Goal: Task Accomplishment & Management: Use online tool/utility

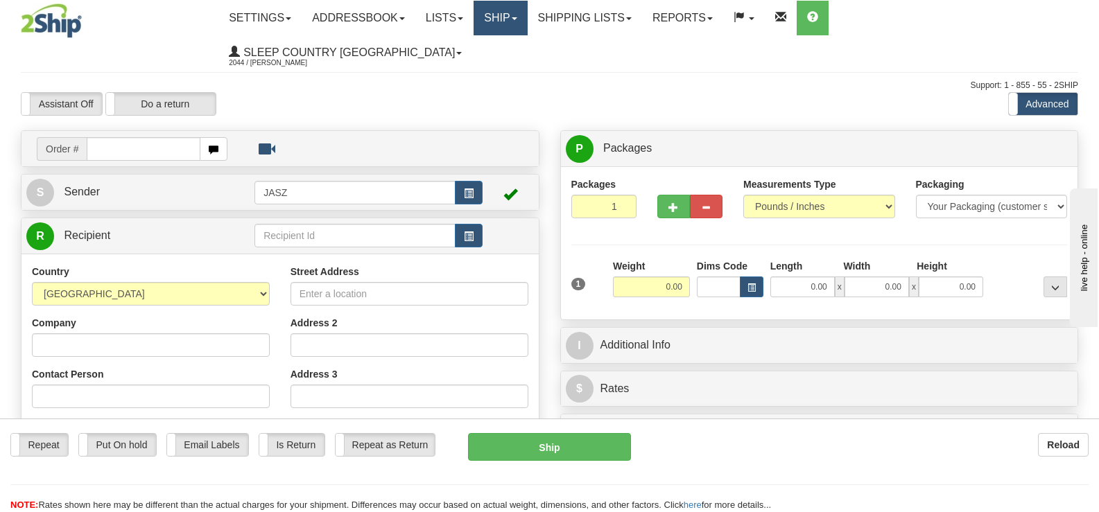
click at [527, 17] on link "Ship" at bounding box center [499, 18] width 53 height 35
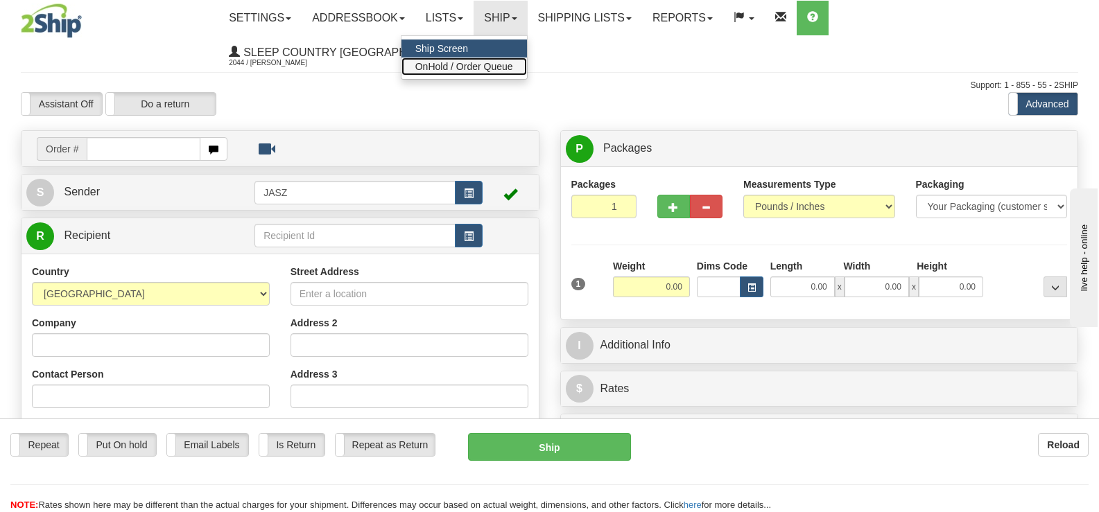
click at [513, 64] on span "OnHold / Order Queue" at bounding box center [464, 66] width 98 height 11
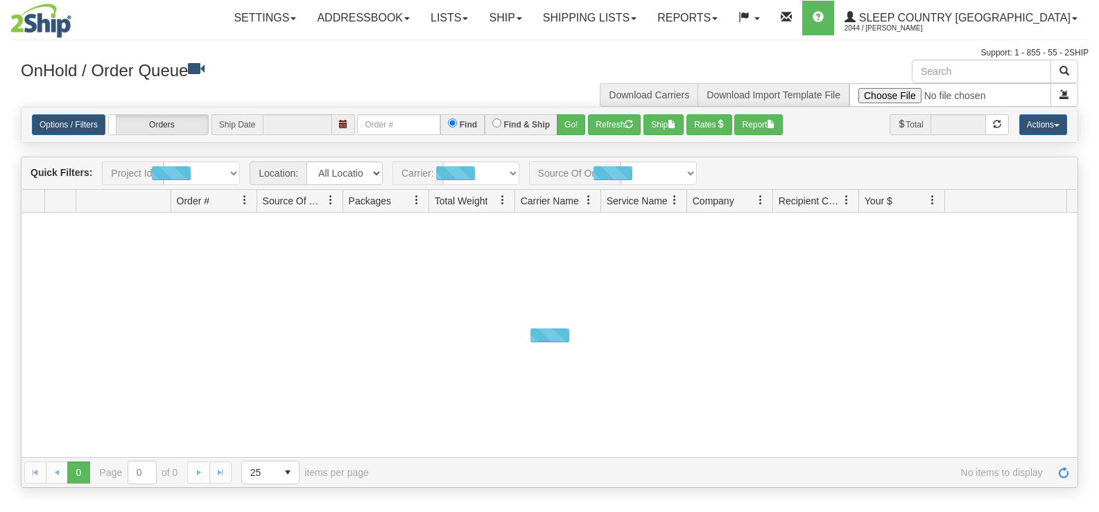
type input "[DATE]"
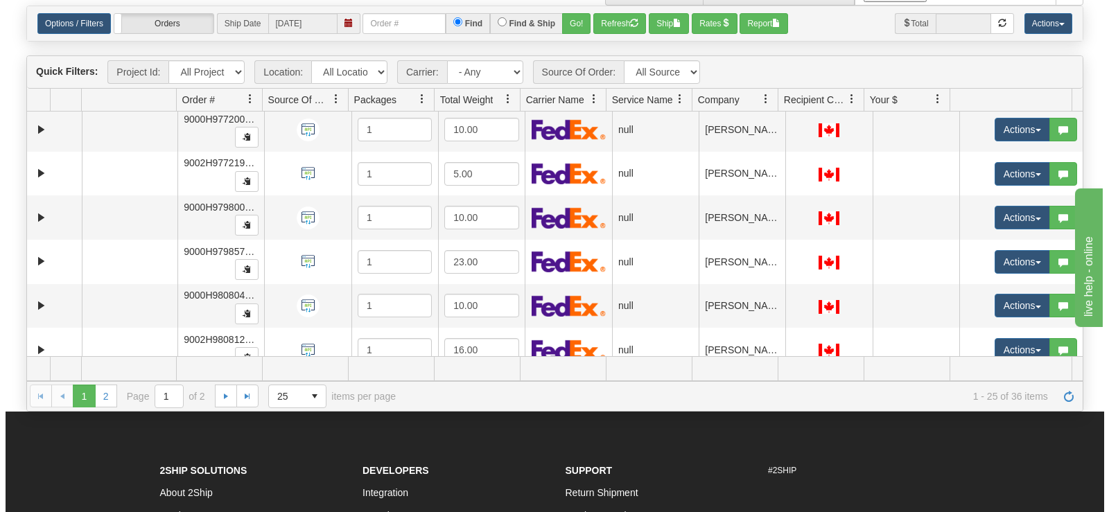
scroll to position [760, 0]
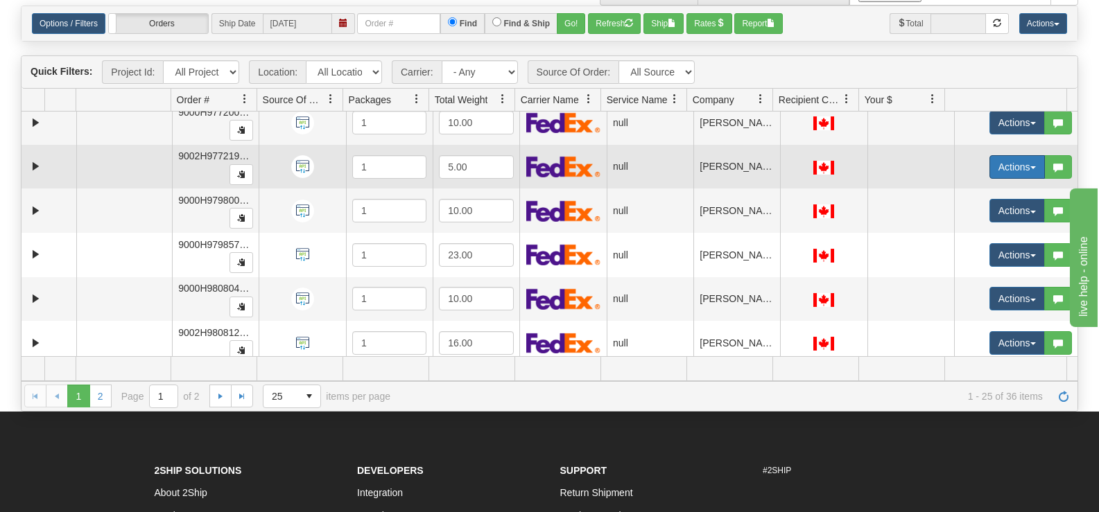
click at [989, 159] on button "Actions" at bounding box center [1016, 167] width 55 height 24
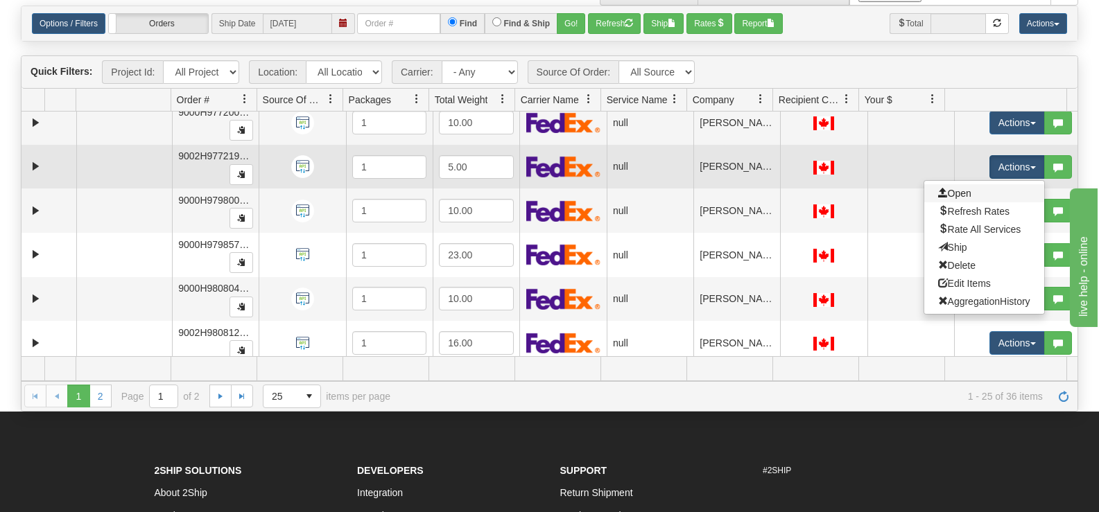
click at [952, 200] on link "Open" at bounding box center [984, 193] width 120 height 18
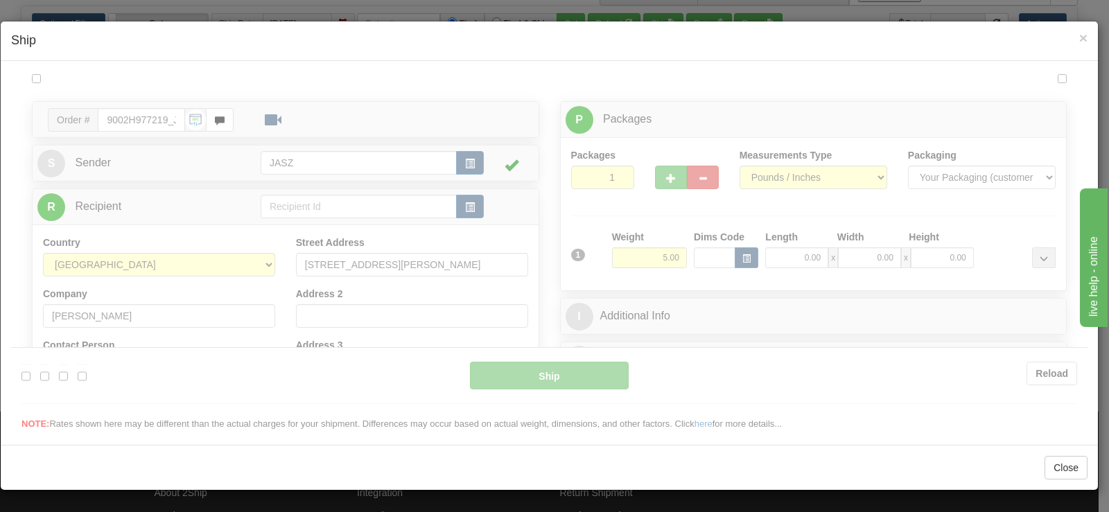
scroll to position [0, 0]
type input "12:43"
type input "16:00"
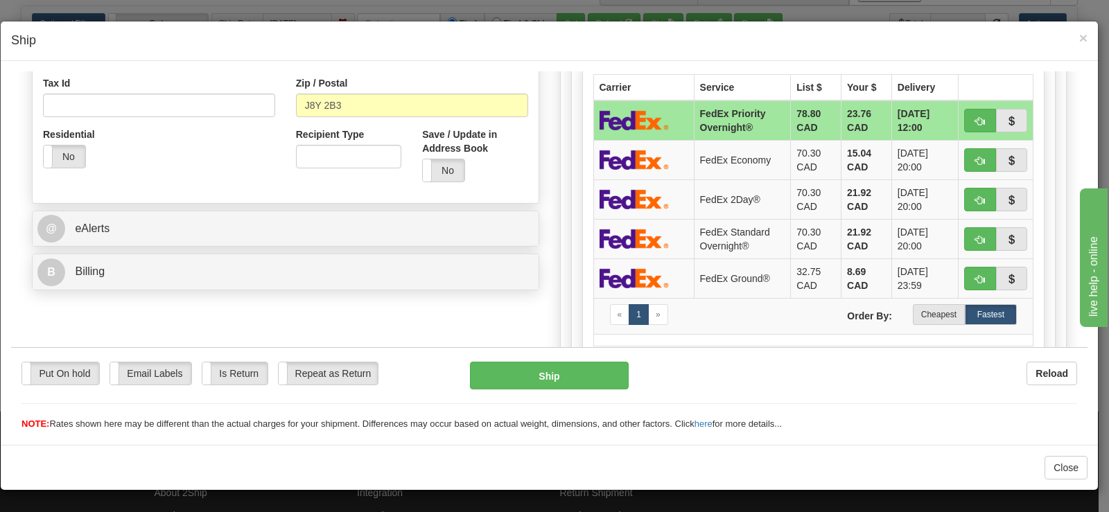
scroll to position [416, 0]
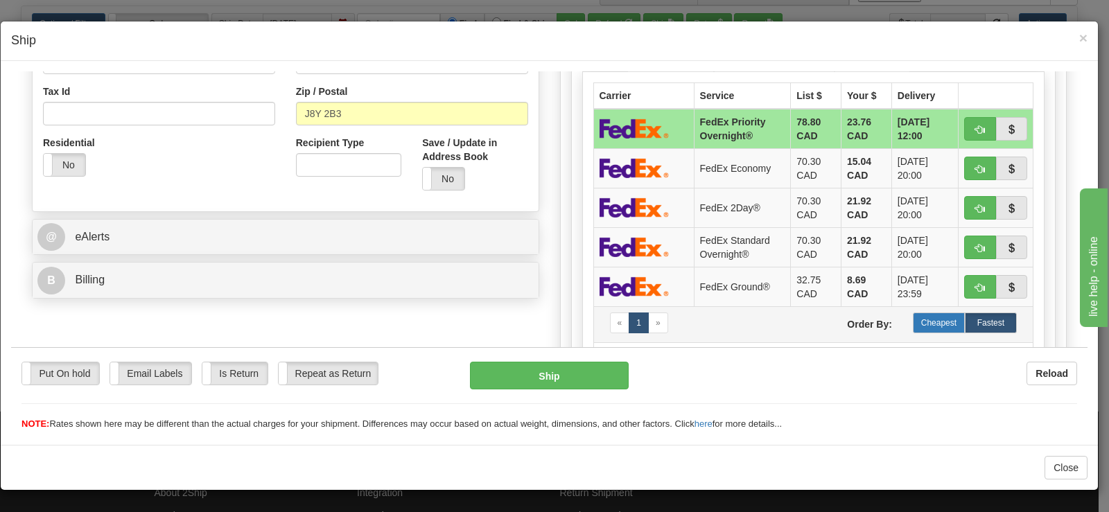
click at [916, 324] on label "Cheapest" at bounding box center [939, 322] width 52 height 21
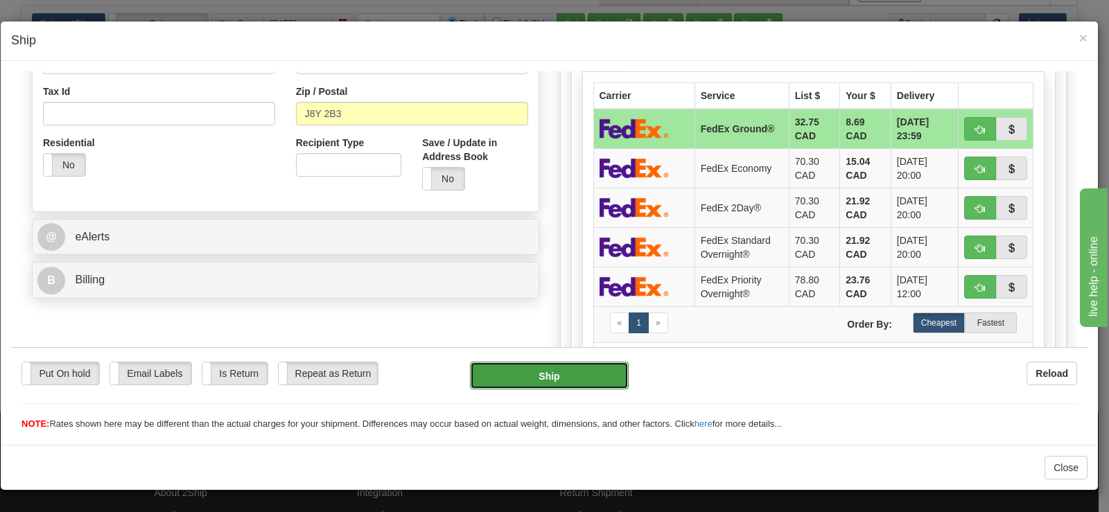
click at [508, 367] on button "Ship" at bounding box center [549, 375] width 159 height 28
type input "92"
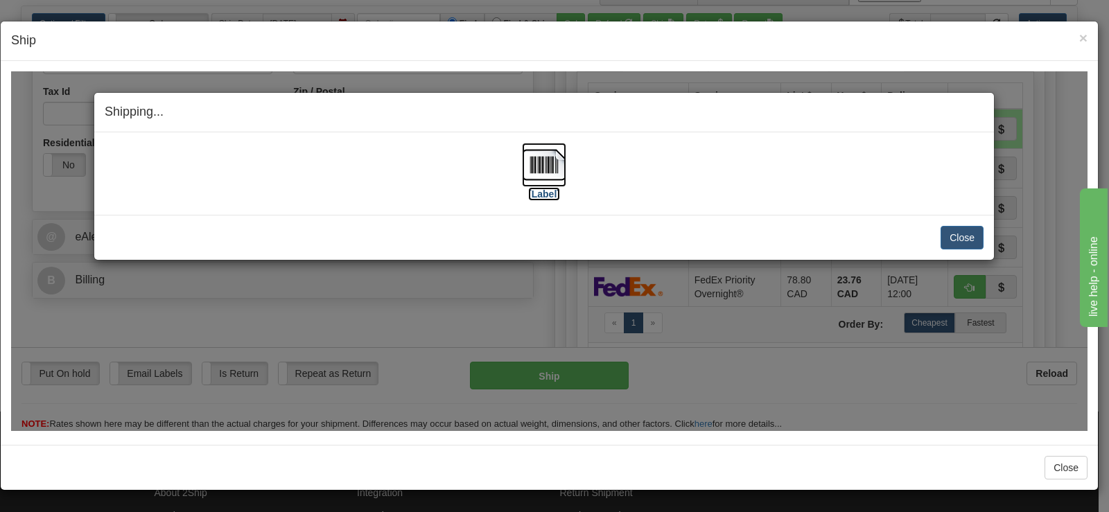
click at [539, 184] on img at bounding box center [544, 164] width 44 height 44
click at [954, 229] on button "Close" at bounding box center [962, 237] width 43 height 24
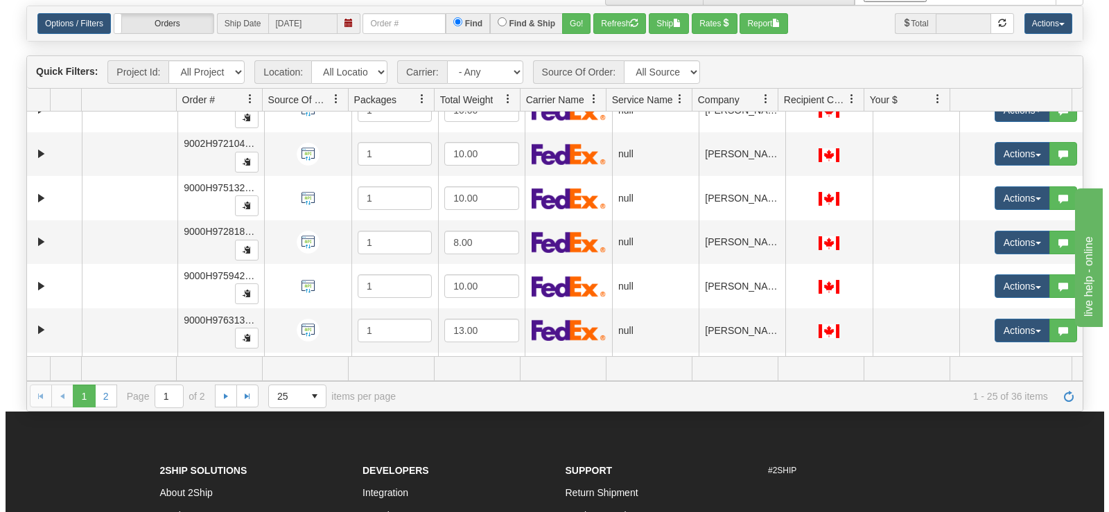
scroll to position [372, 0]
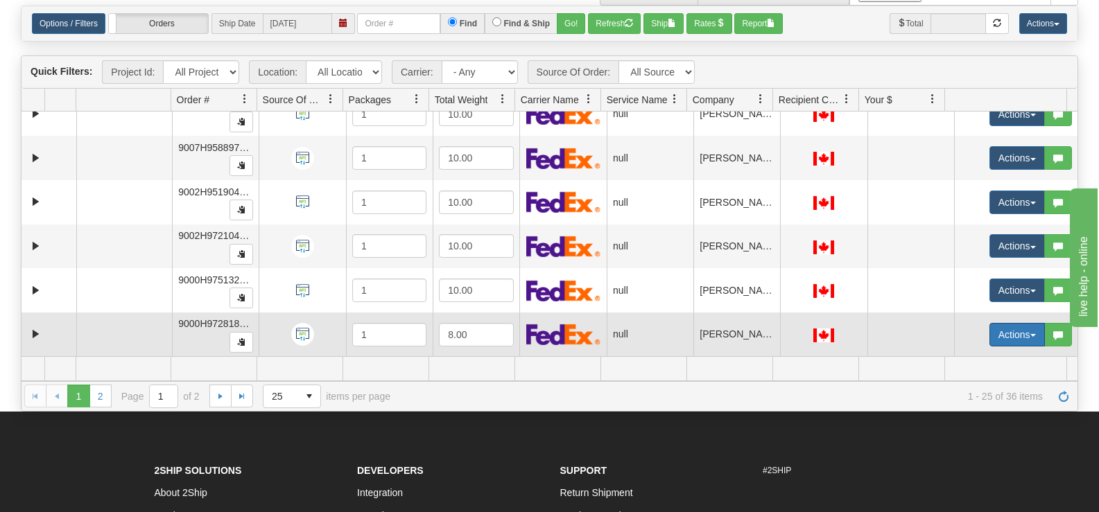
click at [999, 335] on button "Actions" at bounding box center [1016, 335] width 55 height 24
click at [975, 352] on link "Open" at bounding box center [984, 361] width 120 height 18
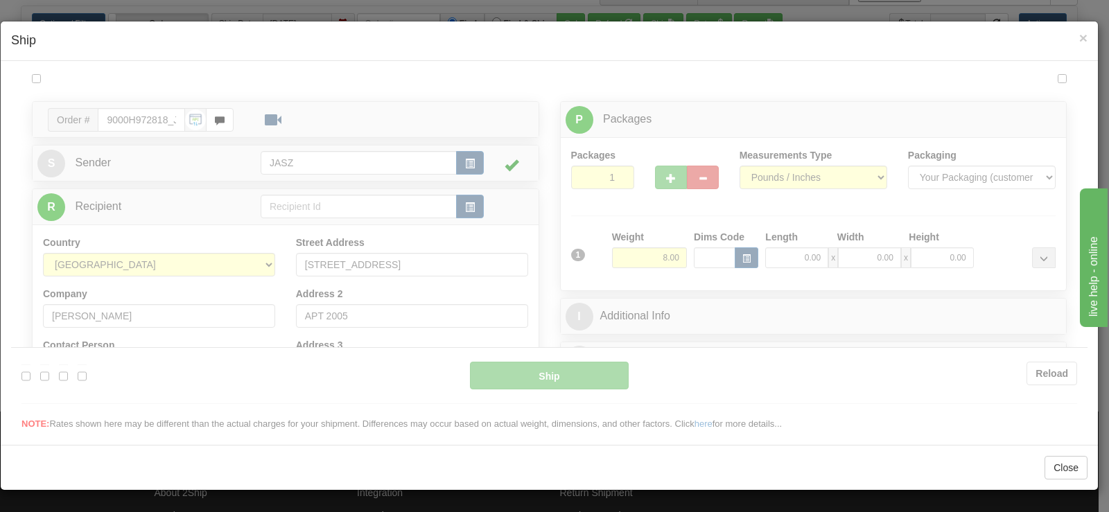
scroll to position [0, 0]
type input "12:44"
type input "16:00"
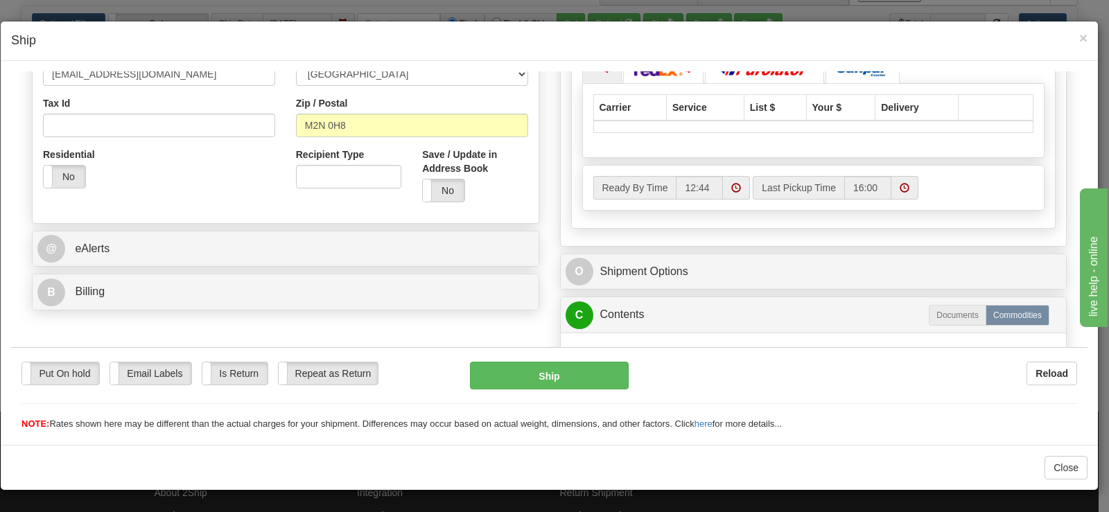
scroll to position [416, 0]
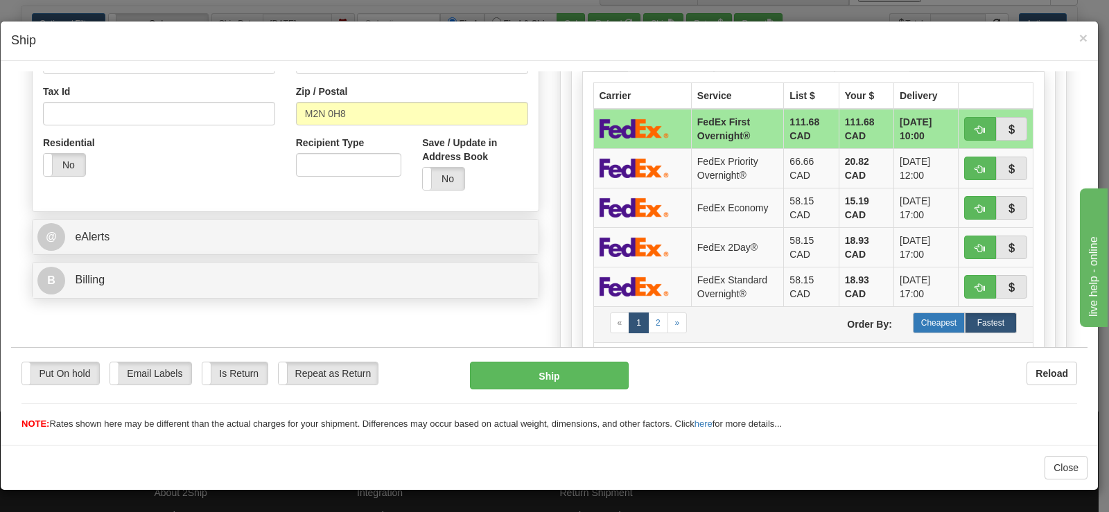
click at [931, 317] on label "Cheapest" at bounding box center [939, 322] width 52 height 21
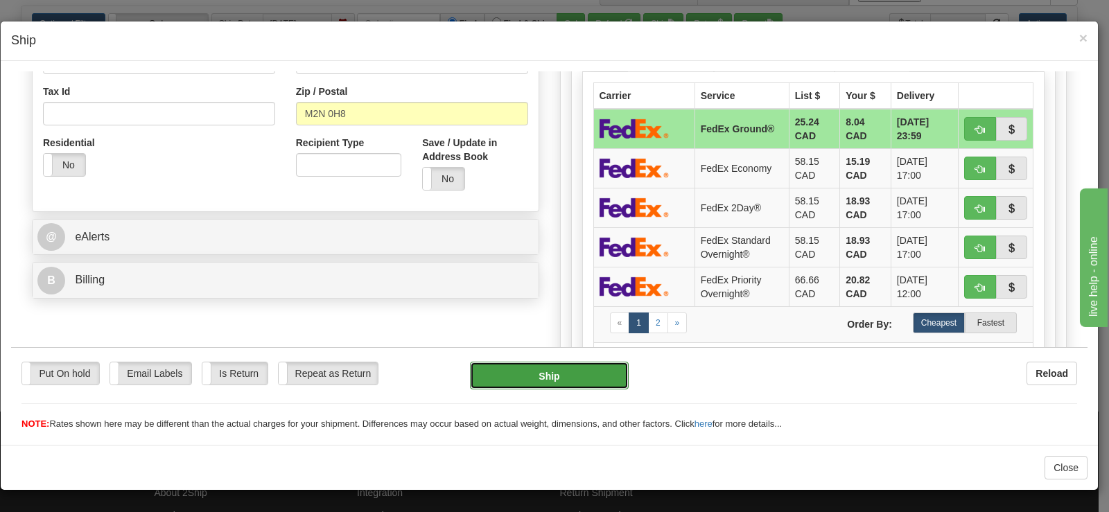
click at [532, 367] on button "Ship" at bounding box center [549, 375] width 159 height 28
type input "92"
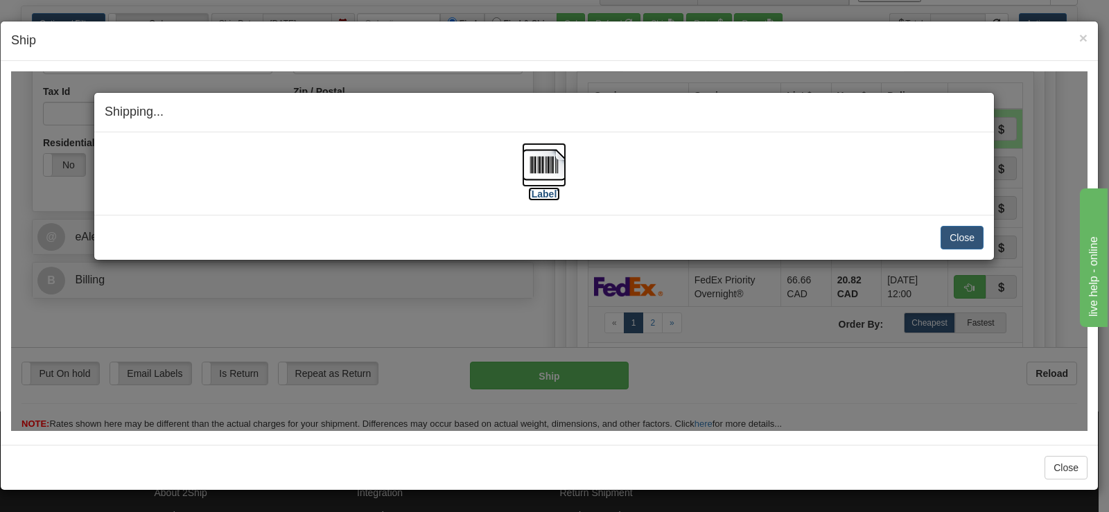
click at [546, 168] on img at bounding box center [544, 164] width 44 height 44
click at [960, 238] on button "Close" at bounding box center [962, 237] width 43 height 24
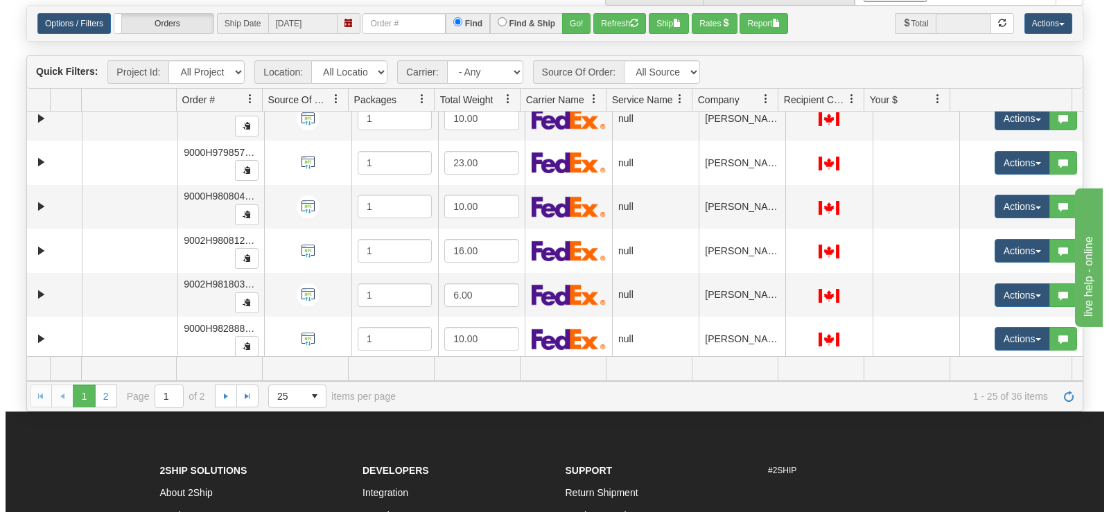
scroll to position [857, 0]
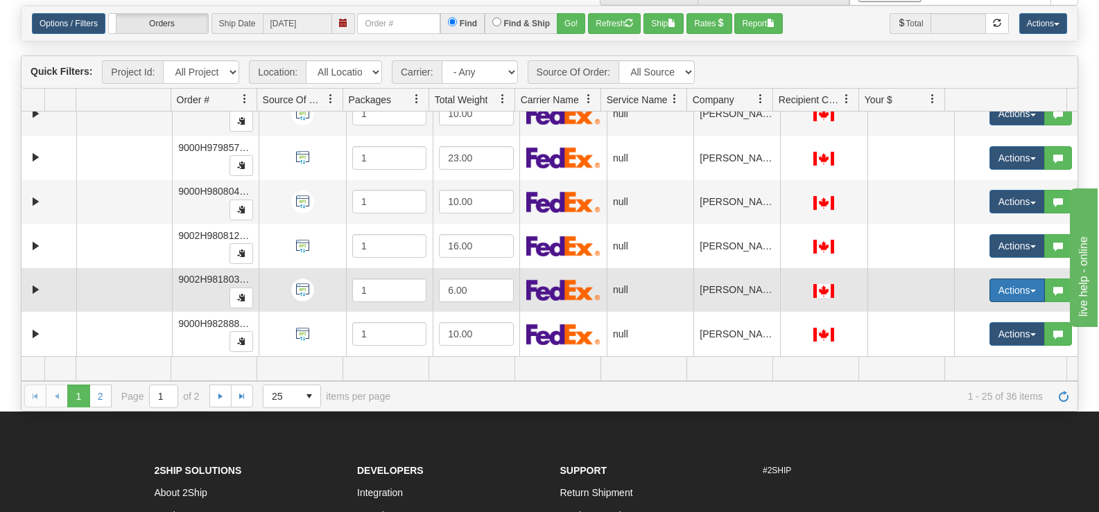
click at [991, 290] on button "Actions" at bounding box center [1016, 291] width 55 height 24
click at [957, 318] on span "Open" at bounding box center [954, 316] width 33 height 11
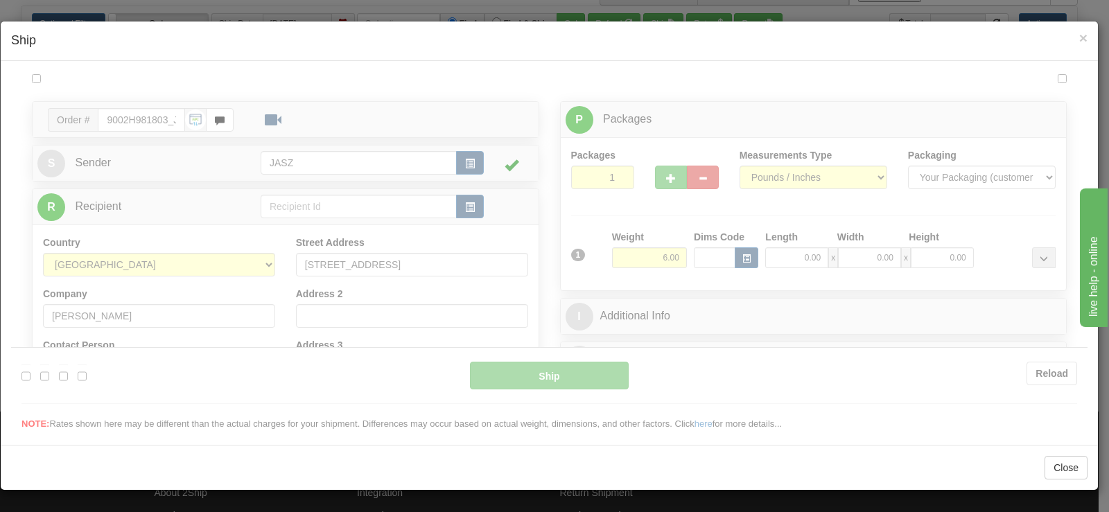
scroll to position [0, 0]
type input "12:45"
type input "16:00"
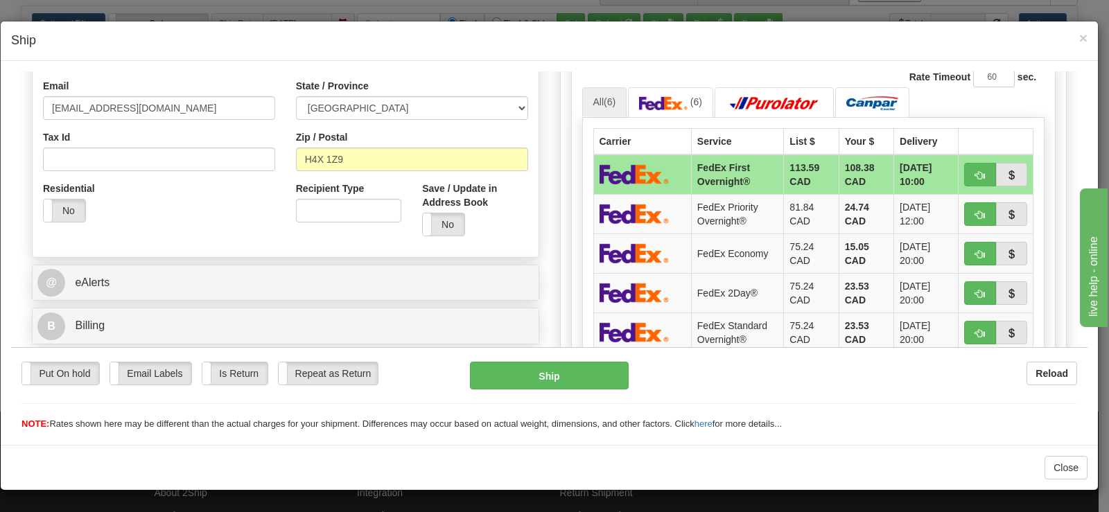
scroll to position [416, 0]
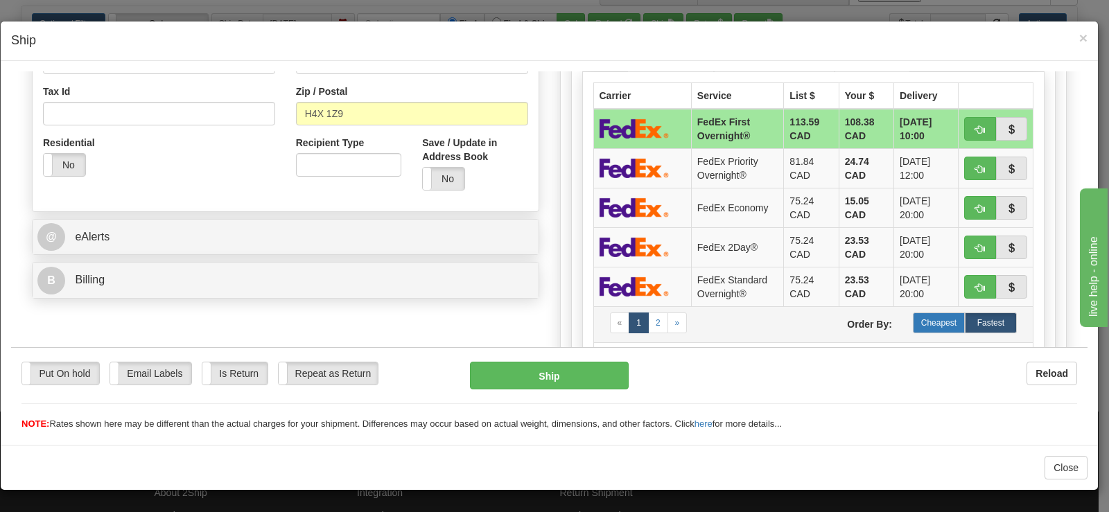
click at [936, 317] on label "Cheapest" at bounding box center [939, 322] width 52 height 21
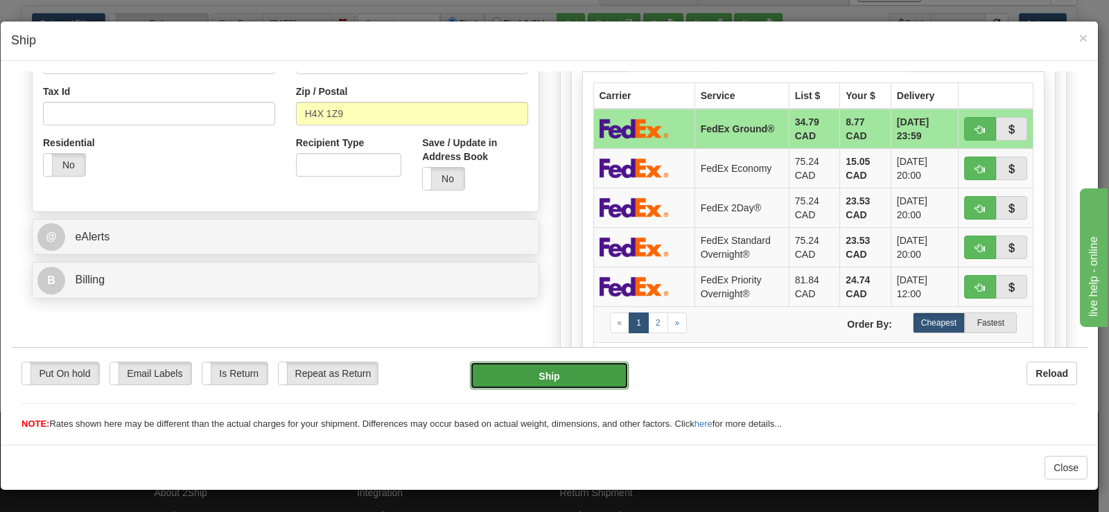
click at [527, 380] on button "Ship" at bounding box center [549, 375] width 159 height 28
type input "92"
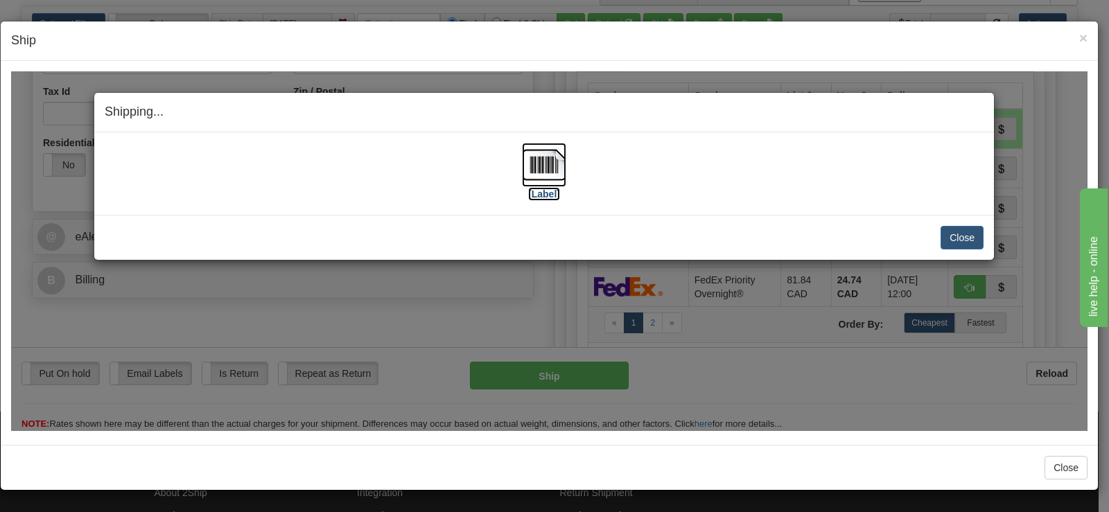
click at [532, 166] on img at bounding box center [544, 164] width 44 height 44
click at [966, 229] on button "Close" at bounding box center [962, 237] width 43 height 24
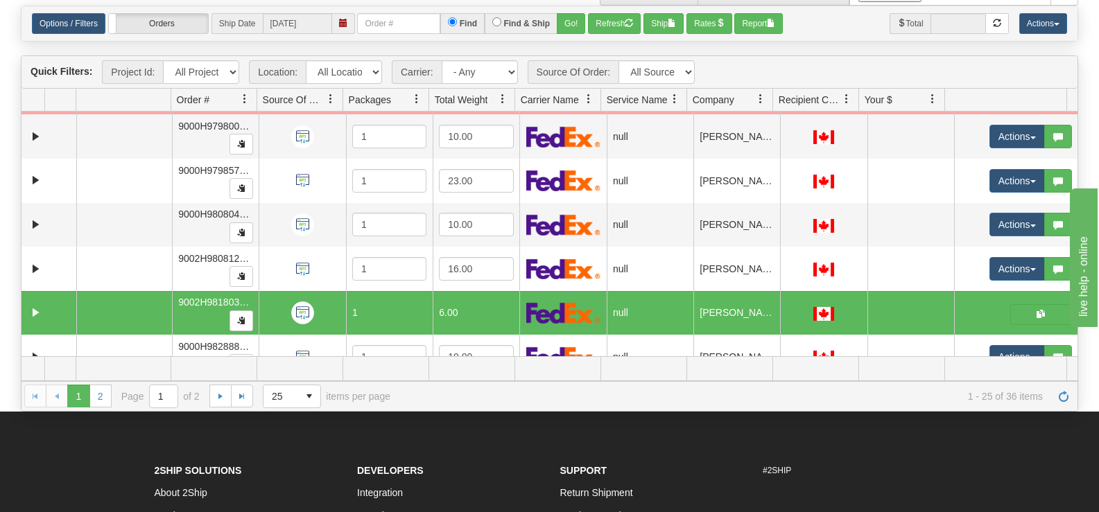
scroll to position [857, 0]
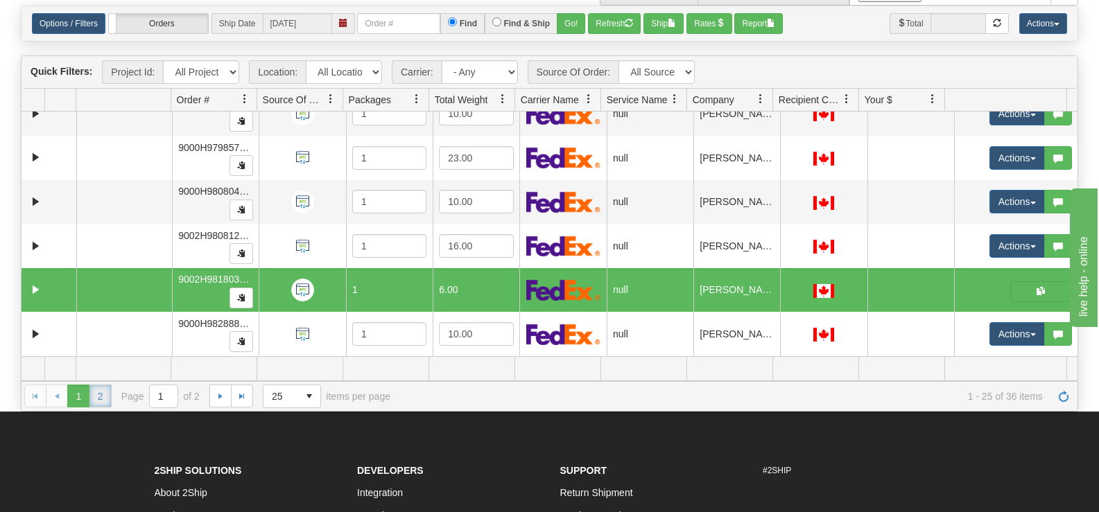
click at [92, 401] on link "2" at bounding box center [100, 396] width 22 height 22
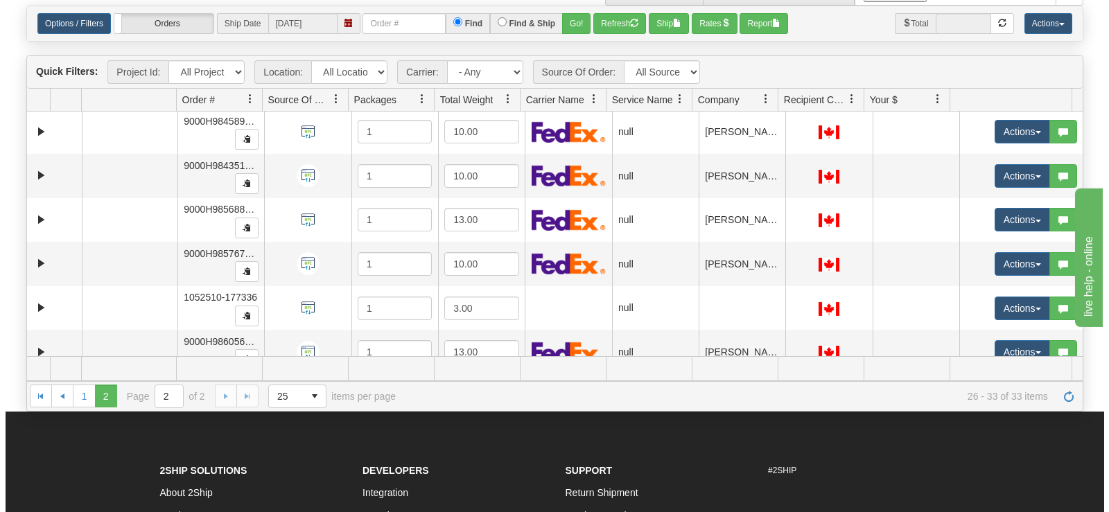
scroll to position [108, 0]
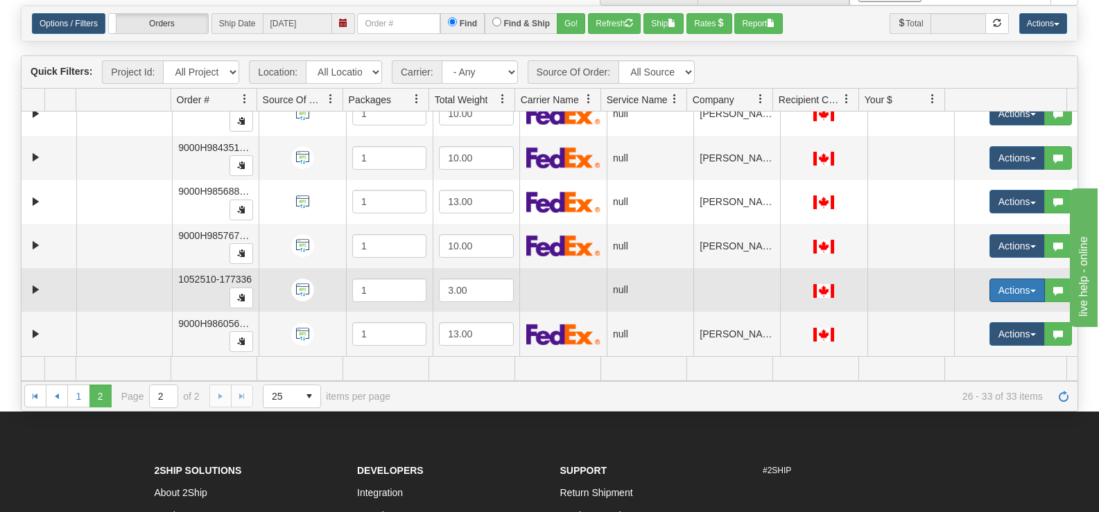
click at [1000, 288] on button "Actions" at bounding box center [1016, 291] width 55 height 24
click at [947, 320] on span "Open" at bounding box center [954, 316] width 33 height 11
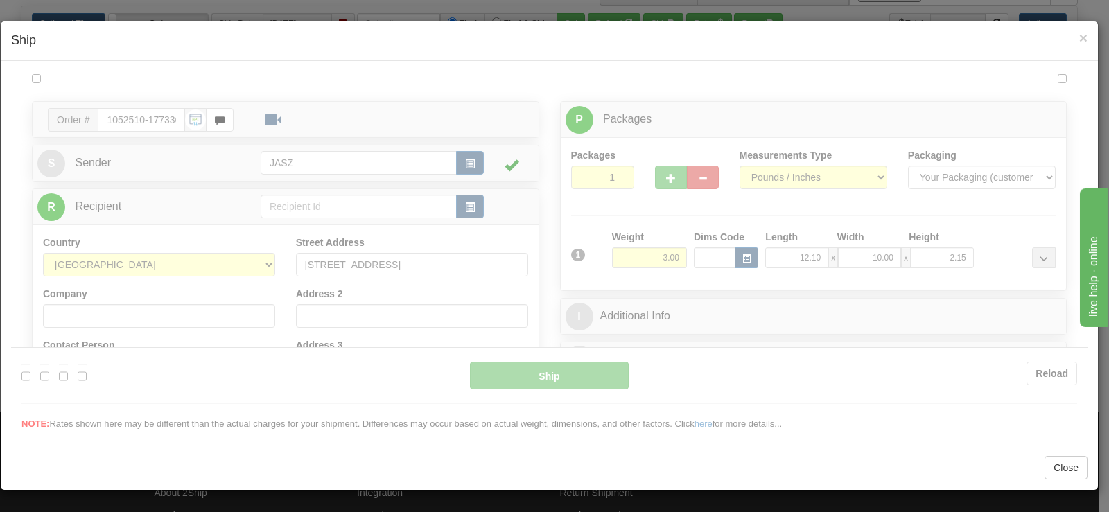
scroll to position [0, 0]
type input "12:46"
type input "16:00"
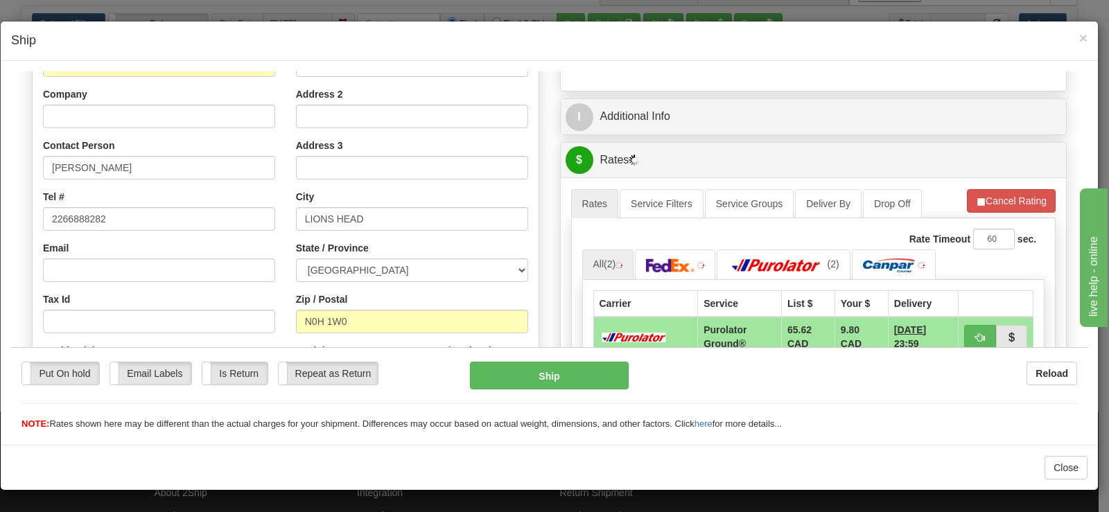
scroll to position [139, 0]
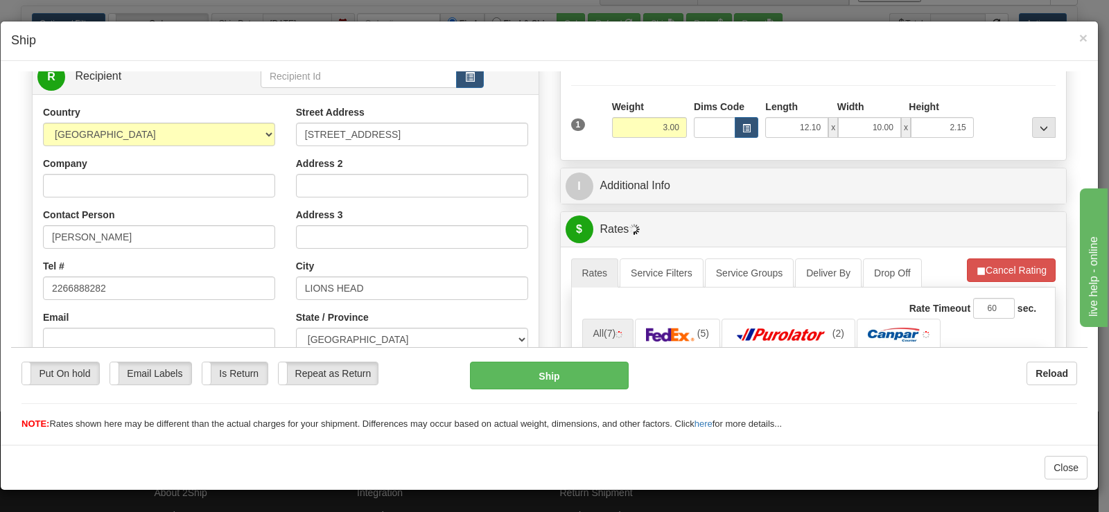
click at [1088, 44] on div "× Ship" at bounding box center [549, 41] width 1097 height 40
click at [1085, 43] on span "×" at bounding box center [1083, 38] width 8 height 16
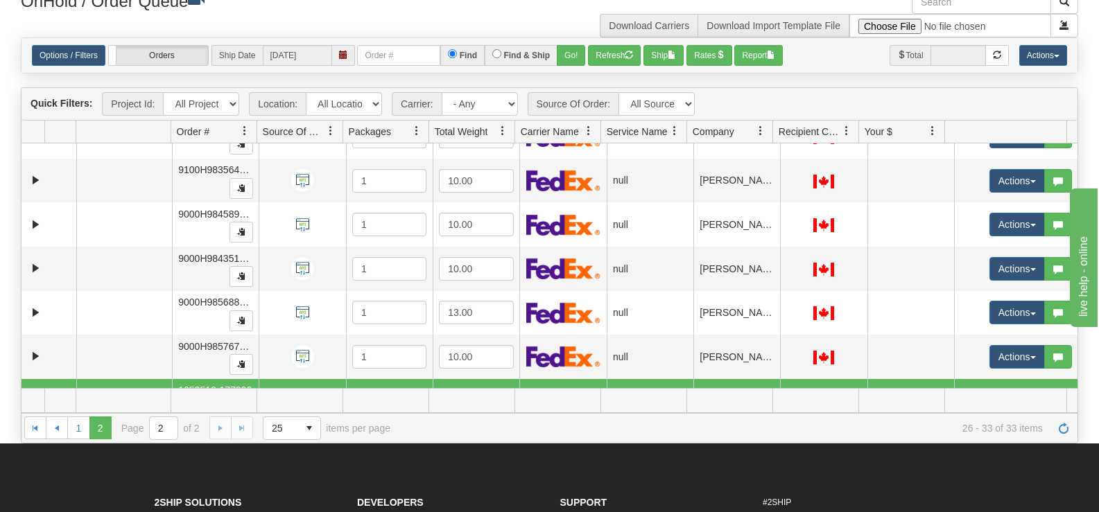
scroll to position [0, 0]
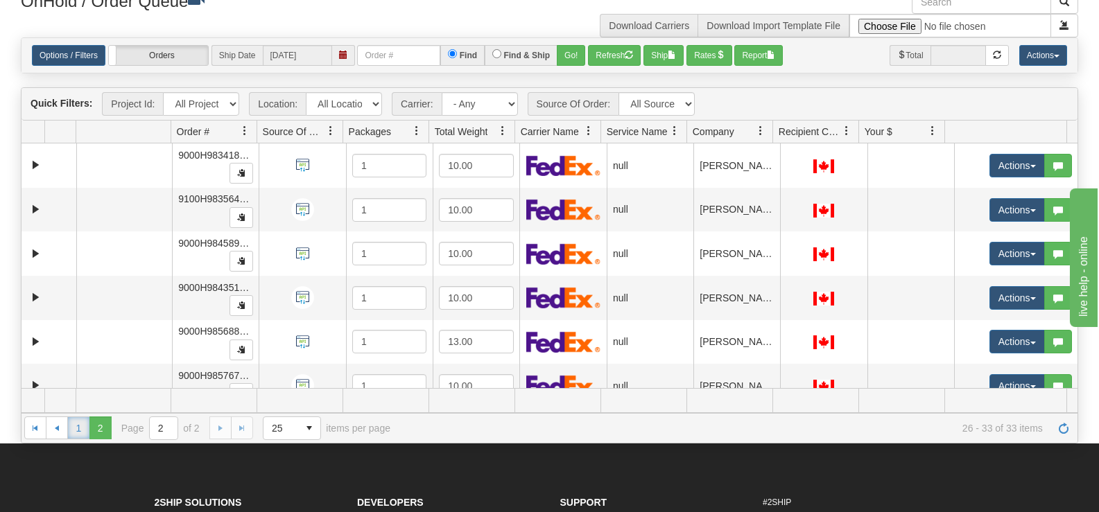
click at [88, 434] on link "1" at bounding box center [78, 428] width 22 height 22
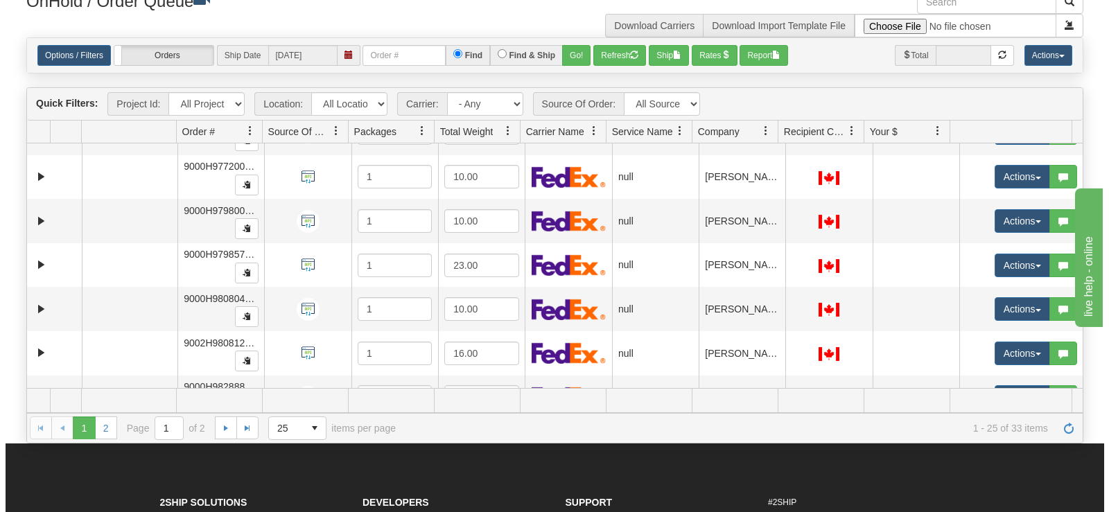
scroll to position [832, 0]
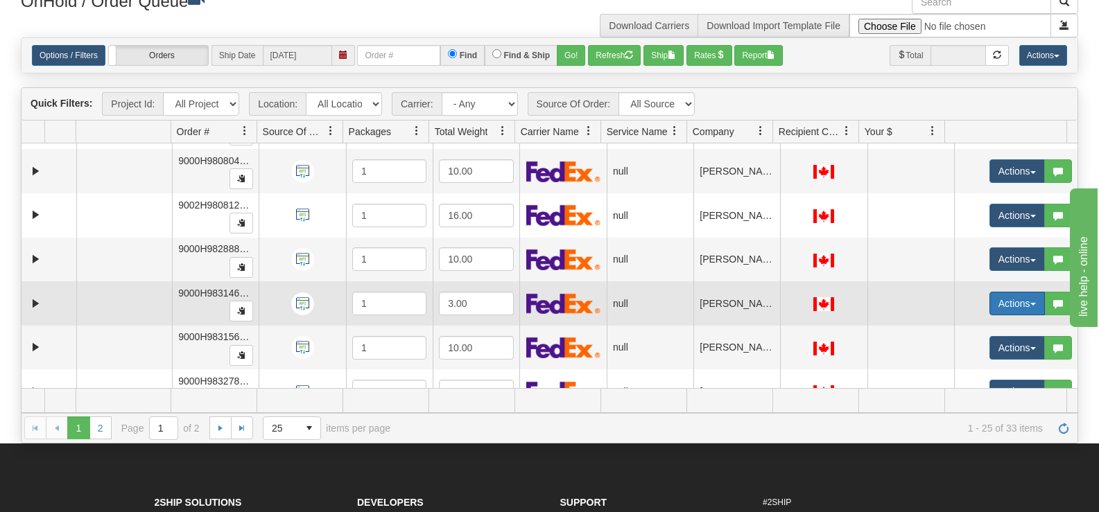
click at [1014, 304] on button "Actions" at bounding box center [1016, 304] width 55 height 24
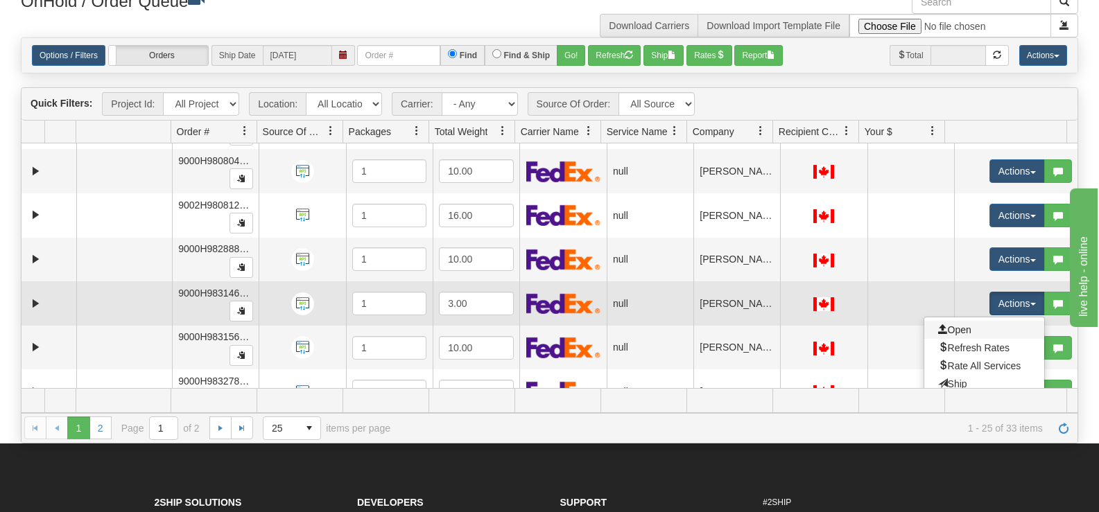
click at [970, 327] on link "Open" at bounding box center [984, 330] width 120 height 18
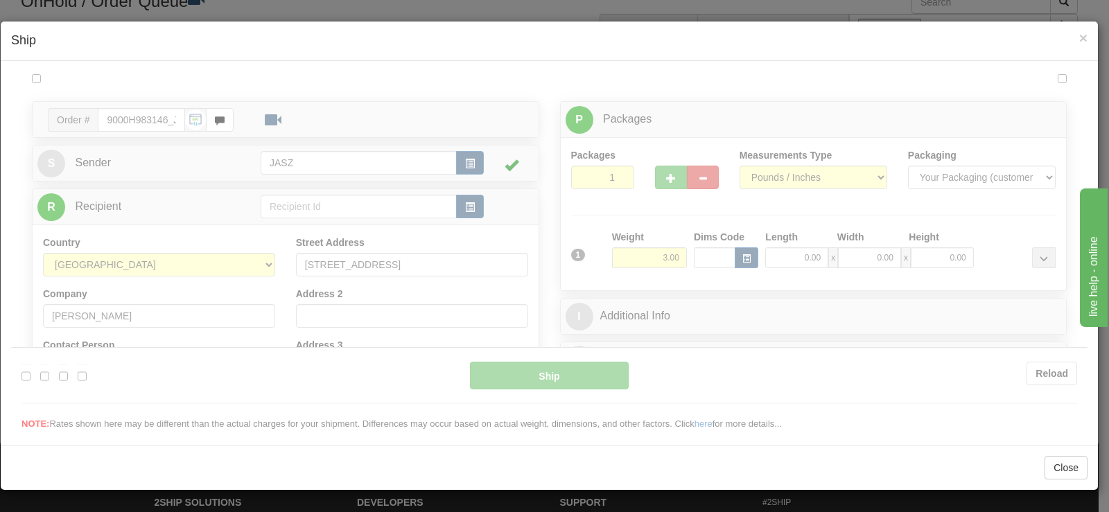
scroll to position [0, 0]
type input "12:47"
type input "16:00"
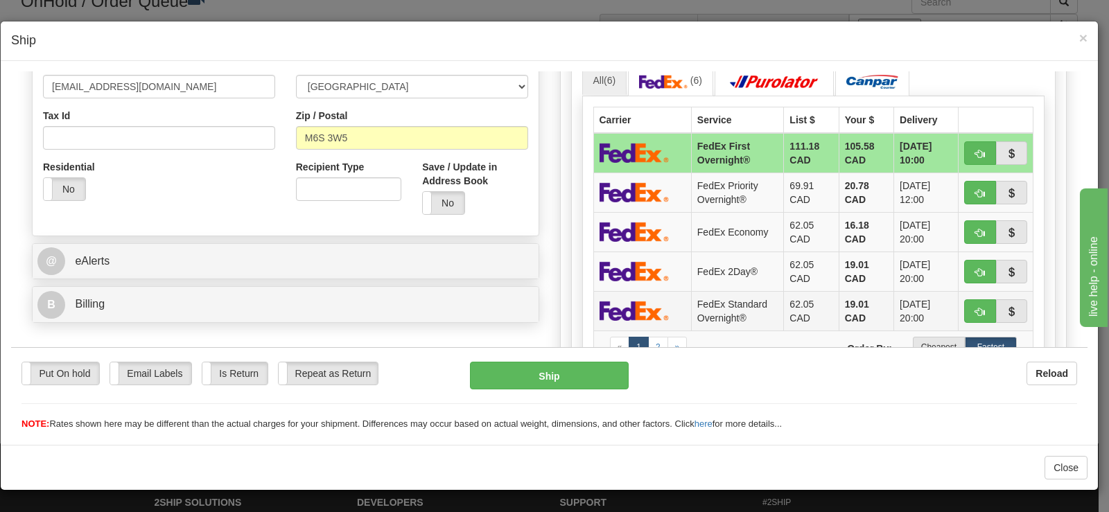
scroll to position [416, 0]
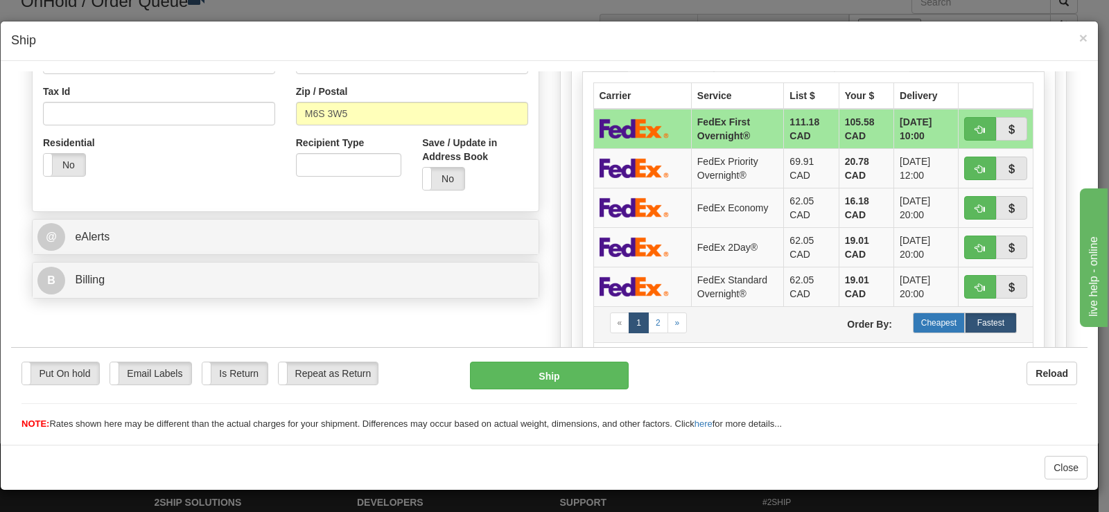
click at [920, 324] on label "Cheapest" at bounding box center [939, 322] width 52 height 21
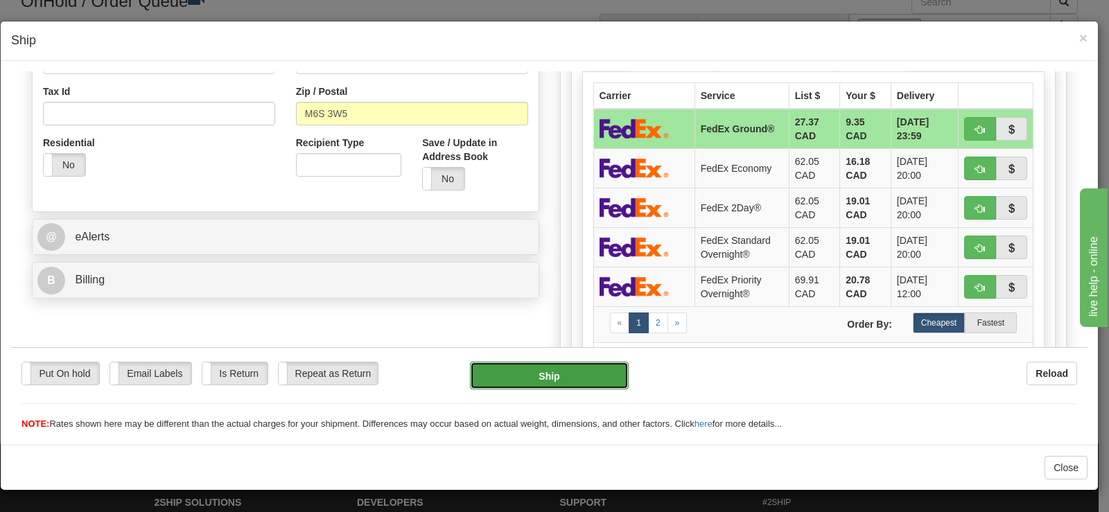
click at [592, 369] on button "Ship" at bounding box center [549, 375] width 159 height 28
type input "92"
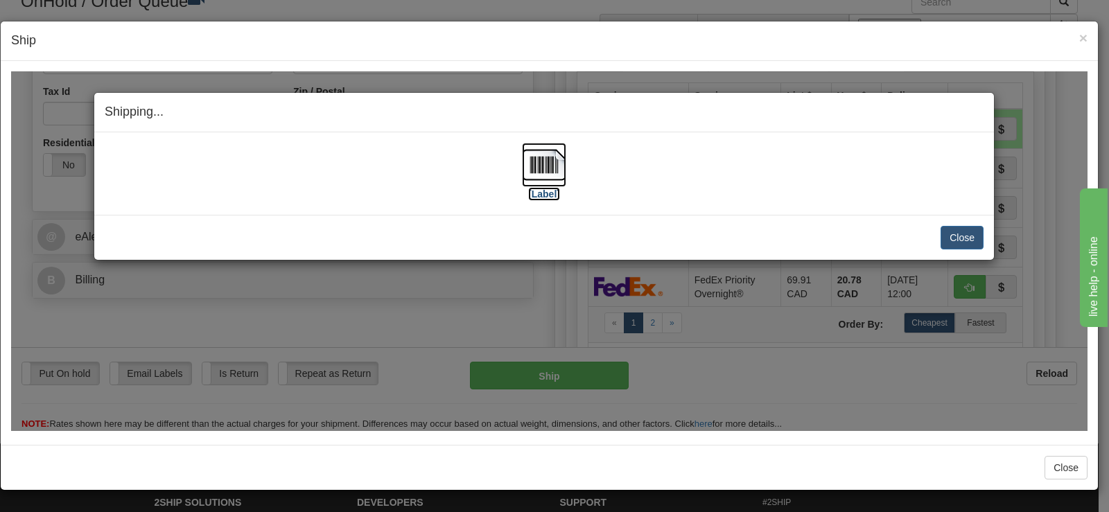
click at [557, 199] on label "[Label]" at bounding box center [544, 193] width 32 height 14
click at [948, 225] on button "Close" at bounding box center [962, 237] width 43 height 24
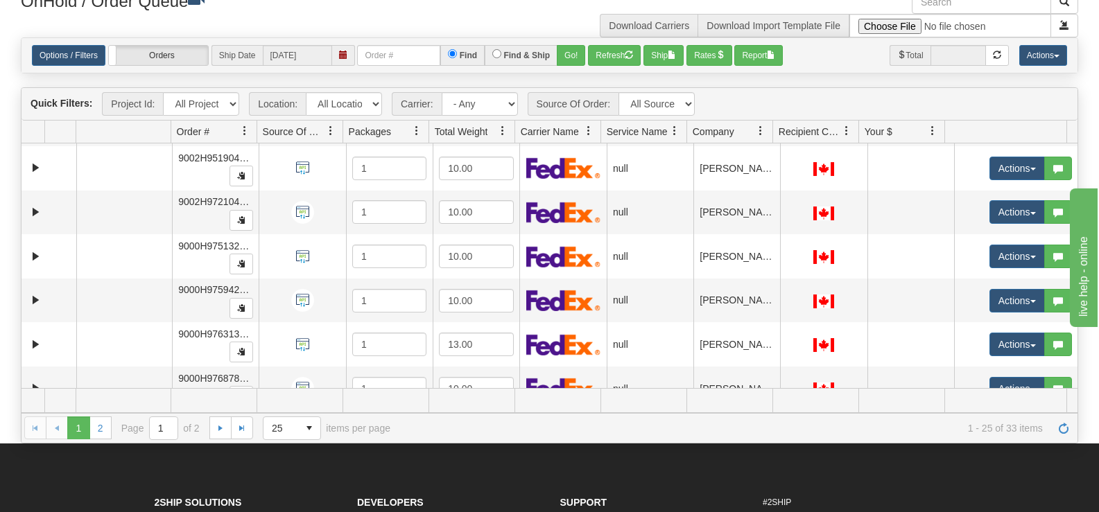
scroll to position [442, 0]
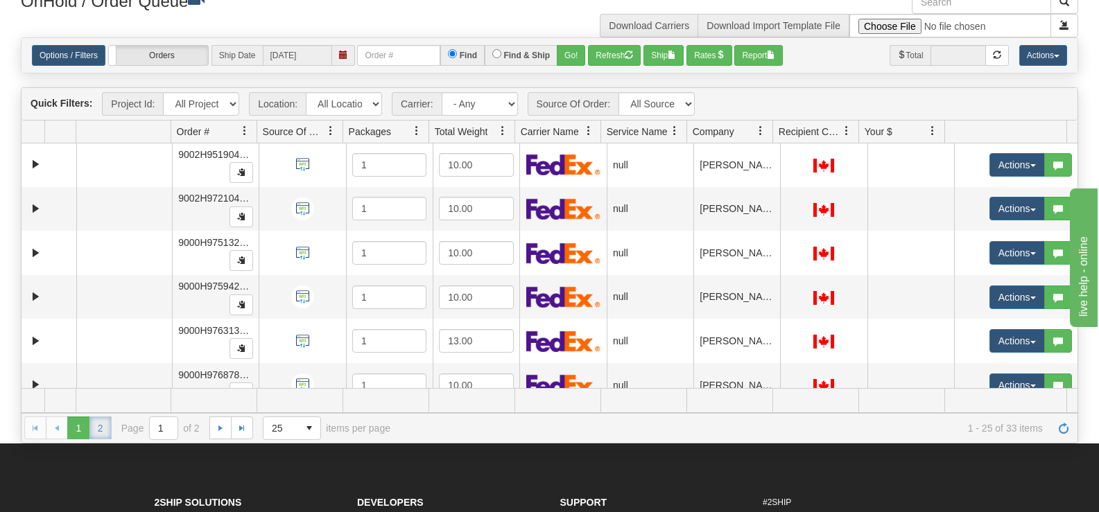
click at [91, 422] on link "2" at bounding box center [100, 428] width 22 height 22
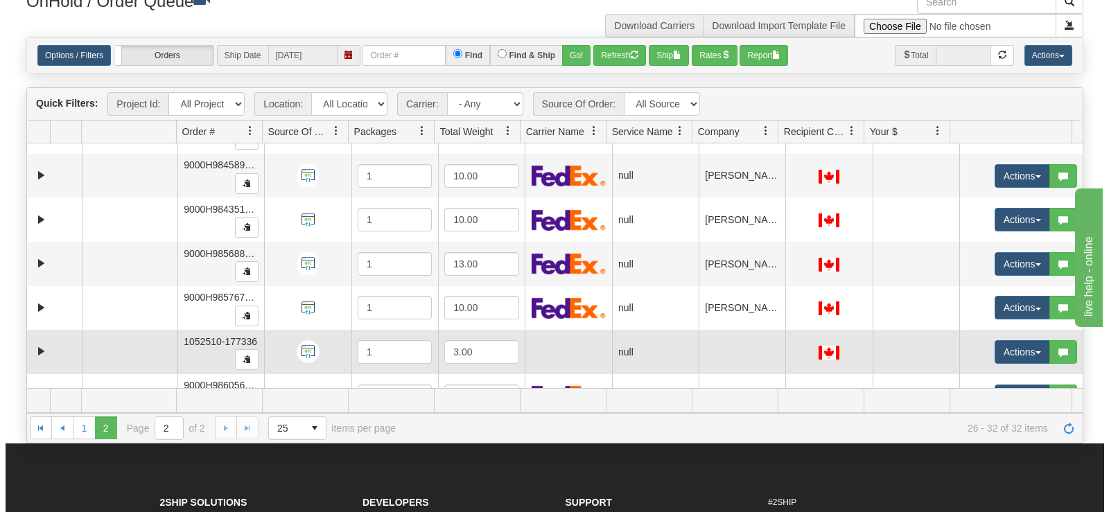
scroll to position [64, 0]
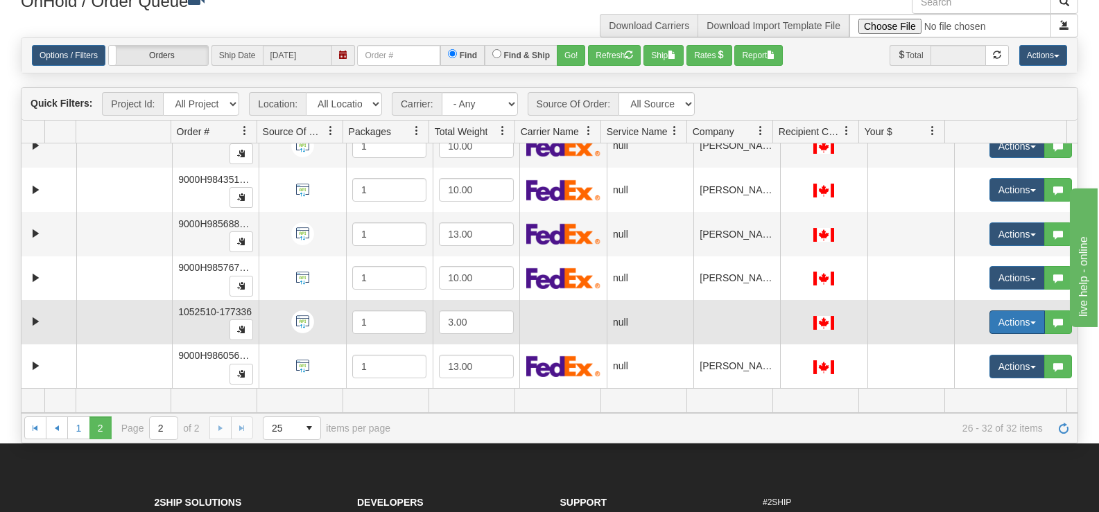
click at [1001, 325] on button "Actions" at bounding box center [1016, 323] width 55 height 24
click at [970, 340] on link "Open" at bounding box center [984, 349] width 120 height 18
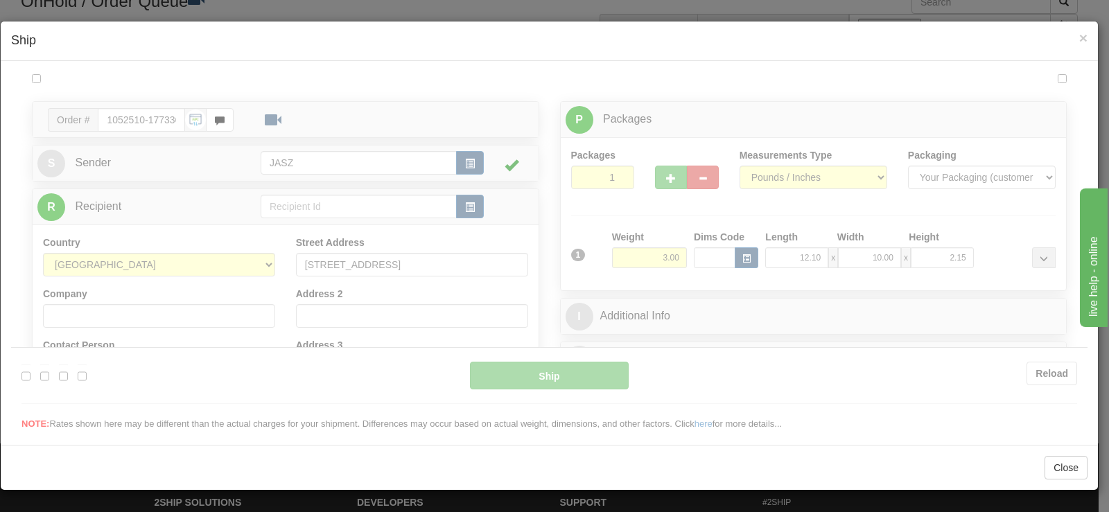
scroll to position [0, 0]
type input "12:48"
type input "16:00"
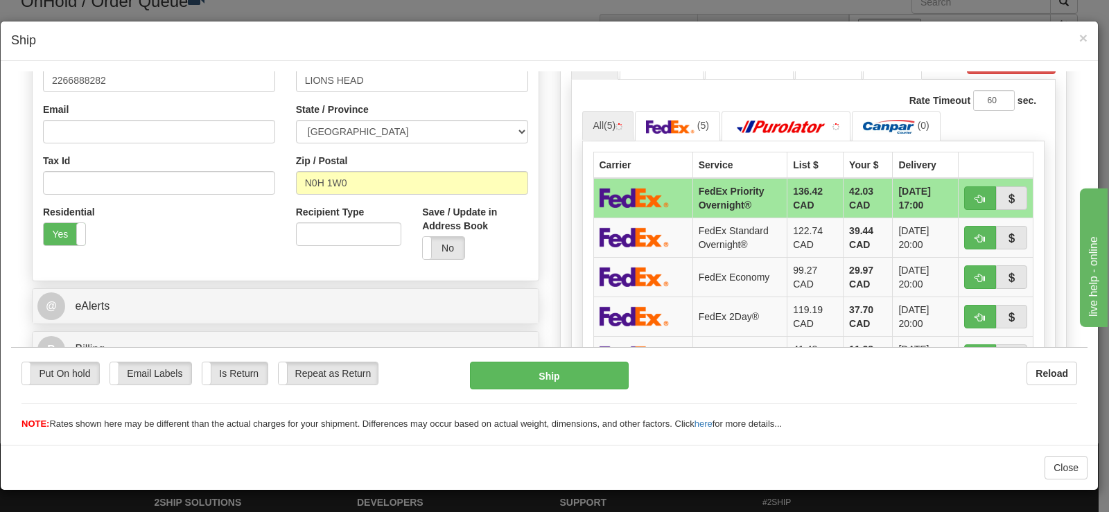
scroll to position [555, 0]
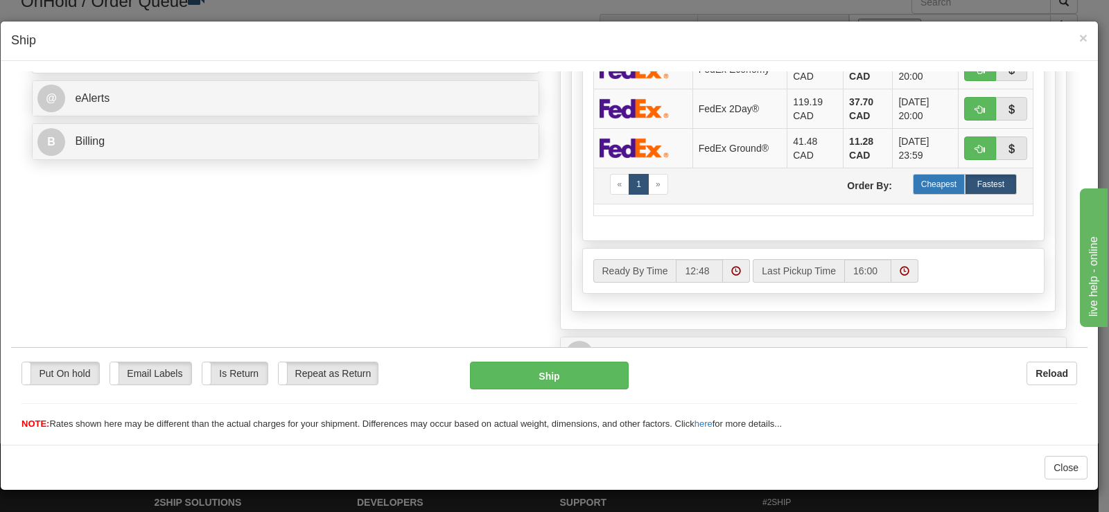
click at [929, 190] on label "Cheapest" at bounding box center [939, 183] width 52 height 21
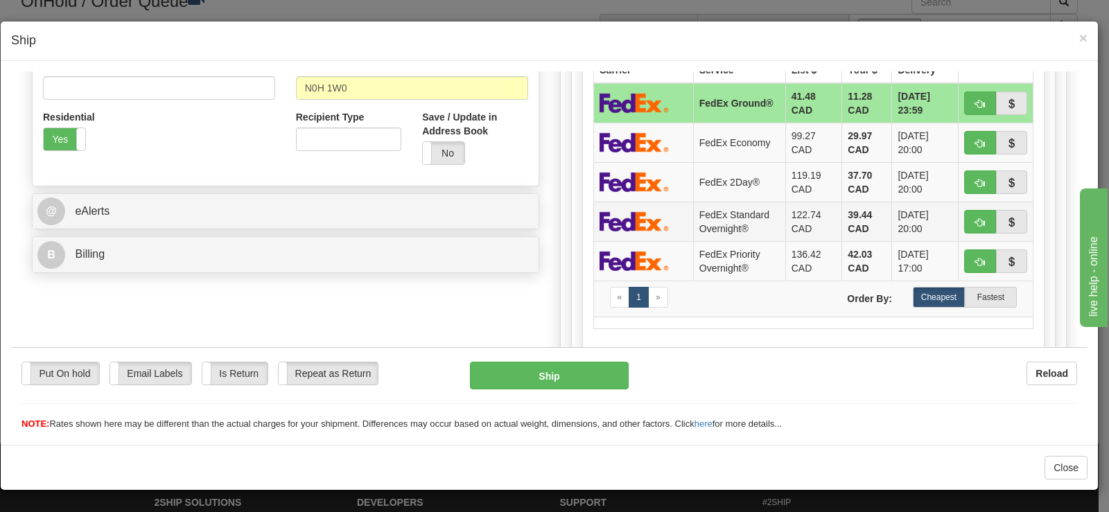
scroll to position [347, 0]
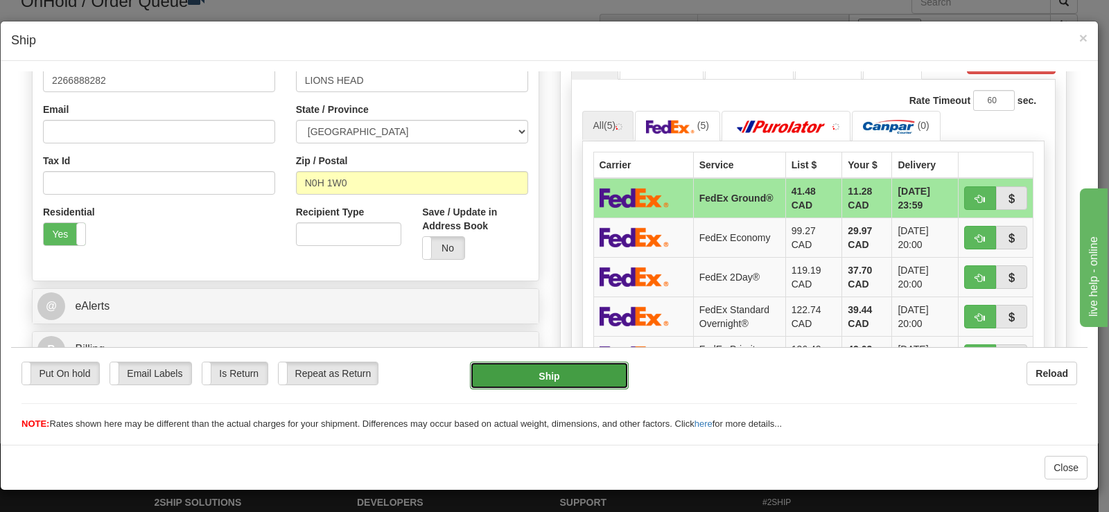
click at [561, 382] on button "Ship" at bounding box center [549, 375] width 159 height 28
type input "92"
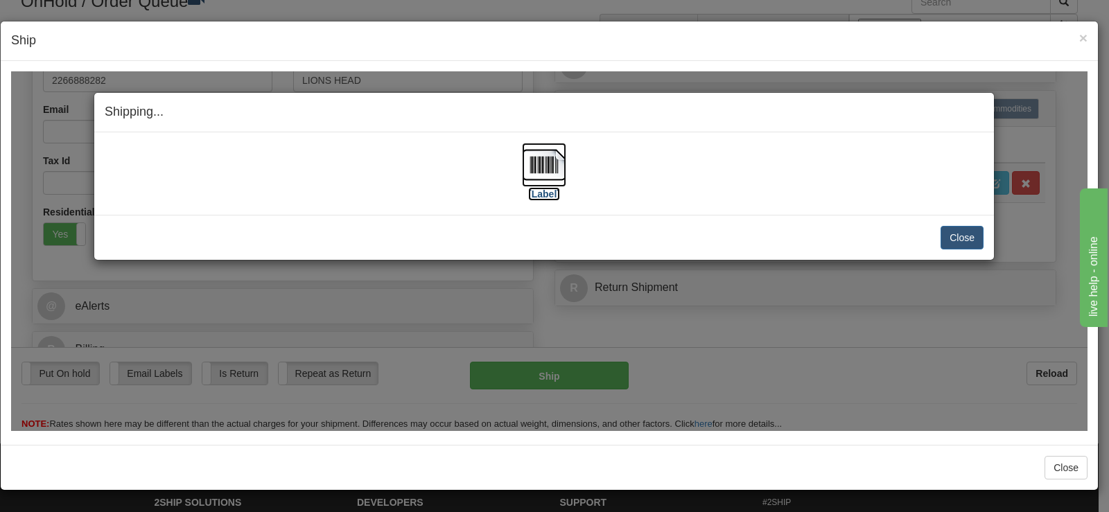
click at [541, 174] on img at bounding box center [544, 164] width 44 height 44
click at [960, 238] on button "Close" at bounding box center [962, 237] width 43 height 24
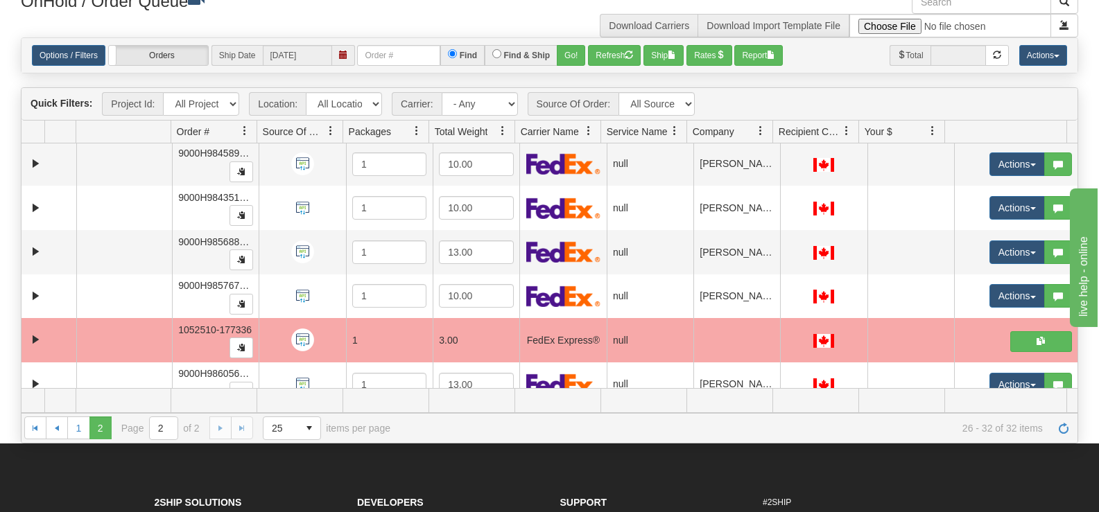
scroll to position [64, 0]
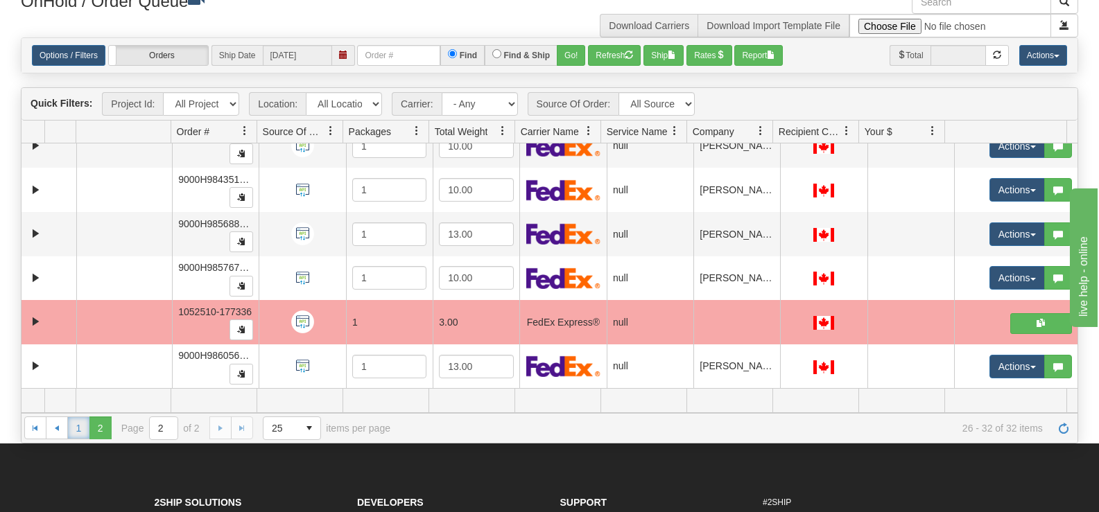
click at [80, 432] on link "1" at bounding box center [78, 428] width 22 height 22
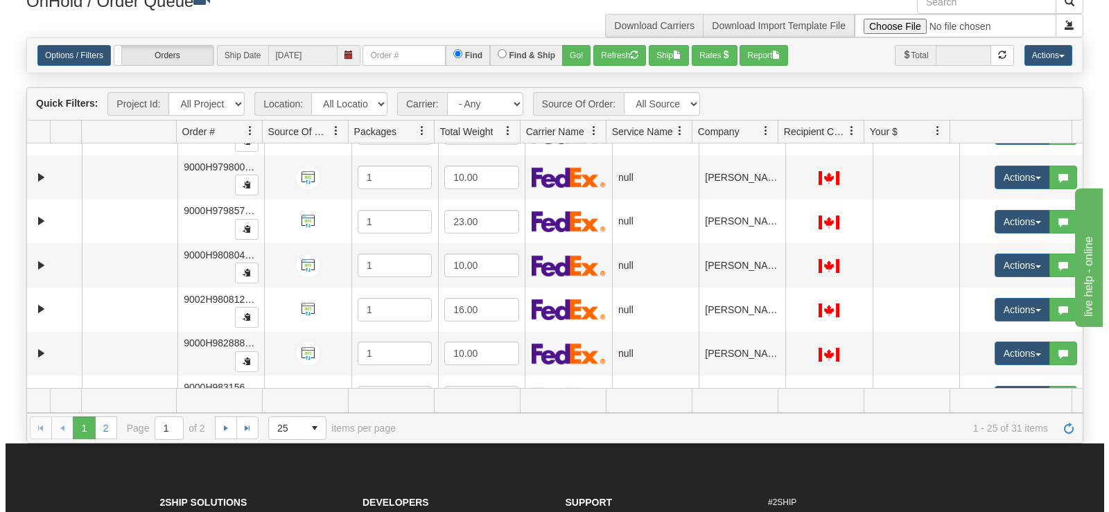
scroll to position [751, 0]
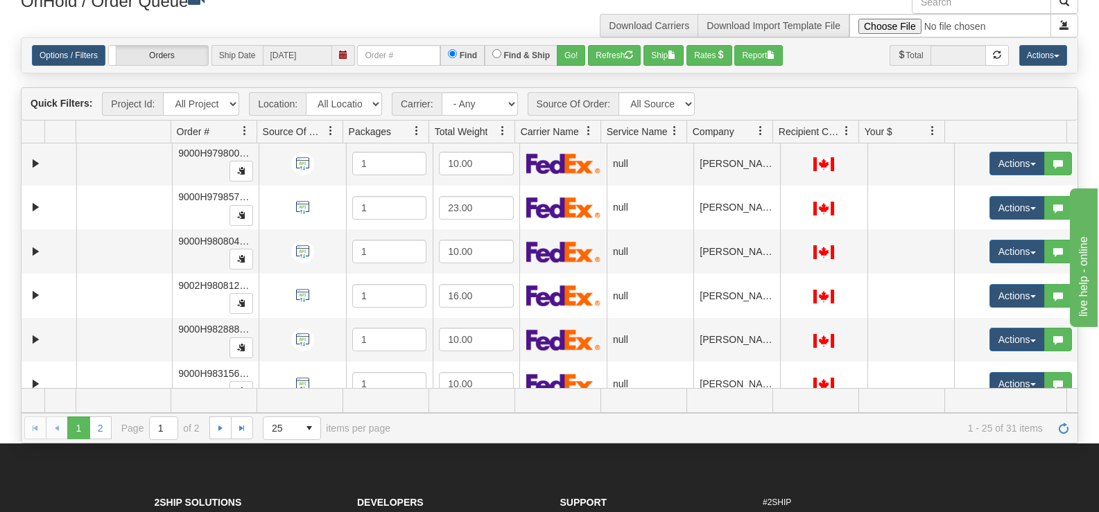
drag, startPoint x: 1070, startPoint y: 176, endPoint x: 13, endPoint y: 1, distance: 1071.5
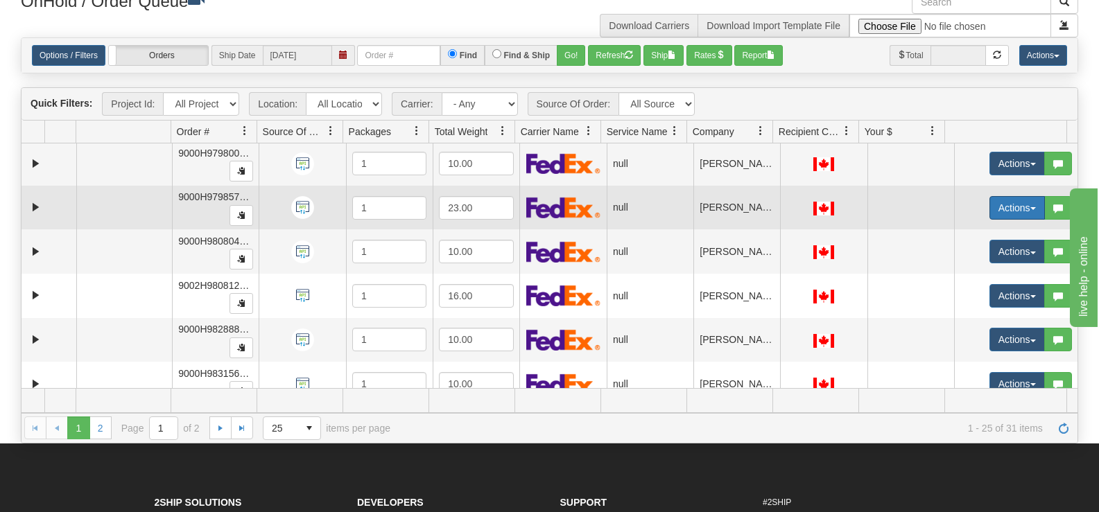
click at [993, 214] on button "Actions" at bounding box center [1016, 208] width 55 height 24
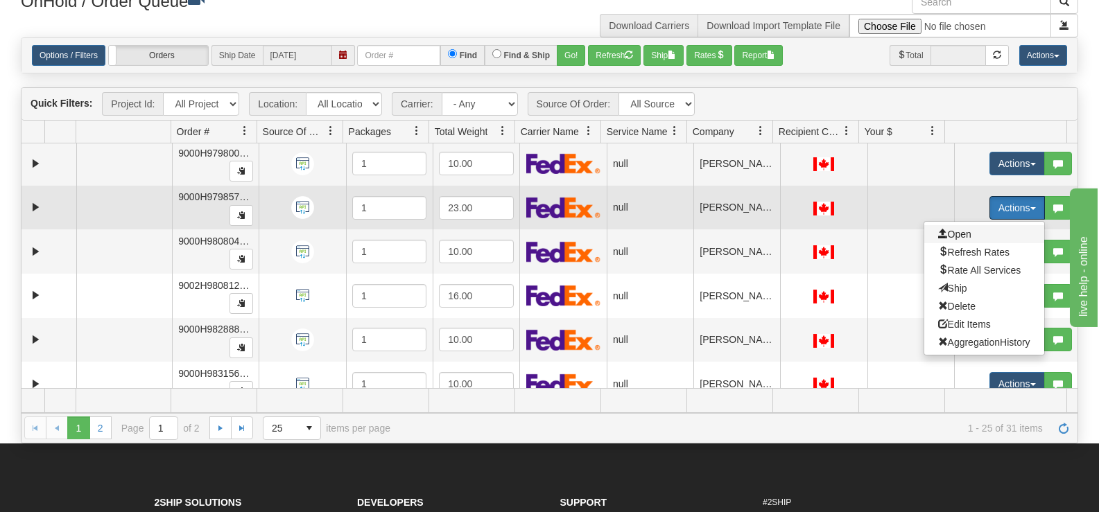
click at [945, 234] on span "Open" at bounding box center [954, 234] width 33 height 11
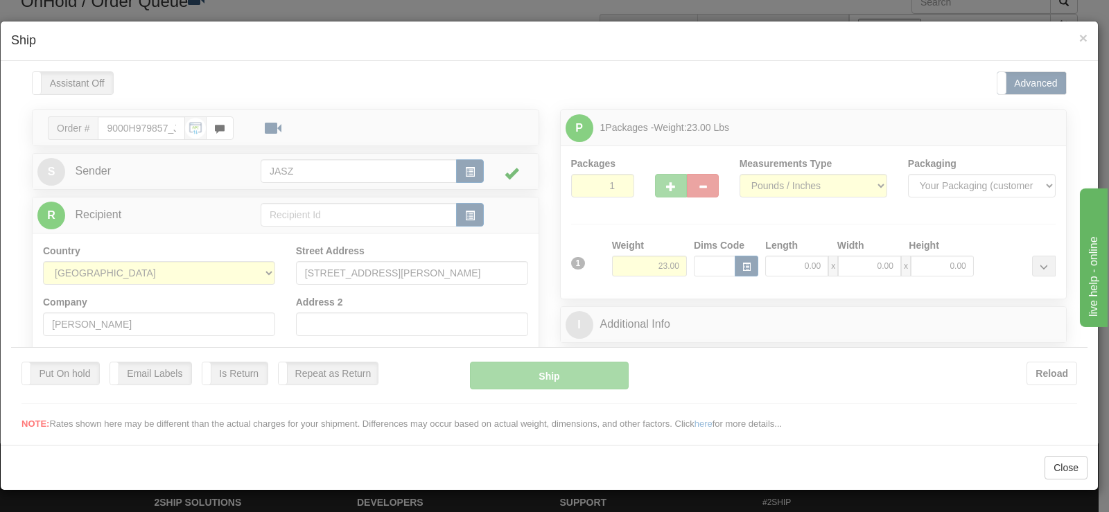
scroll to position [0, 0]
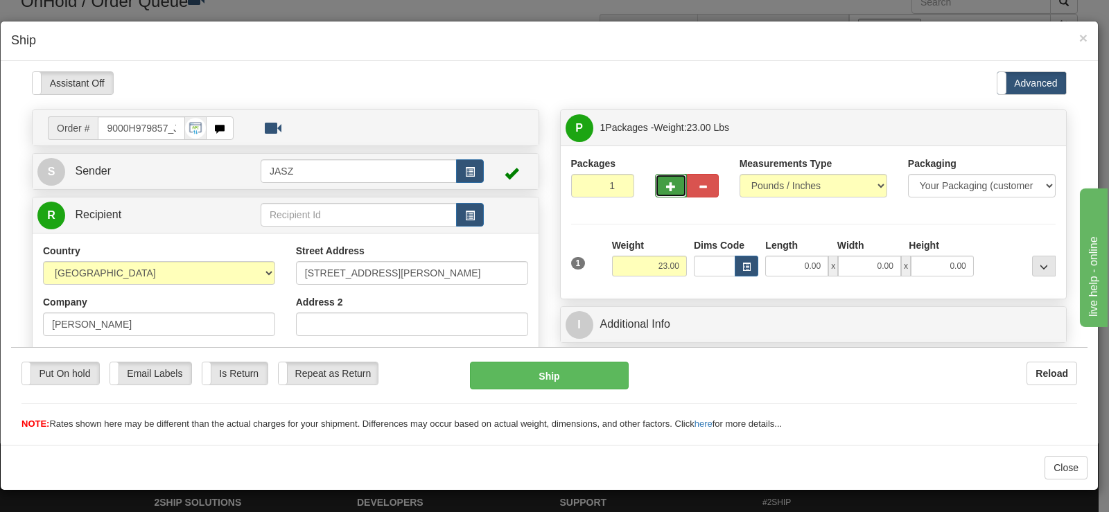
click at [666, 184] on span "button" at bounding box center [671, 186] width 10 height 9
type input "2"
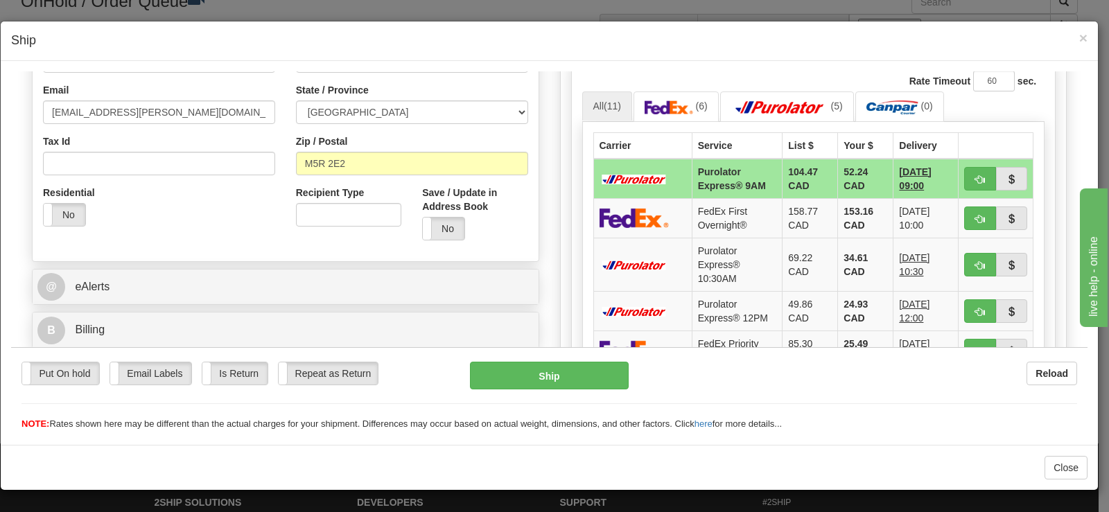
scroll to position [466, 0]
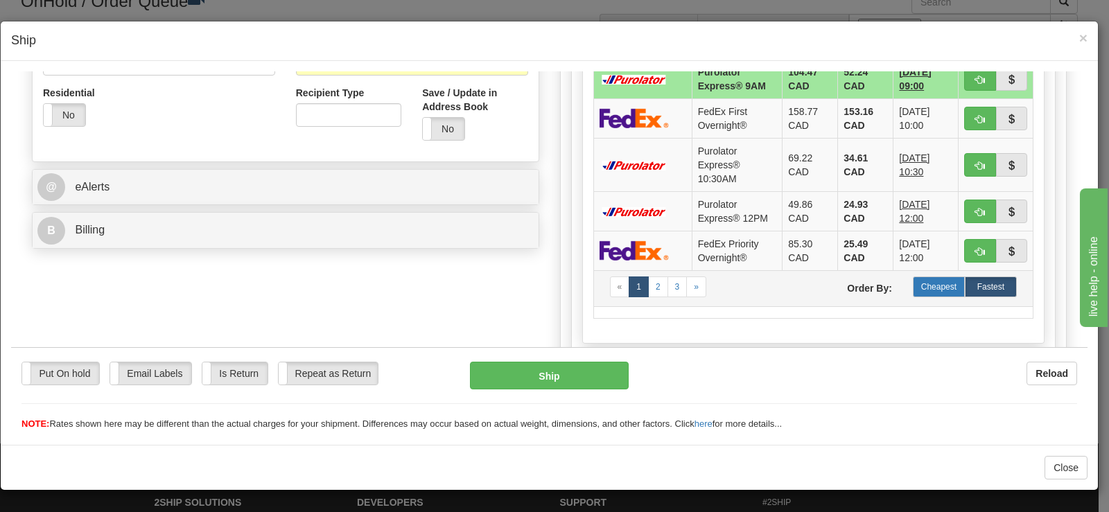
click at [950, 289] on label "Cheapest" at bounding box center [939, 286] width 52 height 21
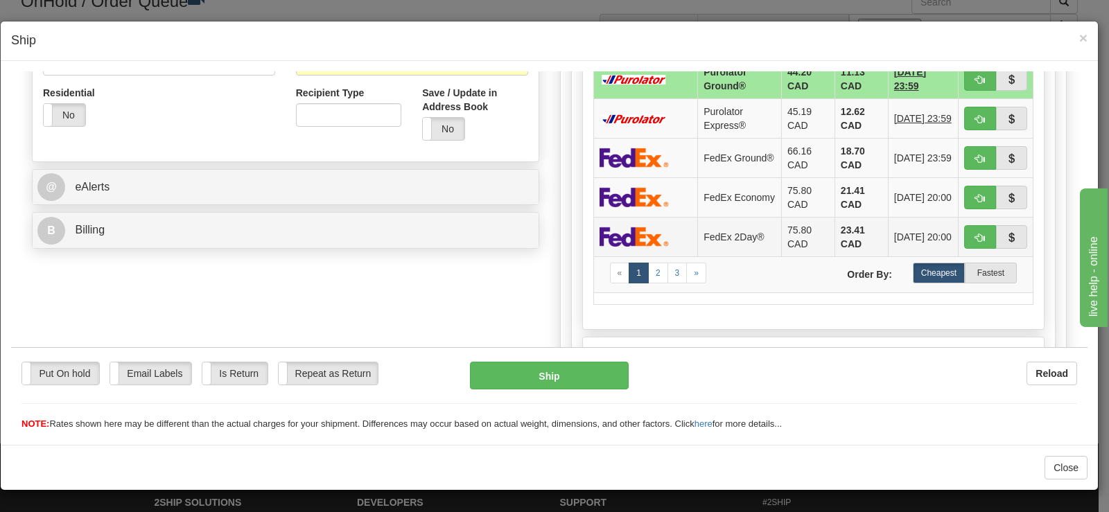
scroll to position [396, 0]
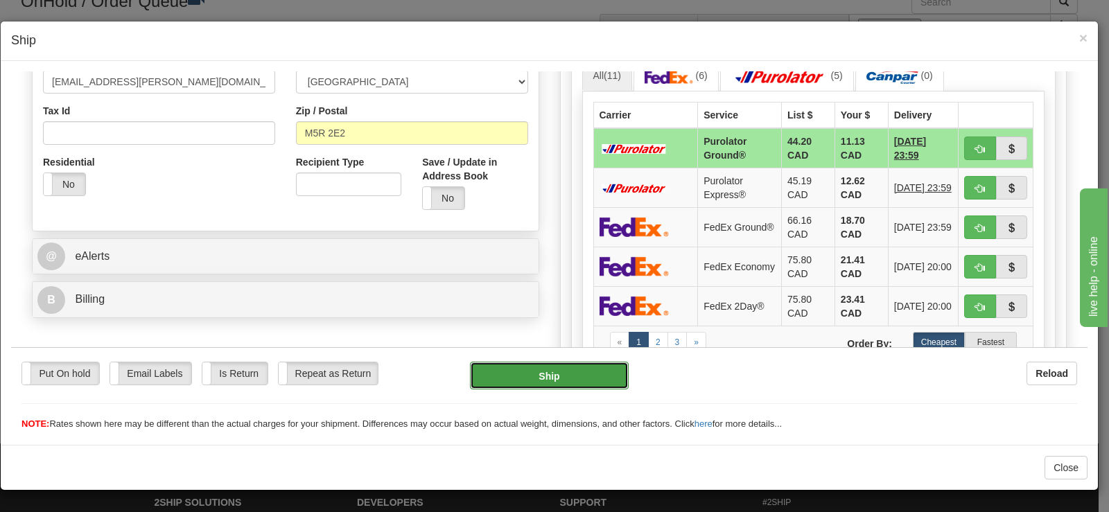
click at [539, 383] on button "Ship" at bounding box center [549, 375] width 159 height 28
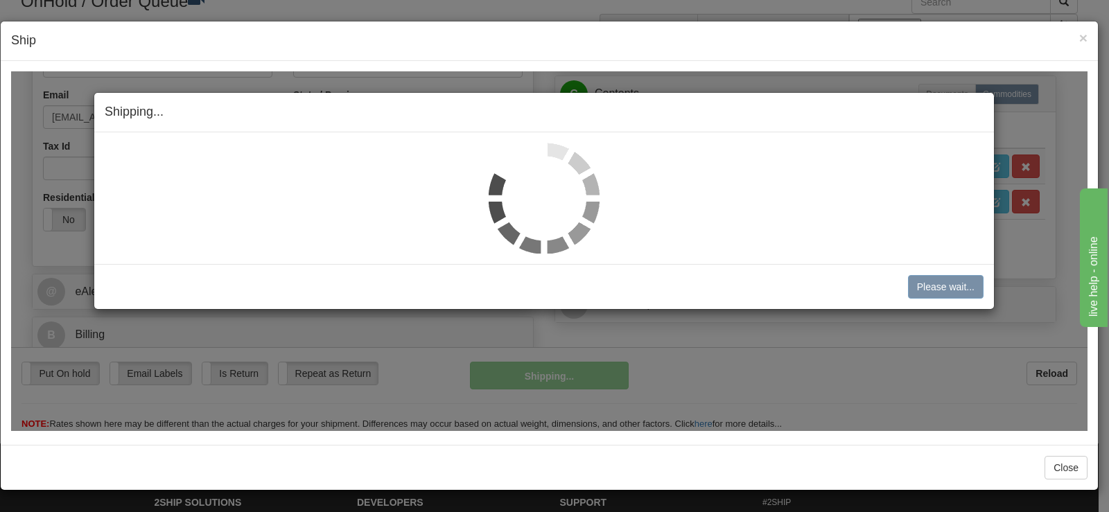
scroll to position [361, 0]
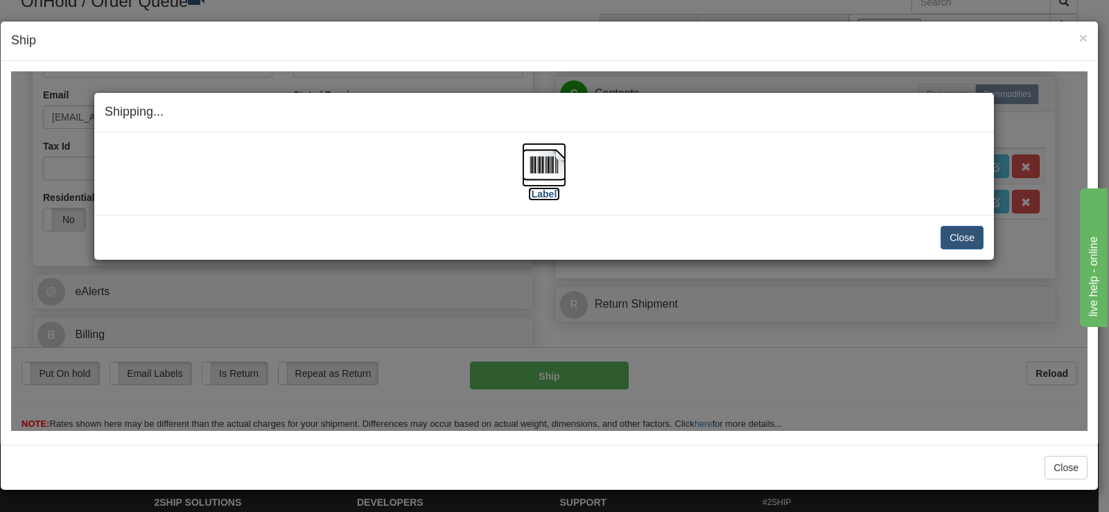
click at [557, 166] on img at bounding box center [544, 164] width 44 height 44
click at [968, 236] on button "Close" at bounding box center [962, 237] width 43 height 24
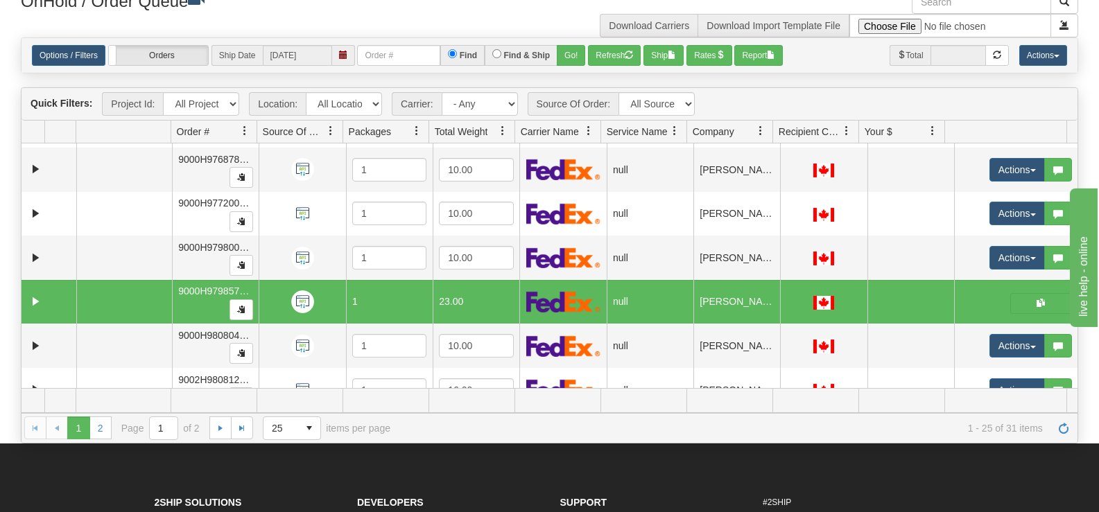
scroll to position [734, 0]
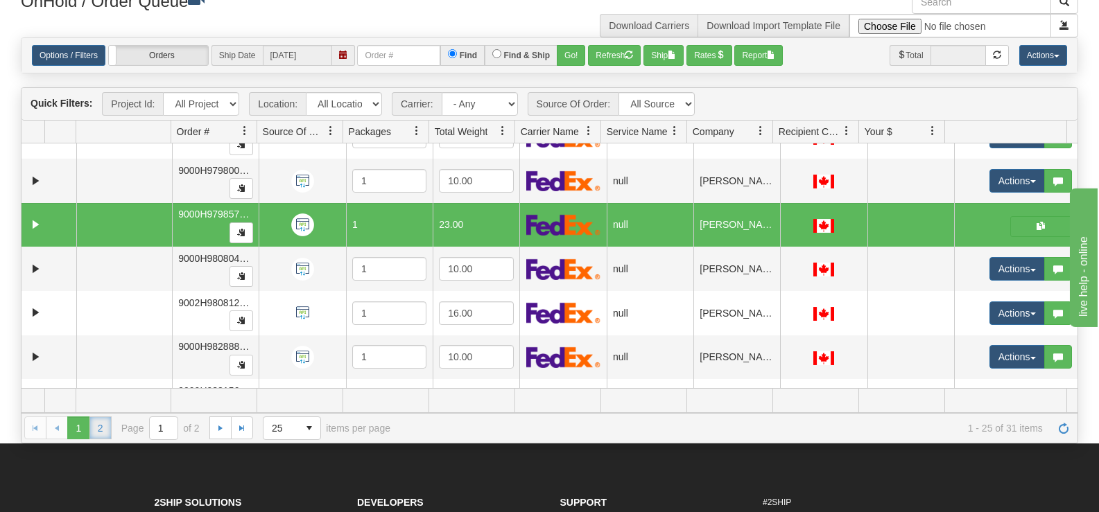
click at [105, 421] on link "2" at bounding box center [100, 428] width 22 height 22
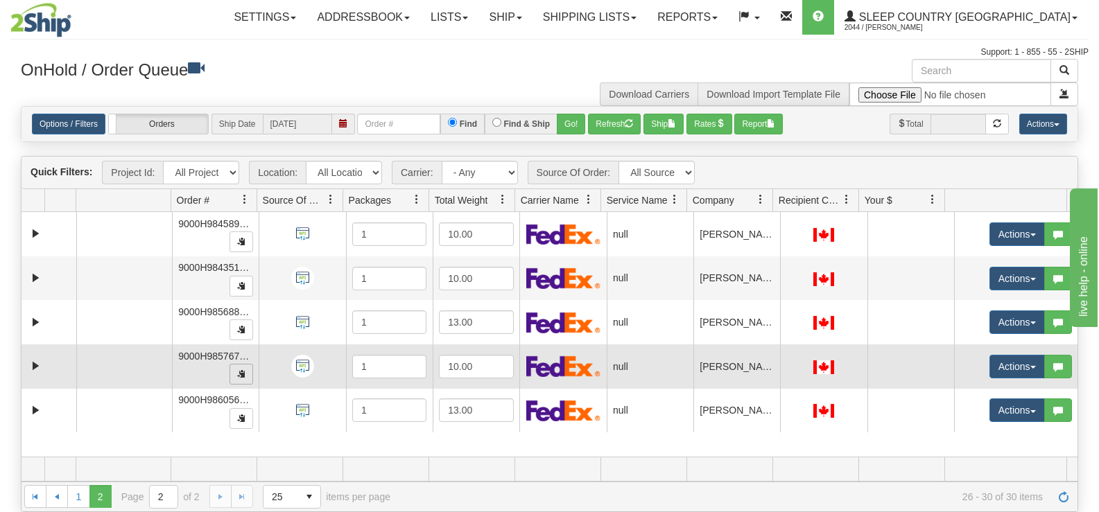
scroll to position [0, 0]
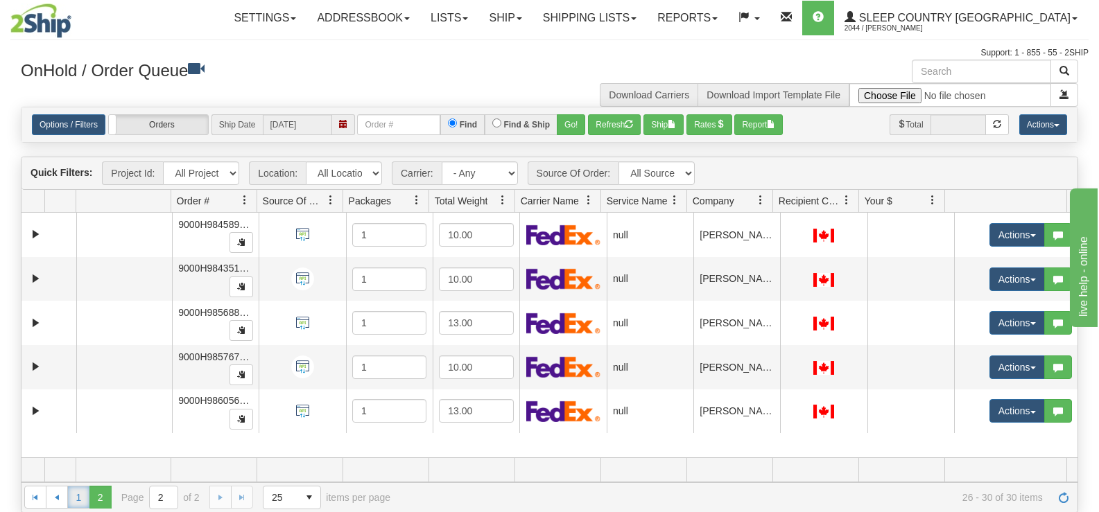
click at [71, 495] on link "1" at bounding box center [78, 497] width 22 height 22
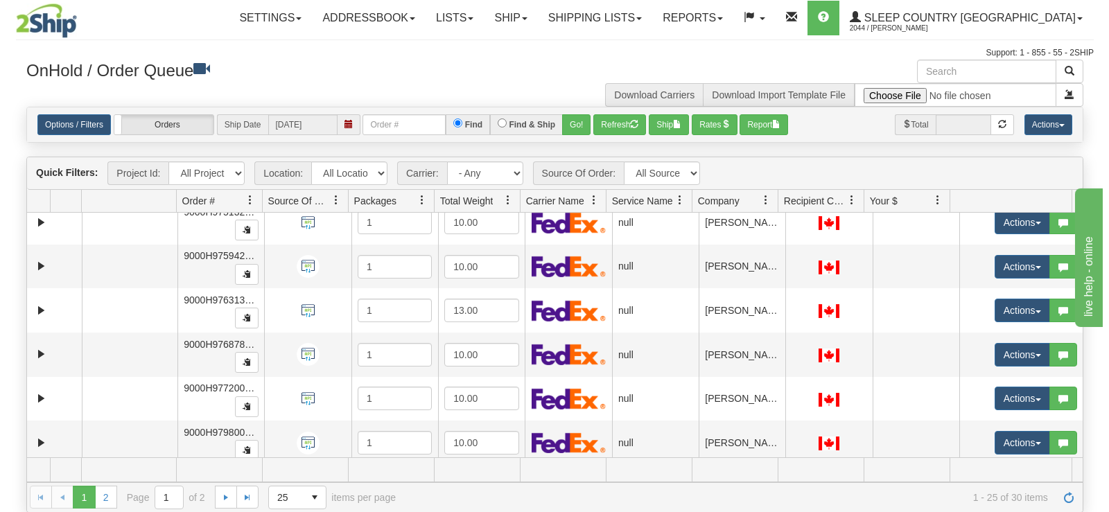
scroll to position [555, 0]
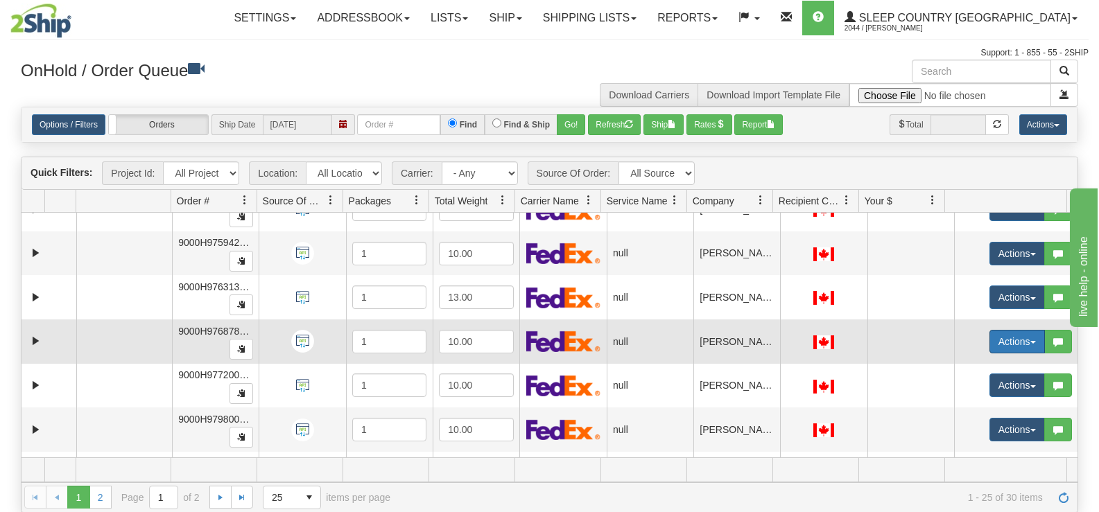
click at [999, 347] on button "Actions" at bounding box center [1016, 342] width 55 height 24
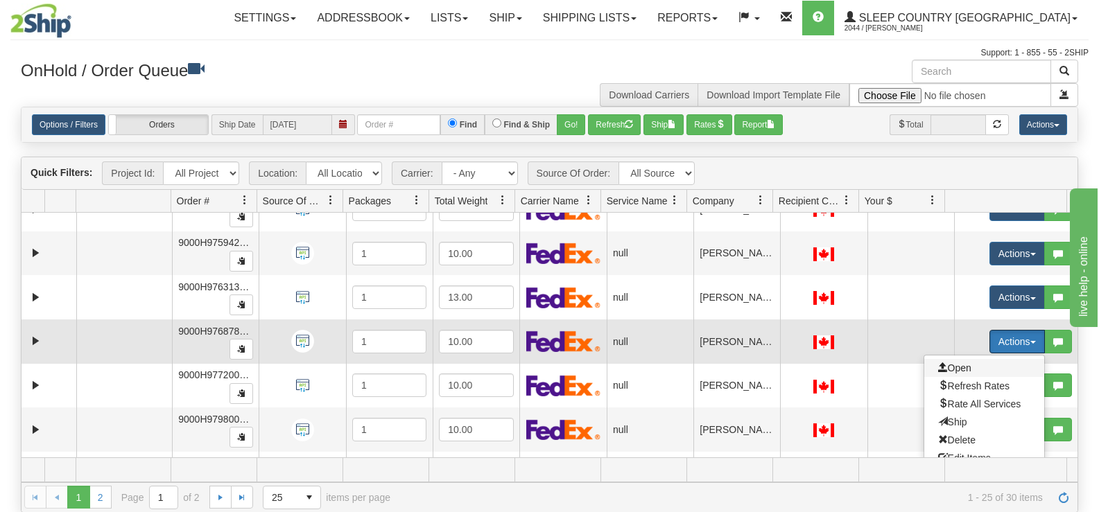
click at [954, 367] on span "Open" at bounding box center [954, 368] width 33 height 11
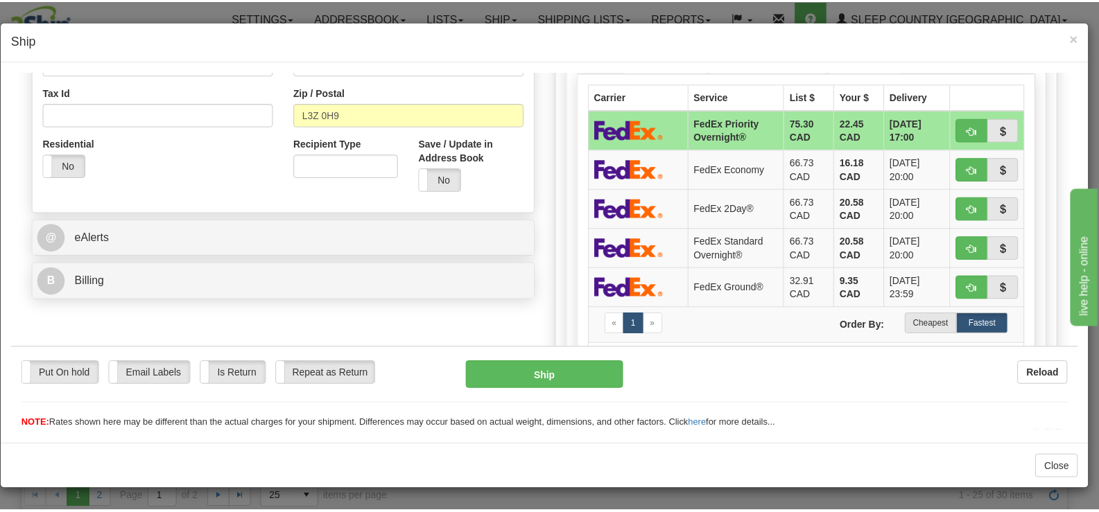
scroll to position [416, 0]
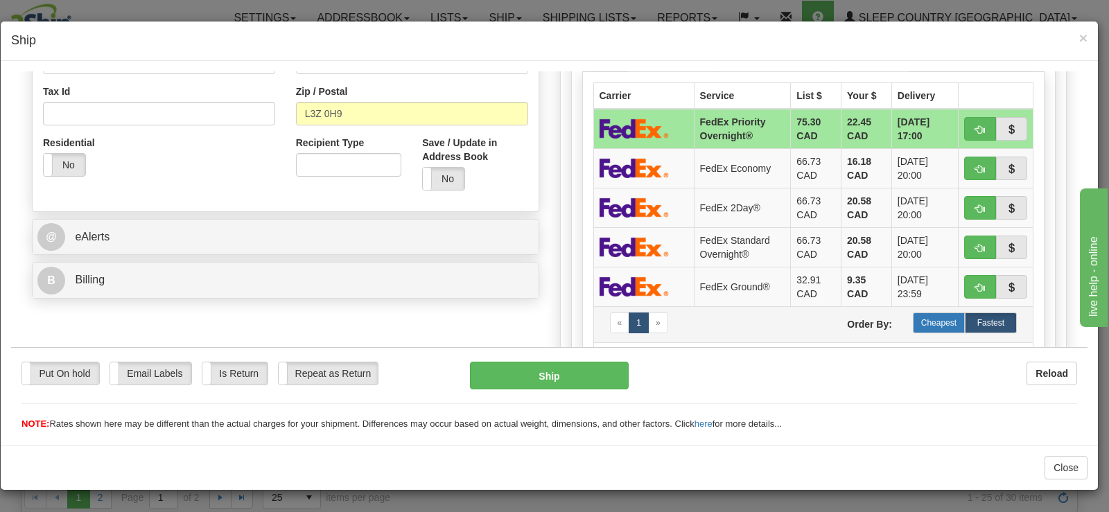
click at [916, 313] on label "Cheapest" at bounding box center [939, 322] width 52 height 21
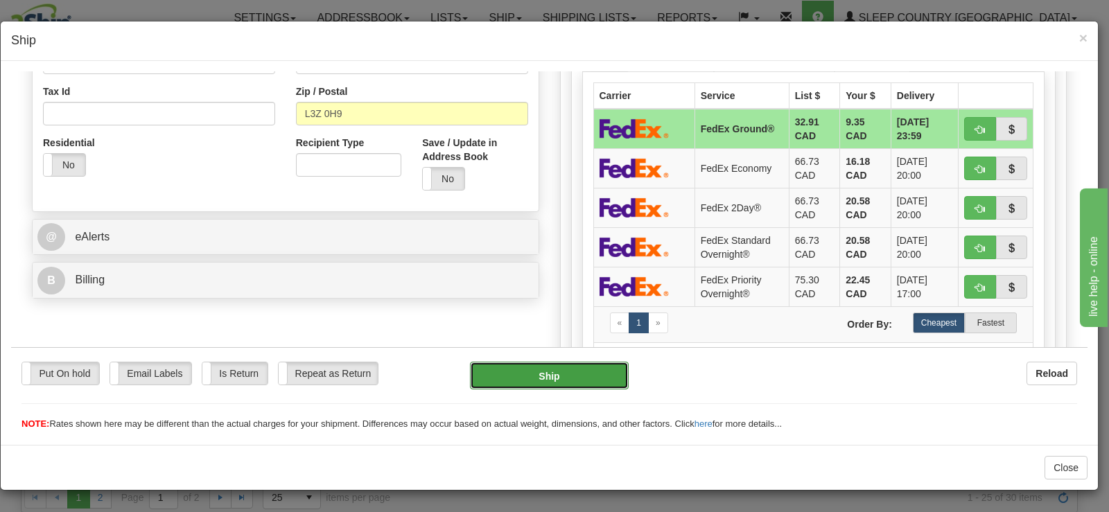
click at [599, 379] on button "Ship" at bounding box center [549, 375] width 159 height 28
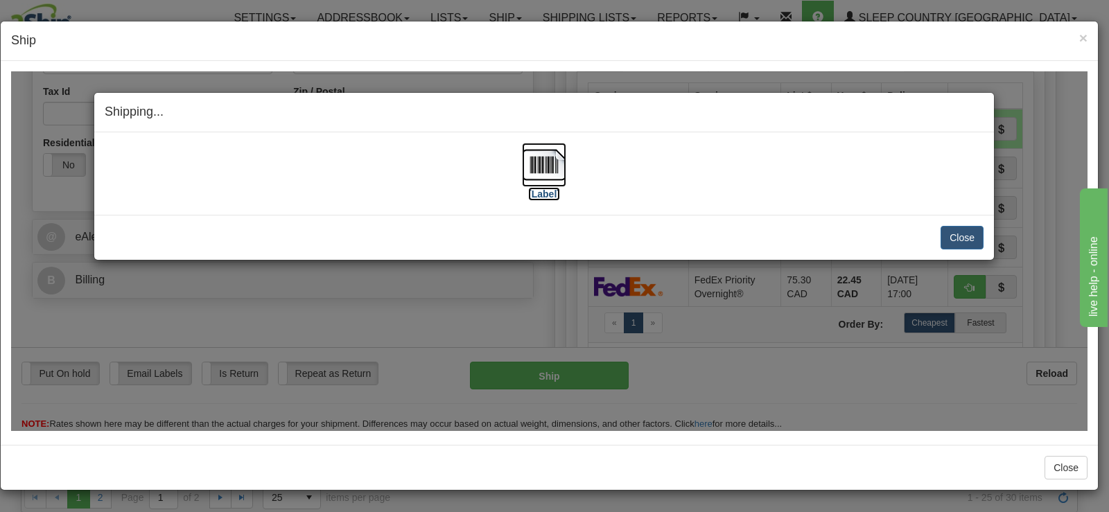
click at [548, 179] on img at bounding box center [544, 164] width 44 height 44
click at [956, 236] on button "Close" at bounding box center [962, 237] width 43 height 24
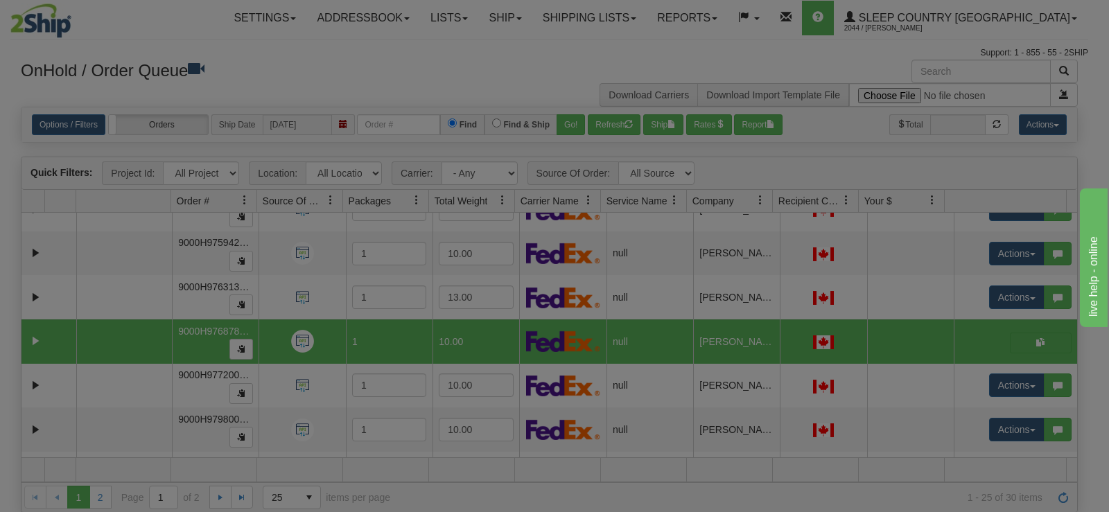
scroll to position [0, 0]
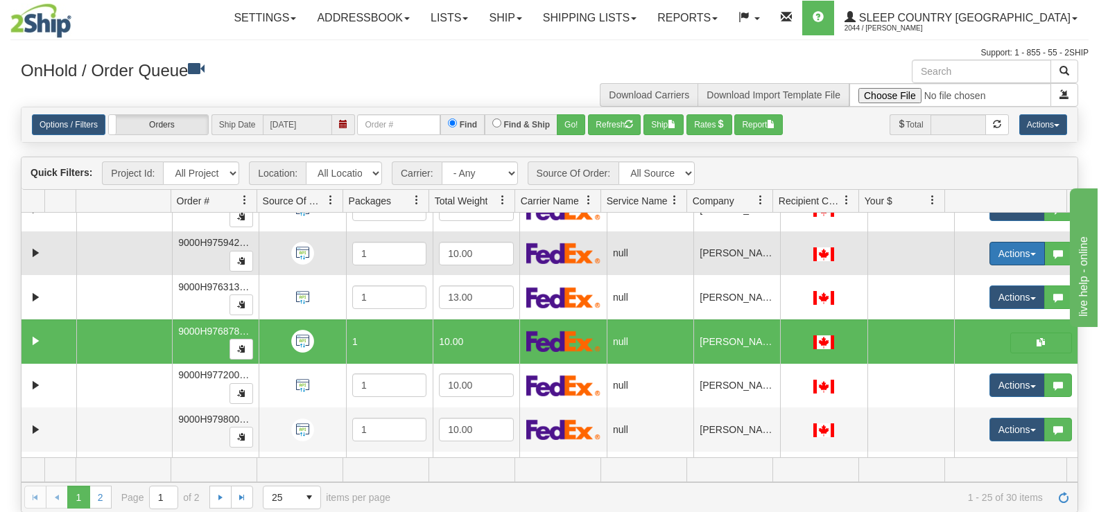
click at [989, 243] on button "Actions" at bounding box center [1016, 254] width 55 height 24
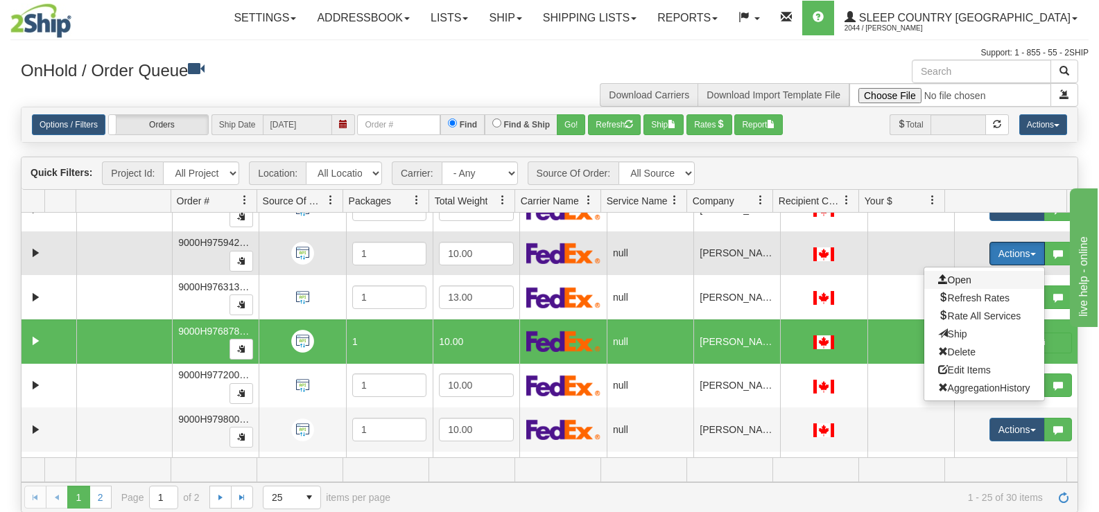
click at [938, 277] on span "Open" at bounding box center [954, 279] width 33 height 11
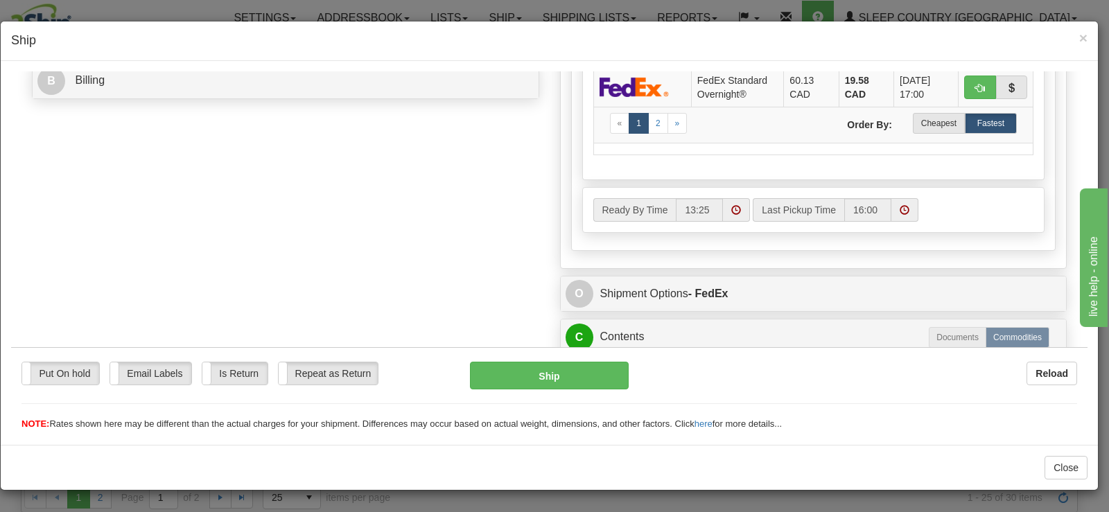
scroll to position [624, 0]
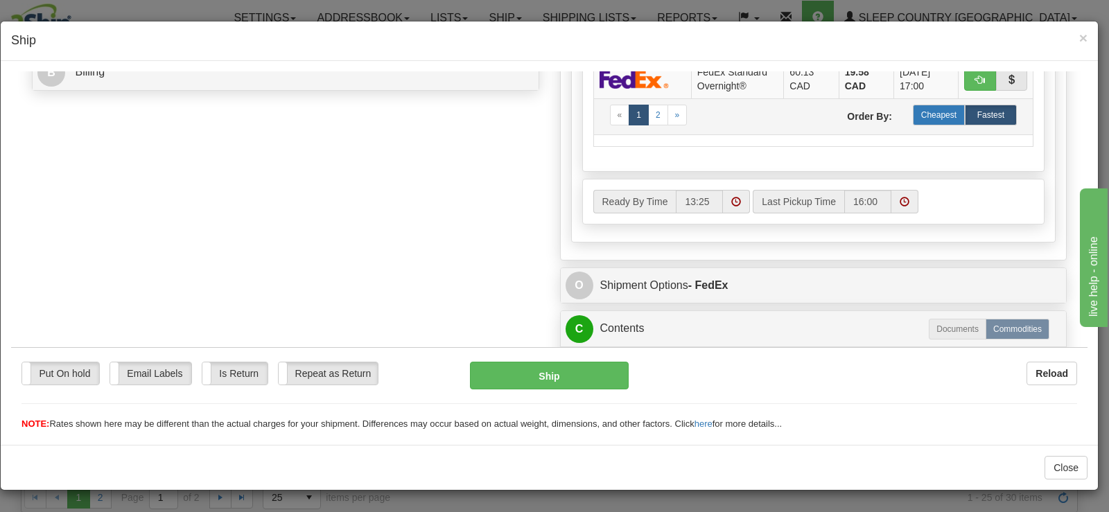
click at [913, 117] on label "Cheapest" at bounding box center [939, 114] width 52 height 21
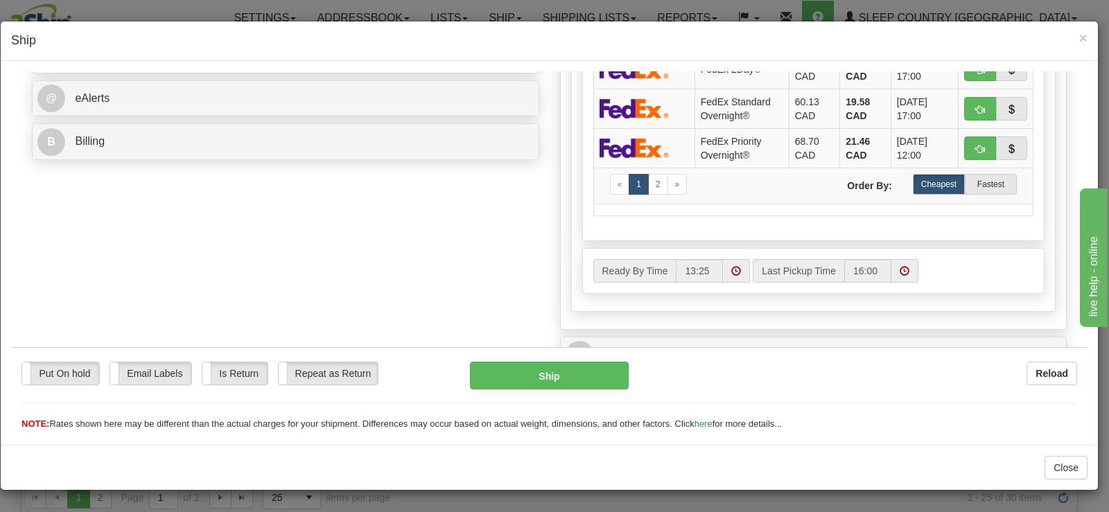
scroll to position [277, 0]
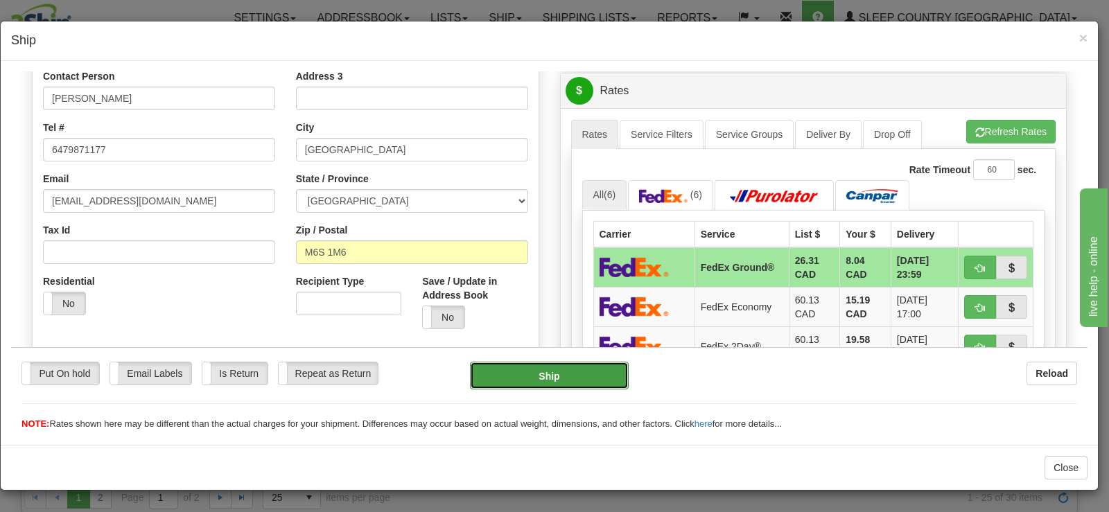
click at [586, 376] on button "Ship" at bounding box center [549, 375] width 159 height 28
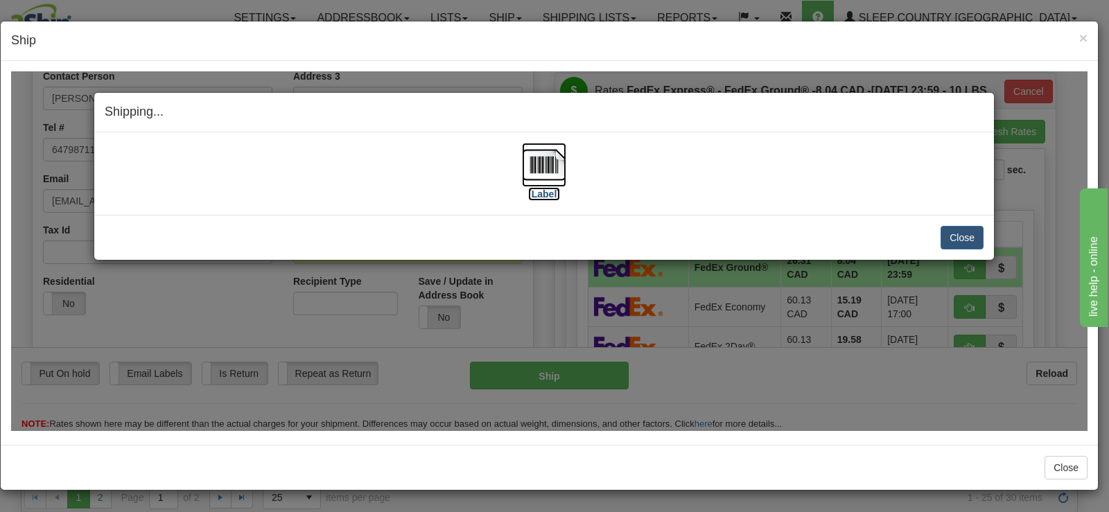
click at [548, 157] on img at bounding box center [544, 164] width 44 height 44
click at [960, 236] on button "Close" at bounding box center [962, 237] width 43 height 24
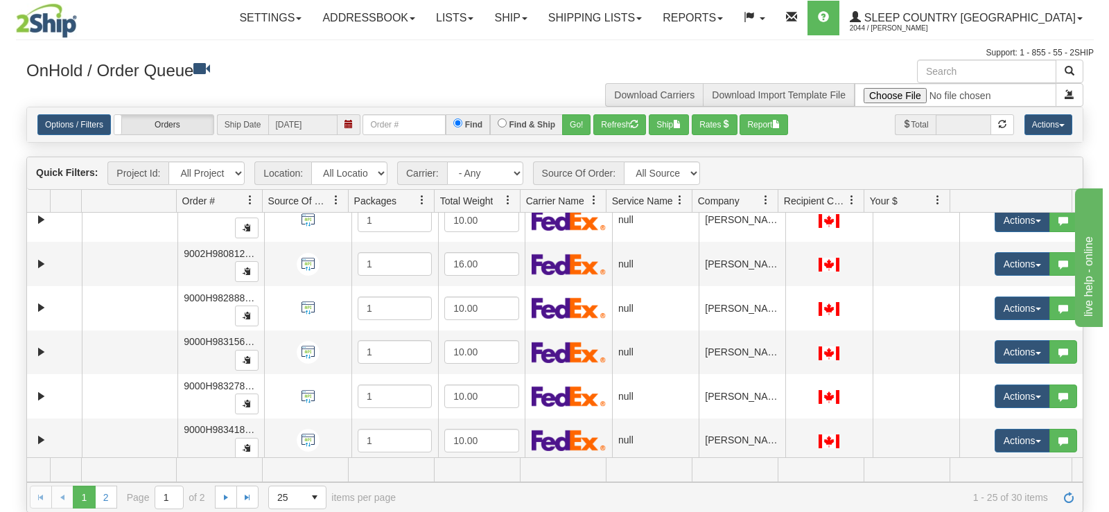
scroll to position [853, 0]
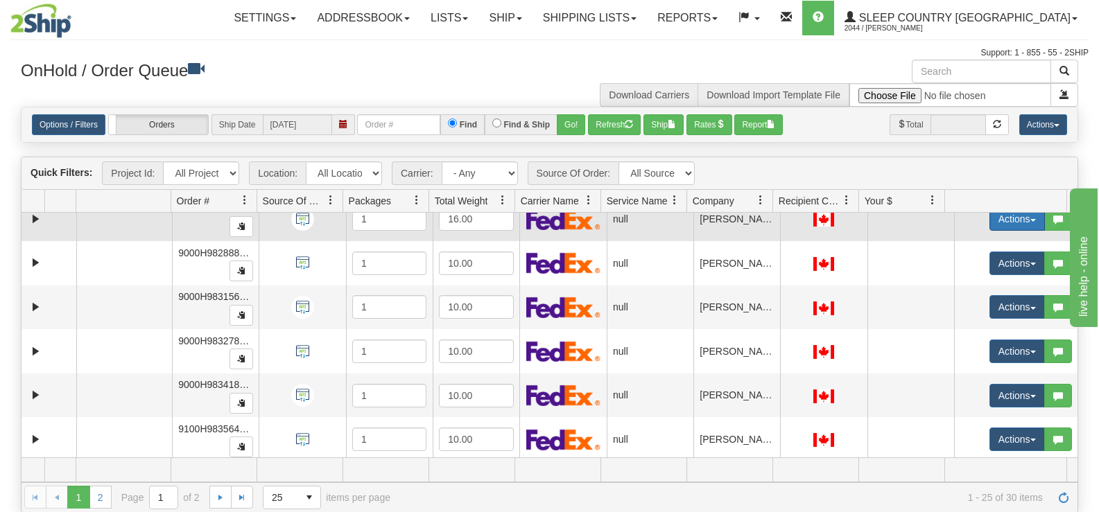
click at [989, 220] on button "Actions" at bounding box center [1016, 219] width 55 height 24
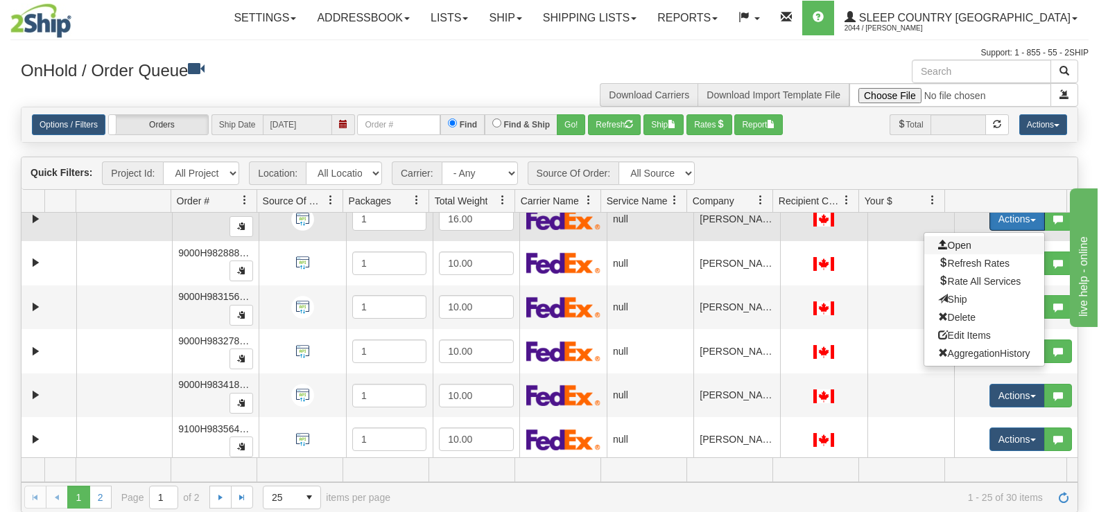
click at [948, 250] on span "Open" at bounding box center [954, 245] width 33 height 11
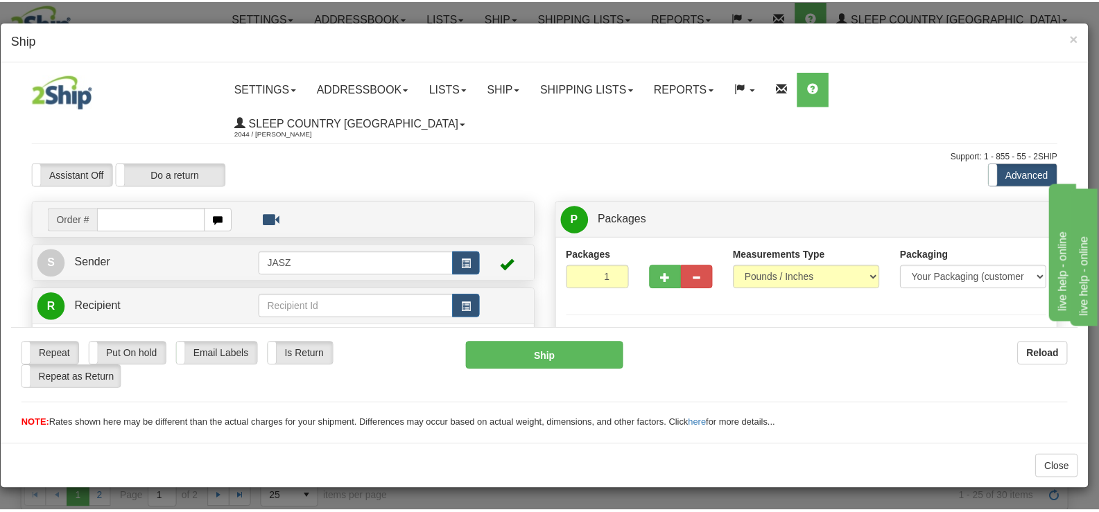
scroll to position [0, 0]
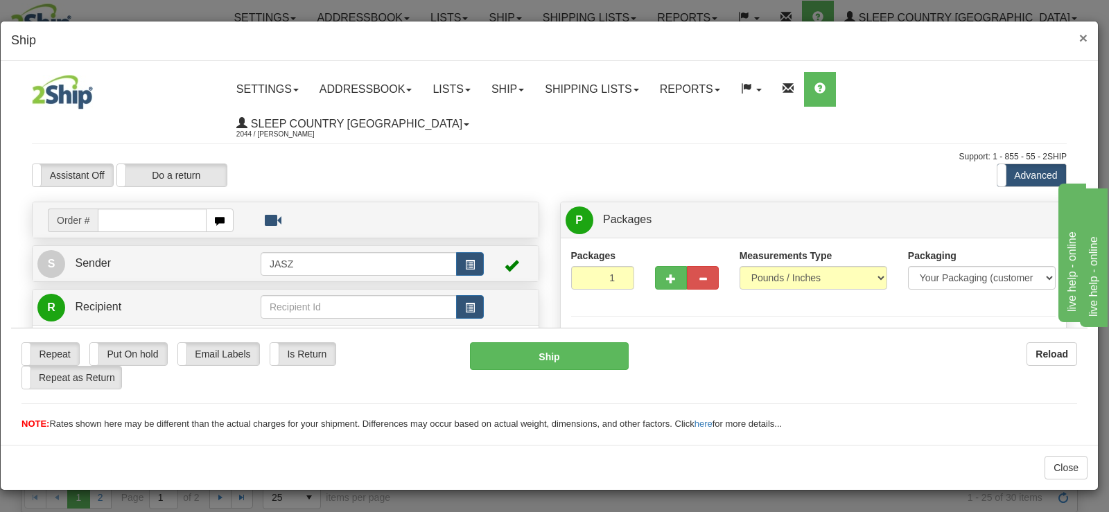
click at [1081, 37] on span "×" at bounding box center [1083, 38] width 8 height 16
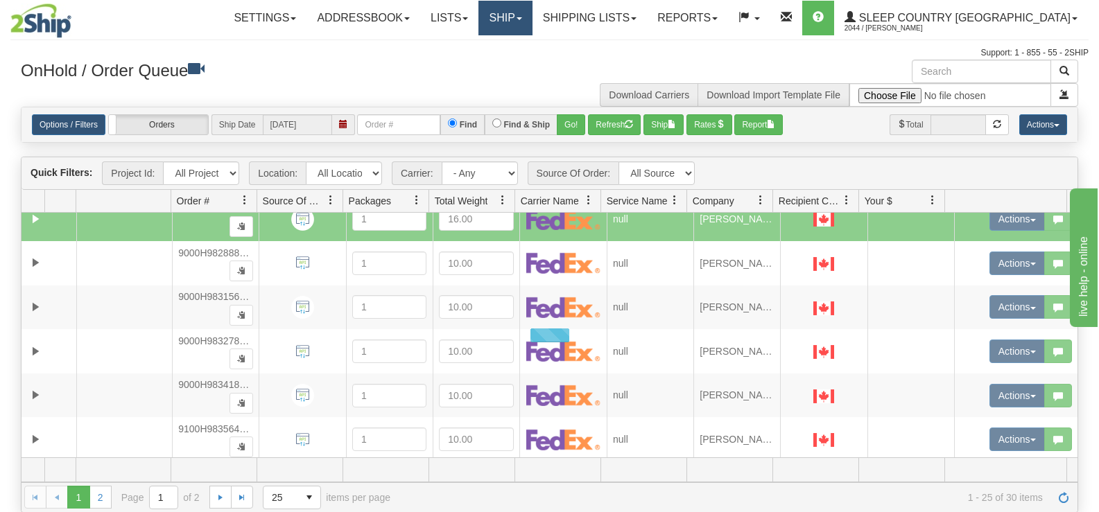
click at [532, 13] on link "Ship" at bounding box center [504, 18] width 53 height 35
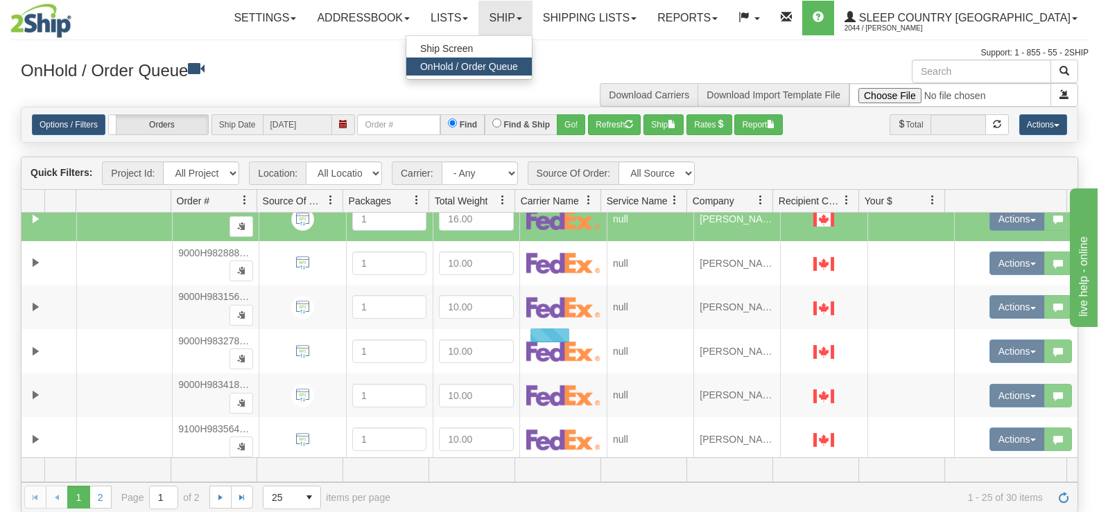
click at [656, 51] on div "Support: 1 - 855 - 55 - 2SHIP" at bounding box center [549, 53] width 1078 height 12
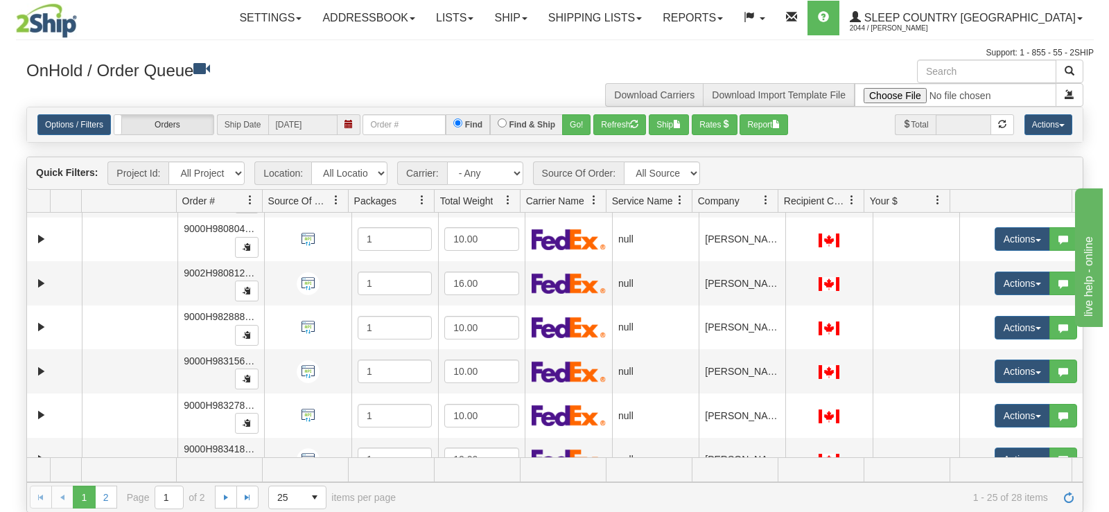
scroll to position [686, 0]
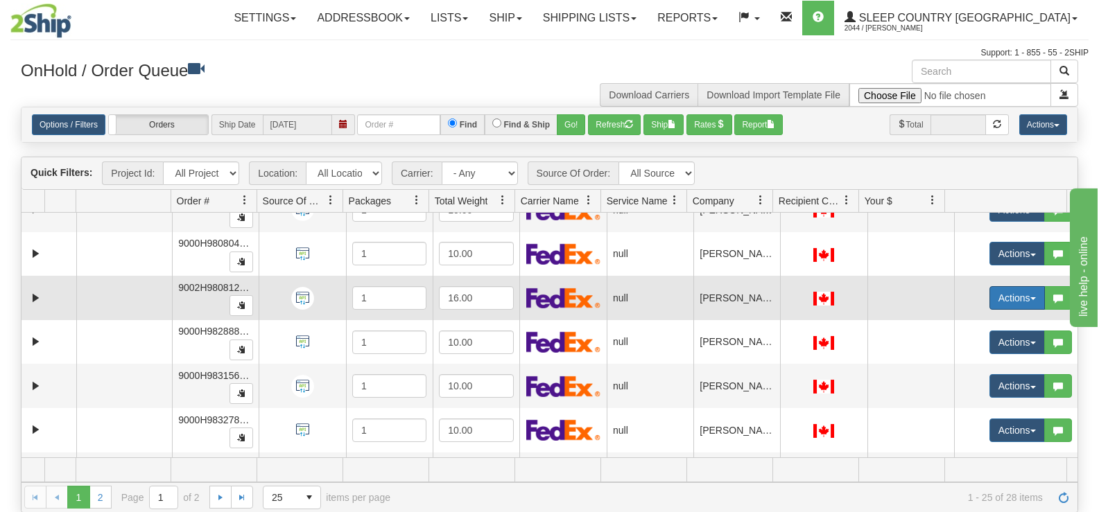
click at [1018, 304] on button "Actions" at bounding box center [1016, 298] width 55 height 24
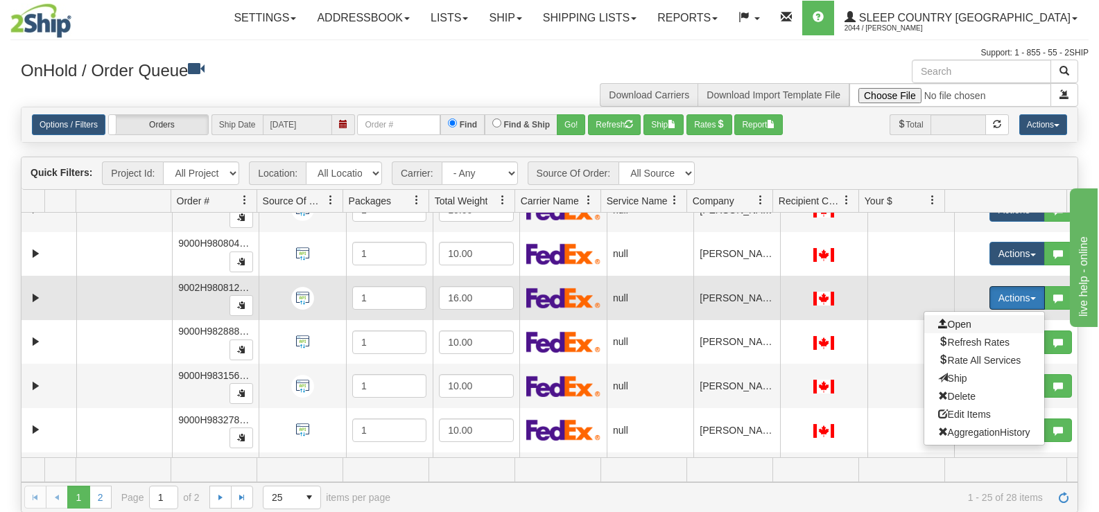
click at [954, 324] on span "Open" at bounding box center [954, 324] width 33 height 11
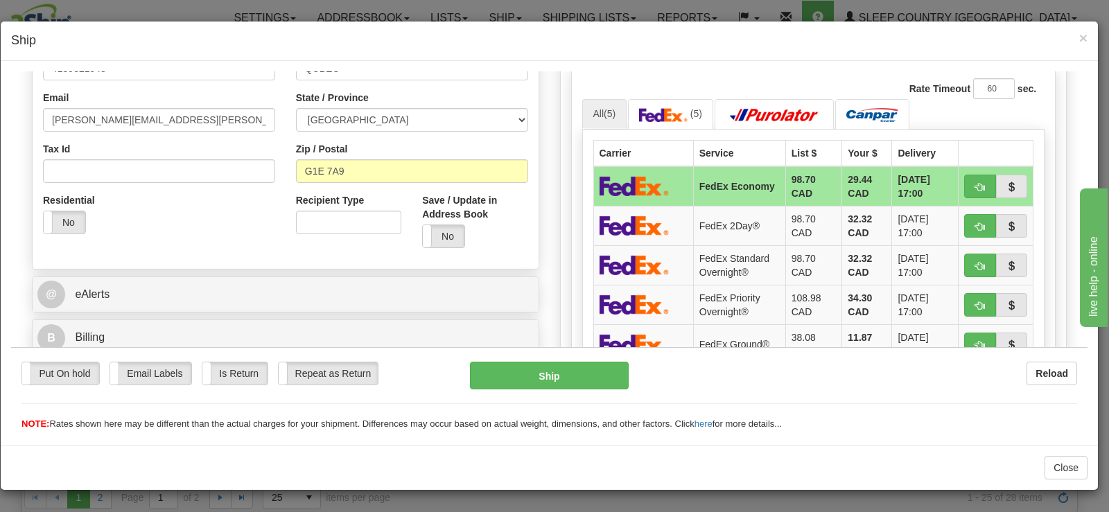
scroll to position [416, 0]
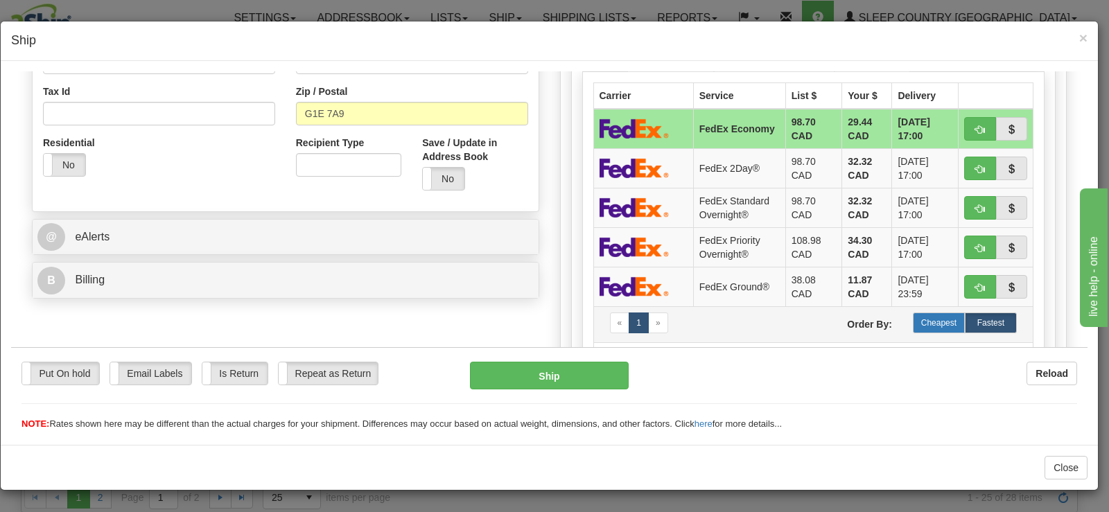
click at [925, 312] on label "Cheapest" at bounding box center [939, 322] width 52 height 21
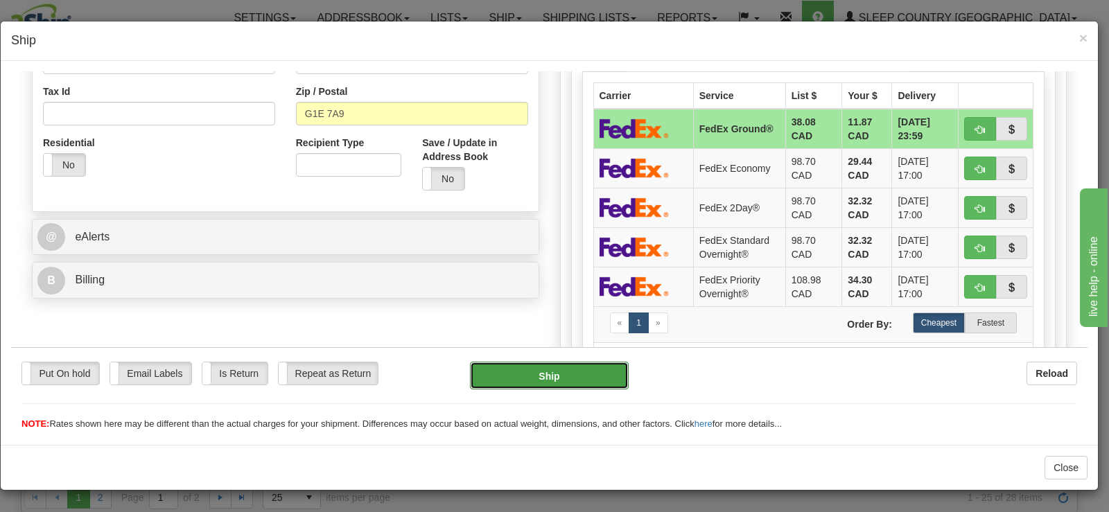
click at [550, 374] on button "Ship" at bounding box center [549, 375] width 159 height 28
type input "92"
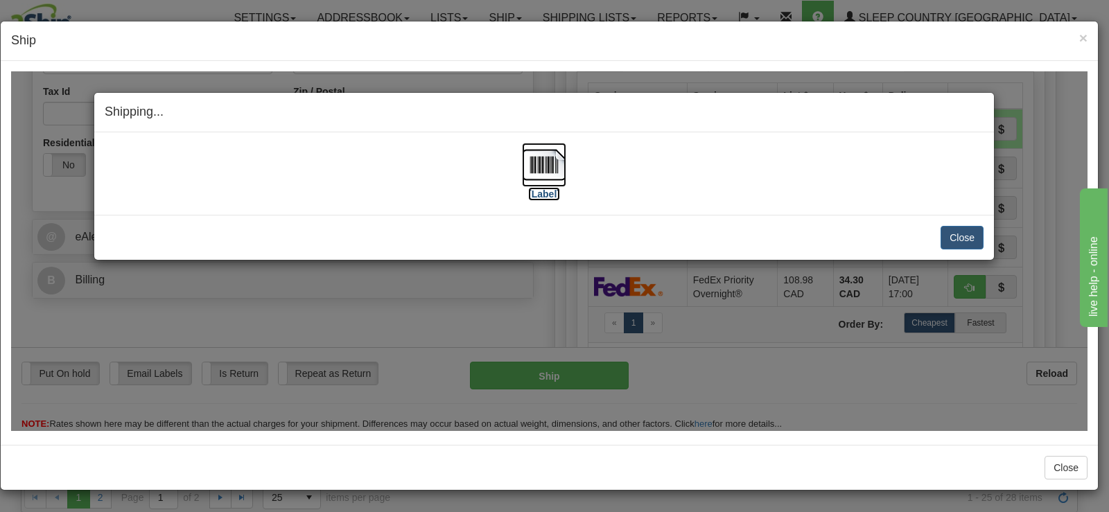
click at [533, 156] on img at bounding box center [544, 164] width 44 height 44
click at [950, 231] on button "Close" at bounding box center [962, 237] width 43 height 24
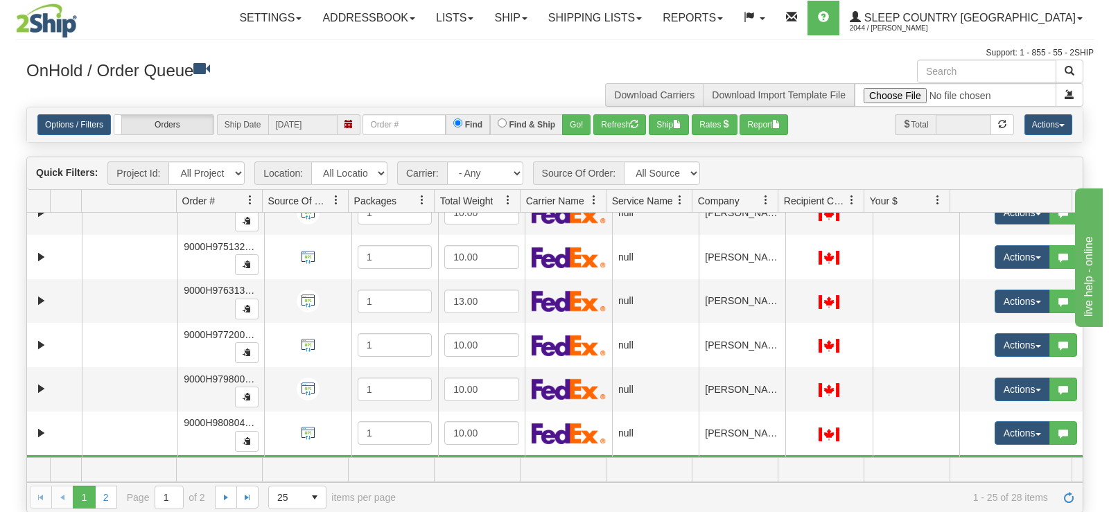
scroll to position [434, 0]
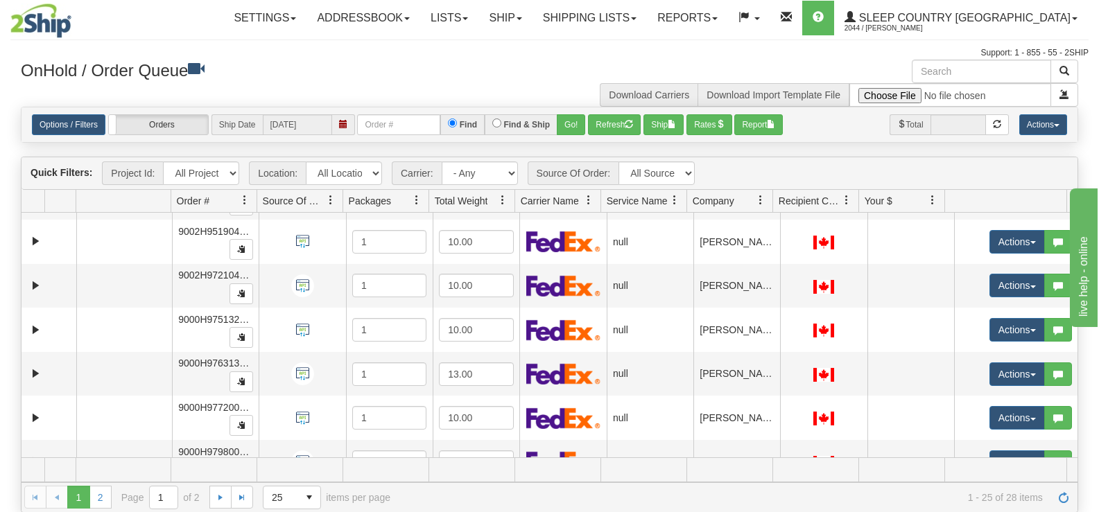
drag, startPoint x: 1073, startPoint y: 410, endPoint x: 3, endPoint y: 11, distance: 1141.4
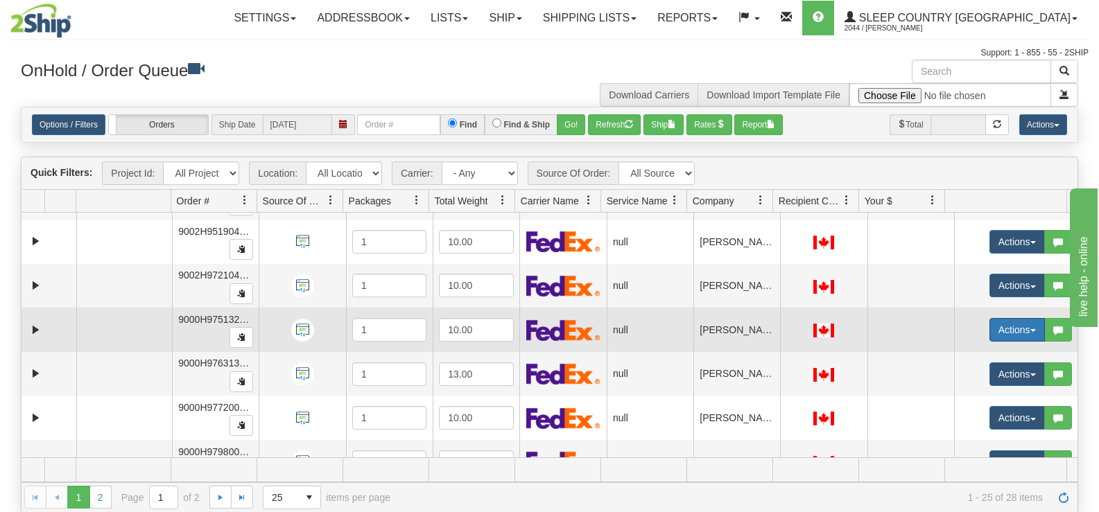
click at [997, 333] on button "Actions" at bounding box center [1016, 330] width 55 height 24
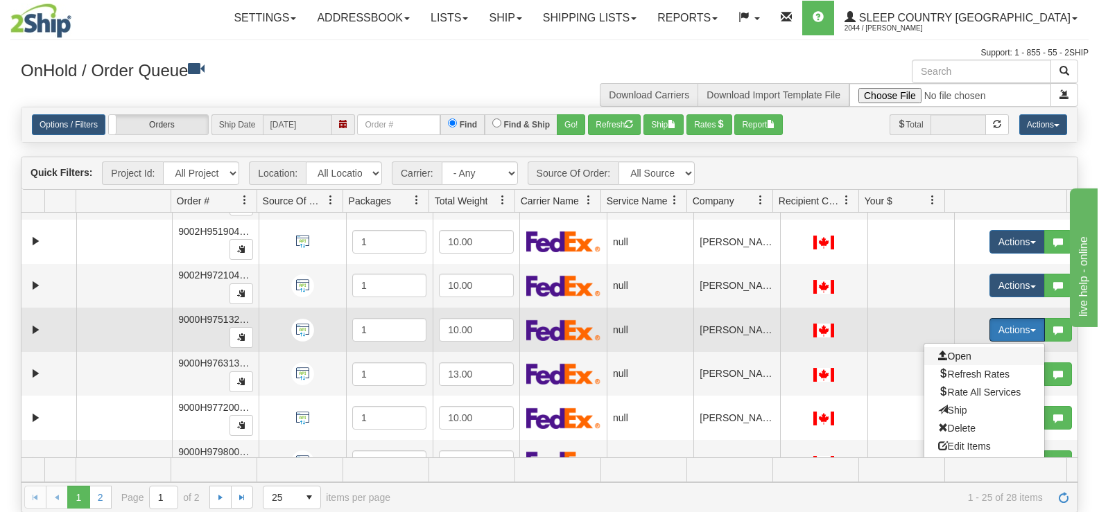
click at [953, 353] on span "Open" at bounding box center [954, 356] width 33 height 11
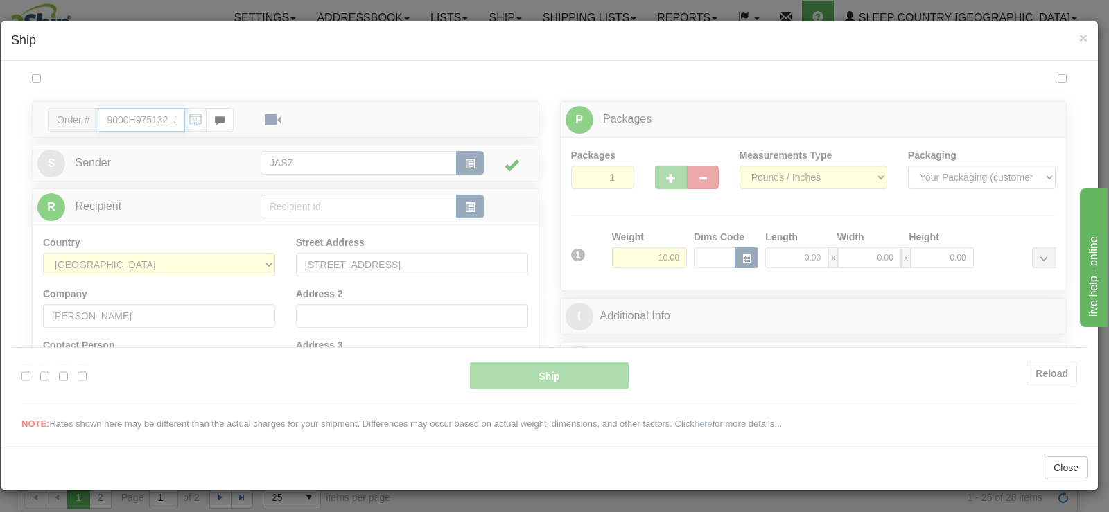
scroll to position [0, 0]
type input "13:56"
type input "16:00"
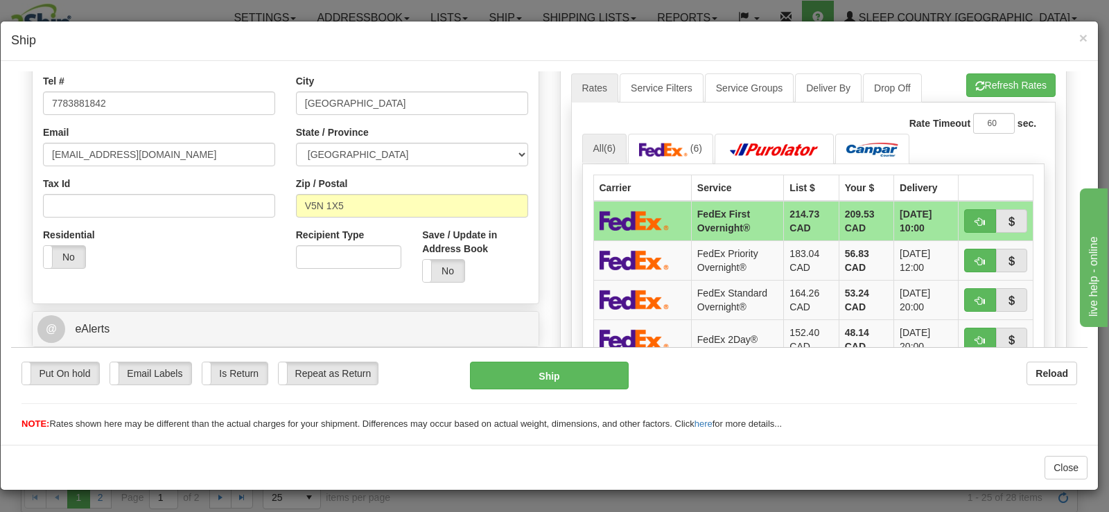
scroll to position [485, 0]
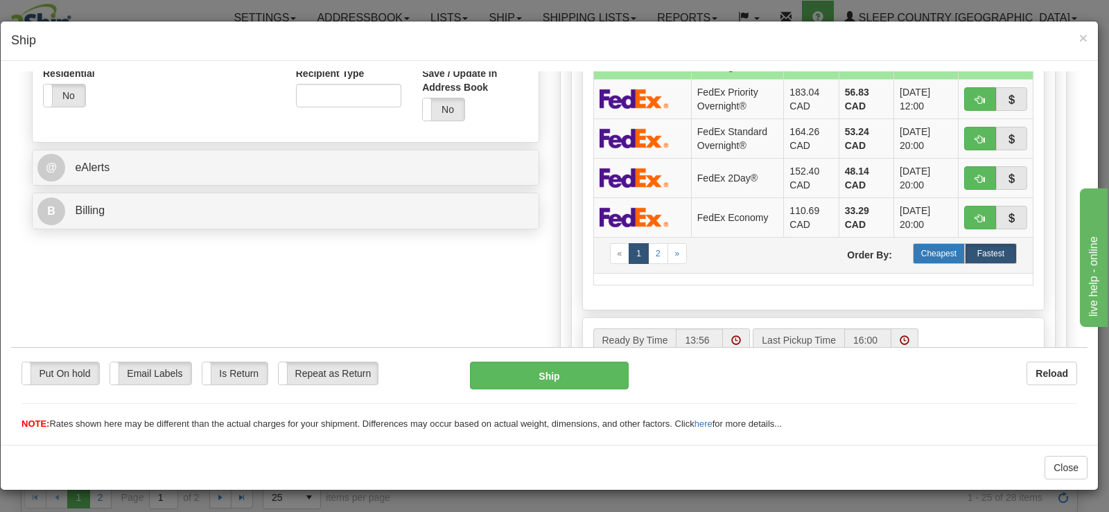
click at [939, 258] on label "Cheapest" at bounding box center [939, 253] width 52 height 21
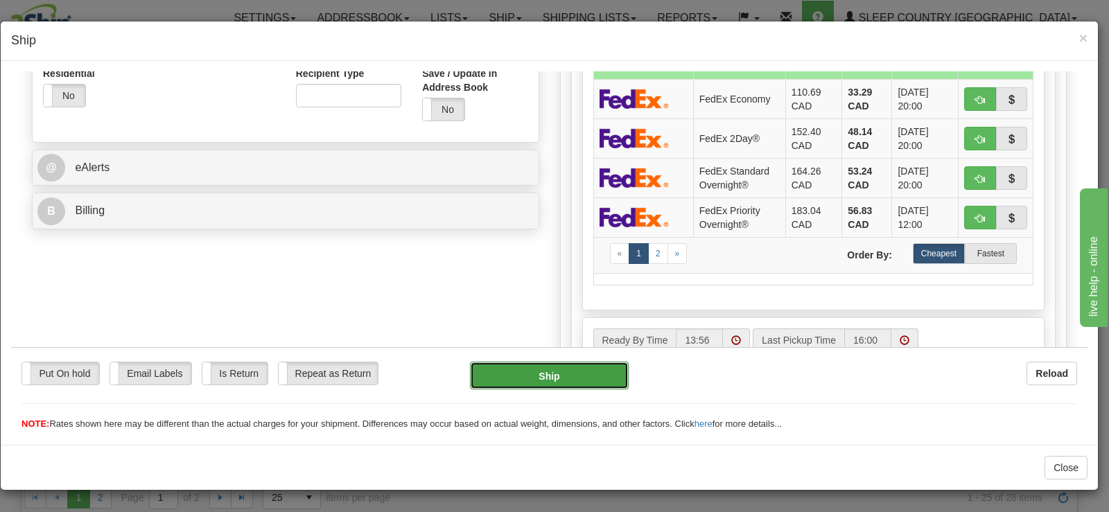
click at [561, 371] on button "Ship" at bounding box center [549, 375] width 159 height 28
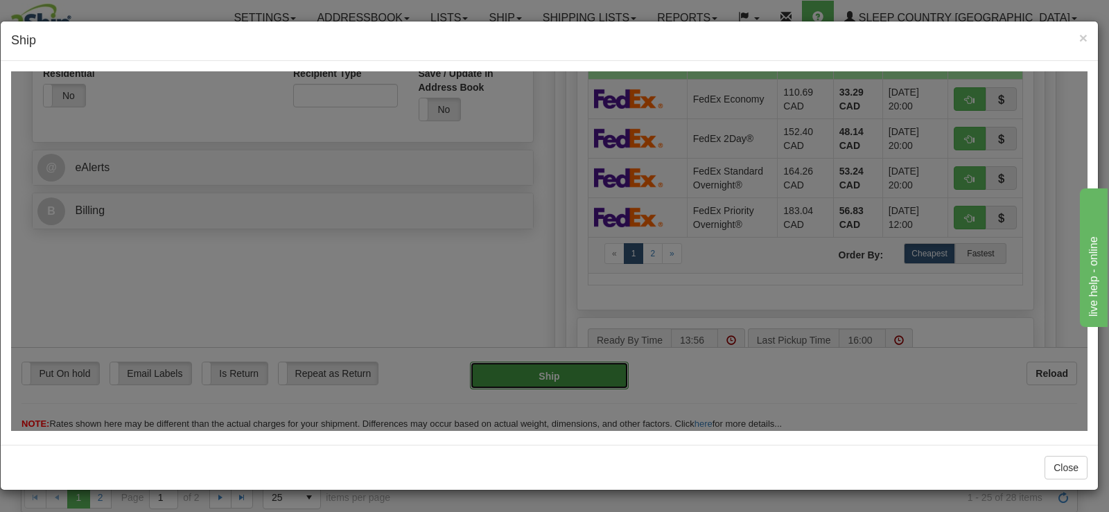
type input "92"
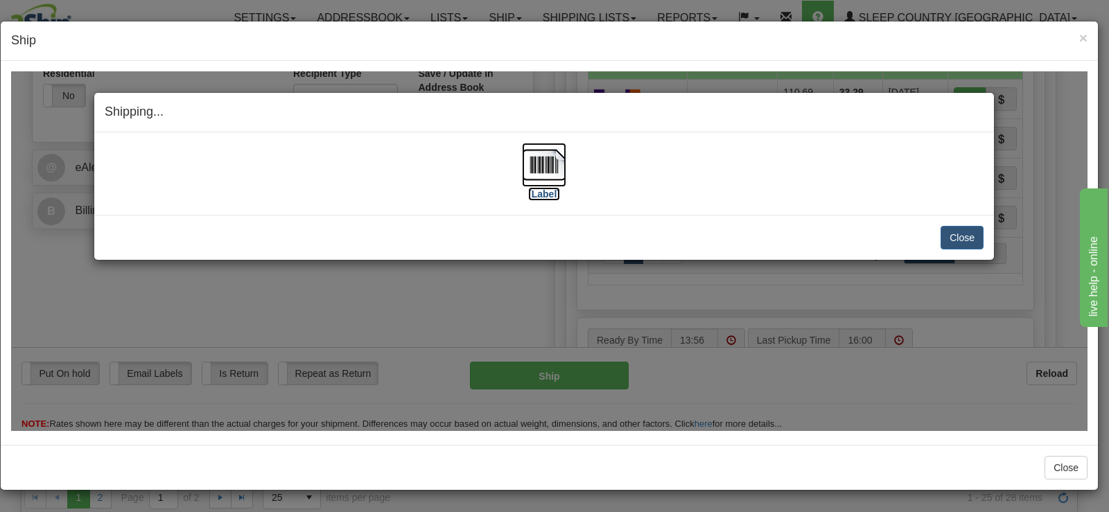
click at [557, 174] on img at bounding box center [544, 164] width 44 height 44
click at [968, 236] on button "Close" at bounding box center [962, 237] width 43 height 24
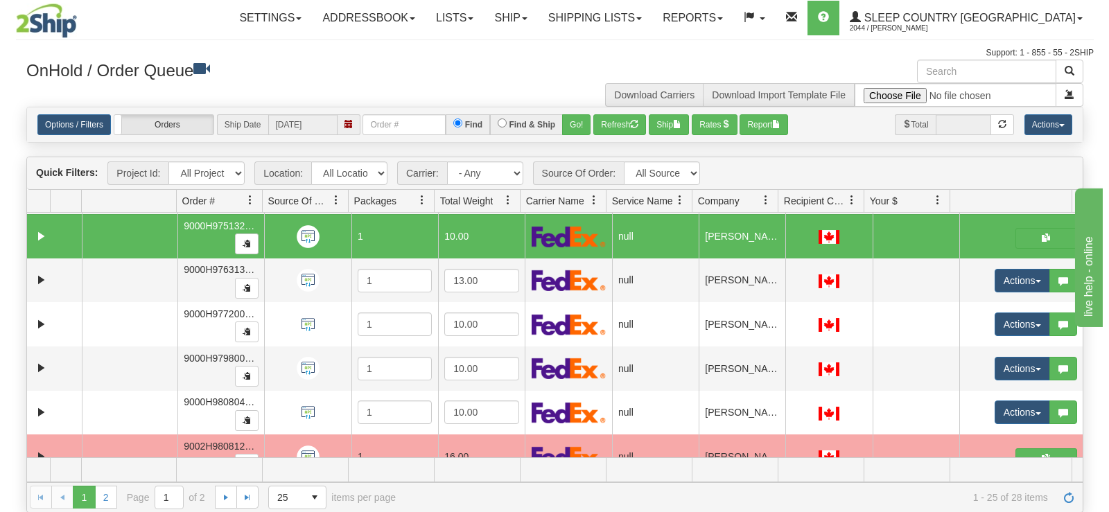
scroll to position [555, 0]
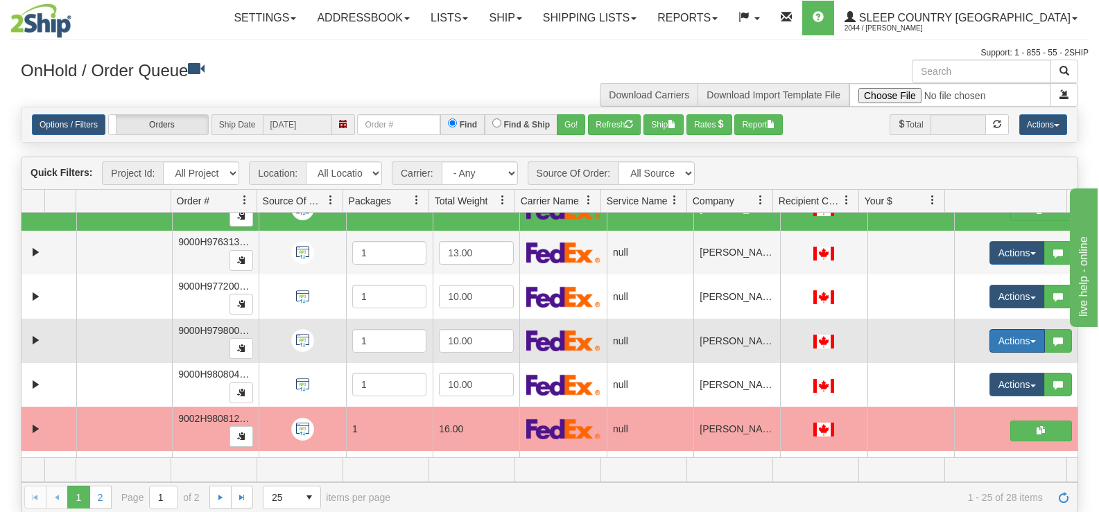
click at [993, 345] on button "Actions" at bounding box center [1016, 341] width 55 height 24
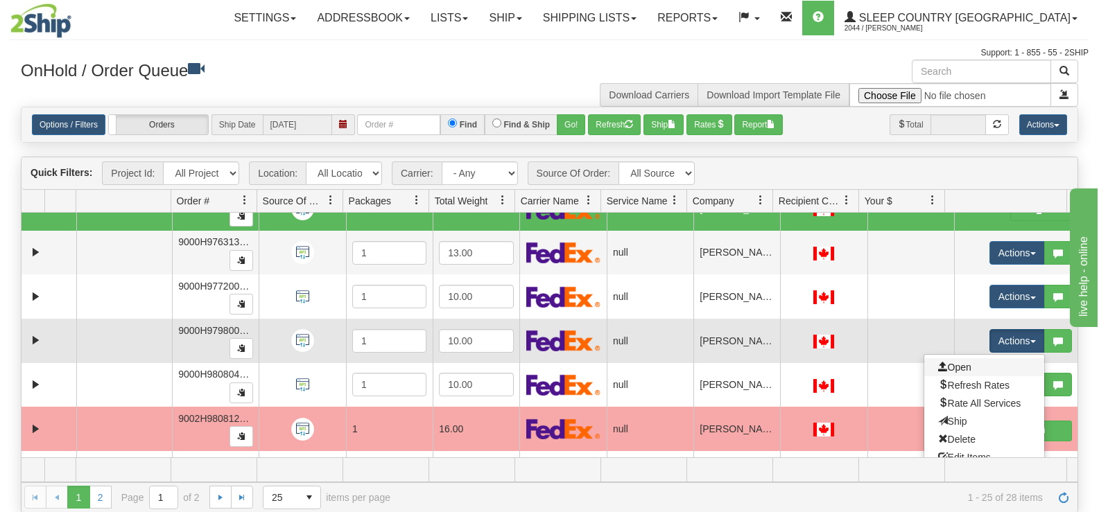
click at [965, 367] on link "Open" at bounding box center [984, 367] width 120 height 18
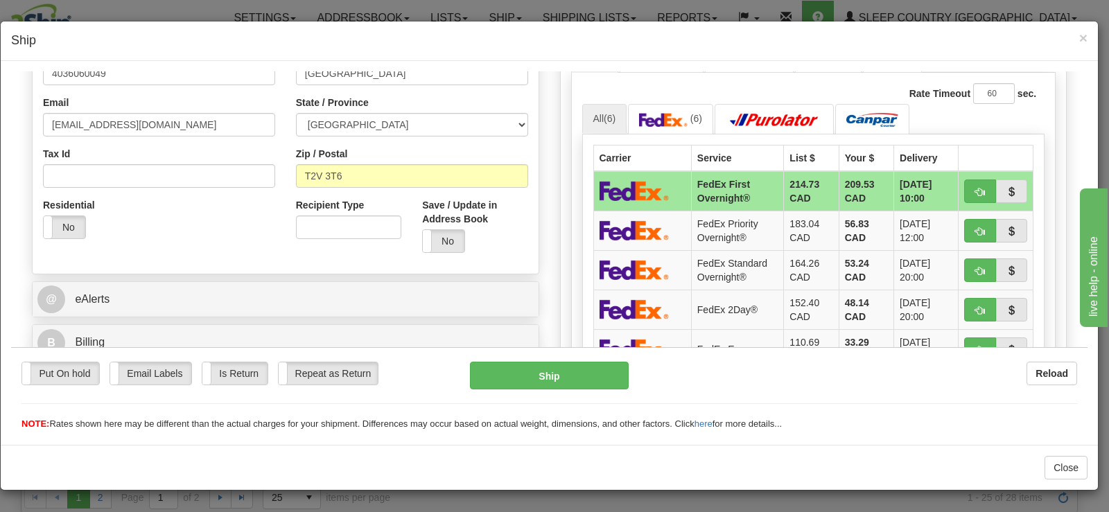
scroll to position [416, 0]
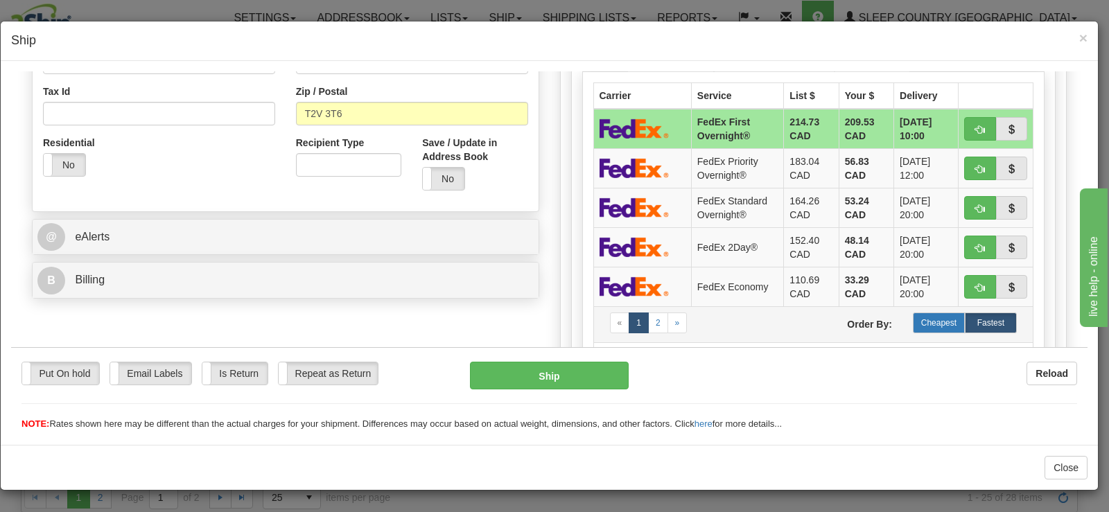
click at [913, 320] on label "Cheapest" at bounding box center [939, 322] width 52 height 21
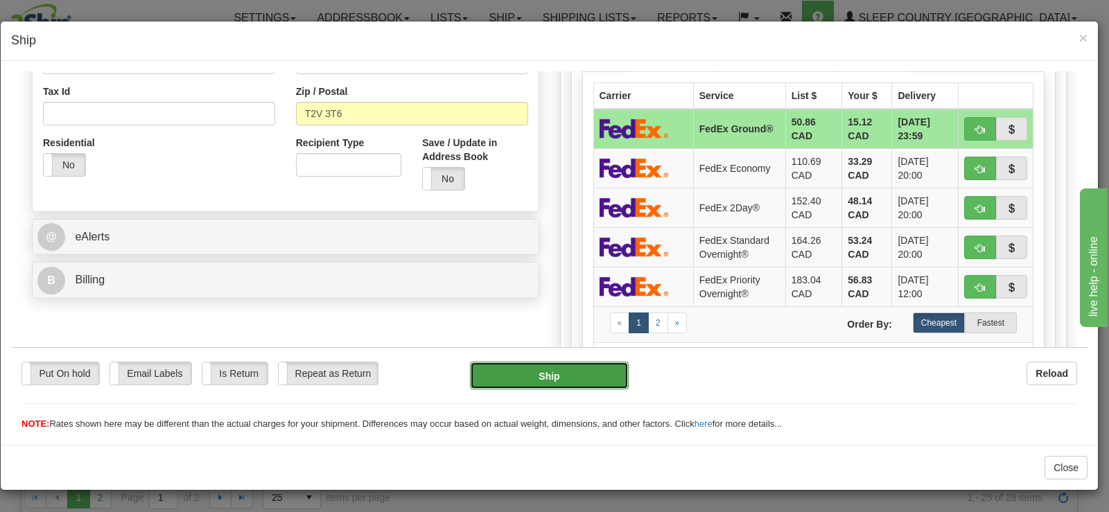
click at [535, 376] on button "Ship" at bounding box center [549, 375] width 159 height 28
type input "92"
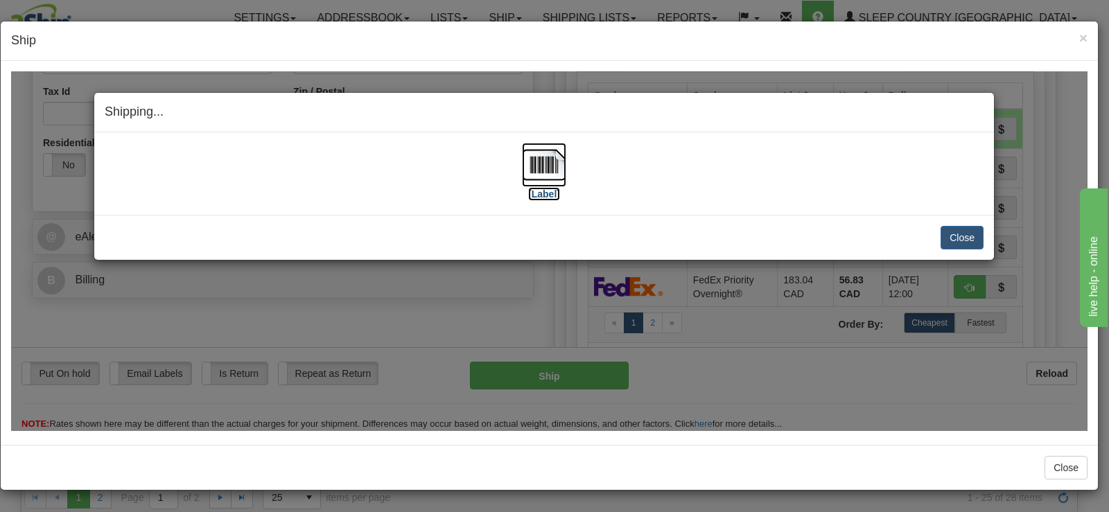
click at [546, 164] on img at bounding box center [544, 164] width 44 height 44
click at [958, 238] on button "Close" at bounding box center [962, 237] width 43 height 24
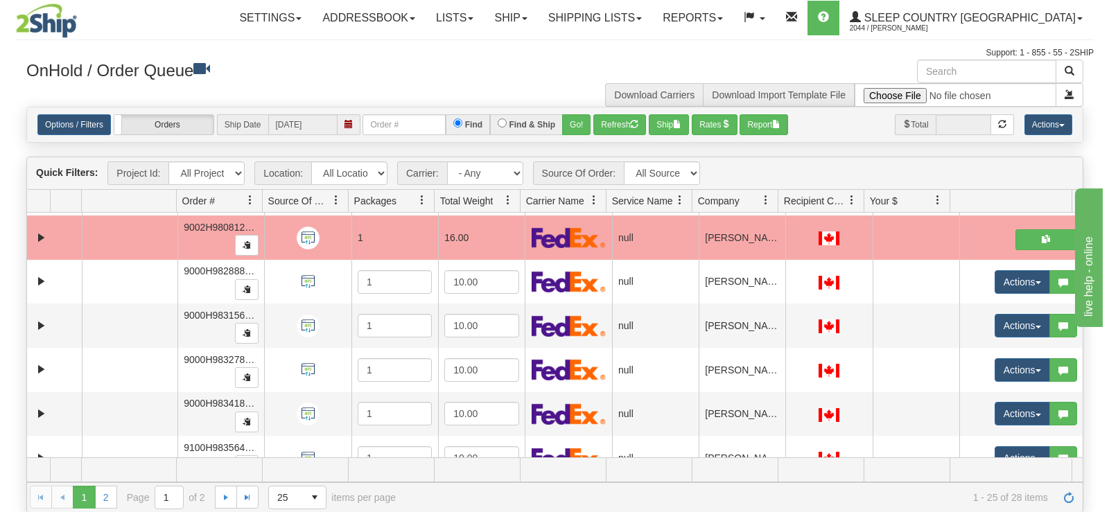
scroll to position [760, 0]
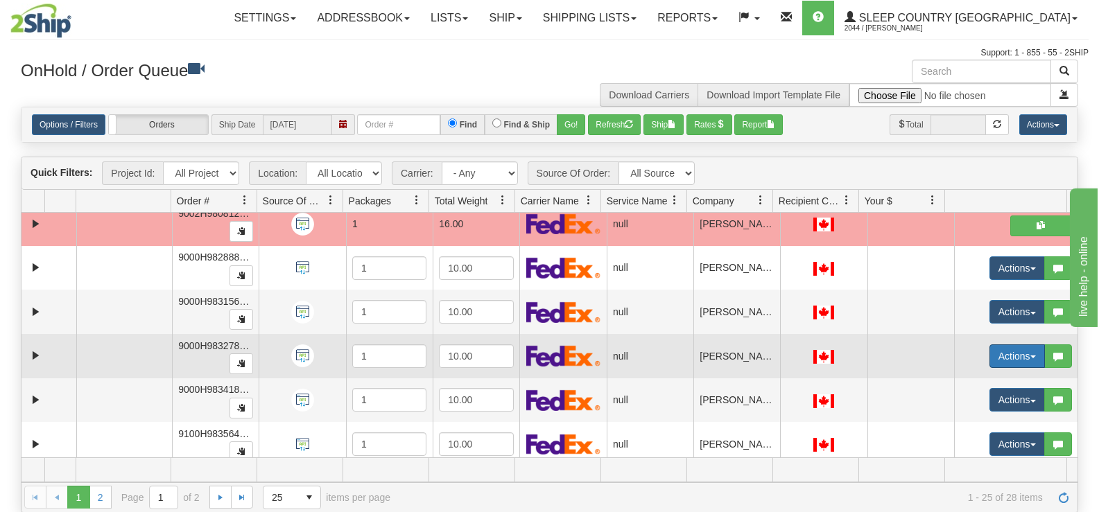
click at [1005, 362] on button "Actions" at bounding box center [1016, 356] width 55 height 24
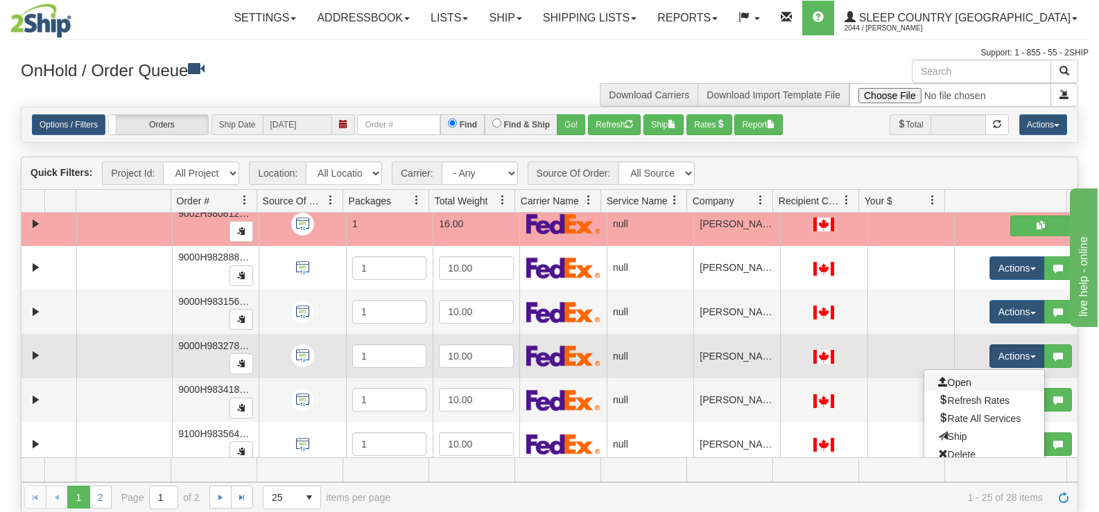
click at [990, 381] on link "Open" at bounding box center [984, 383] width 120 height 18
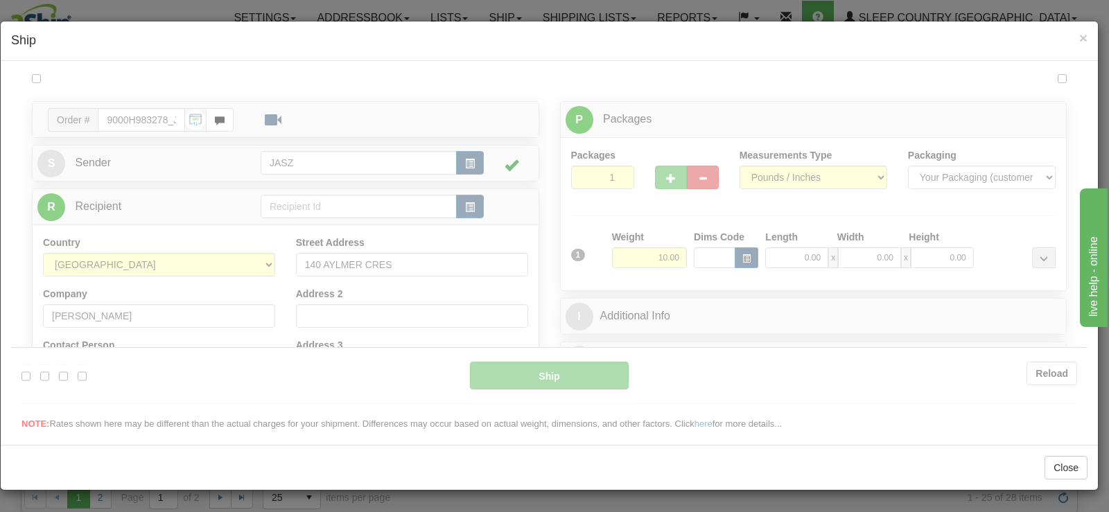
scroll to position [0, 0]
type input "14:08"
type input "16:00"
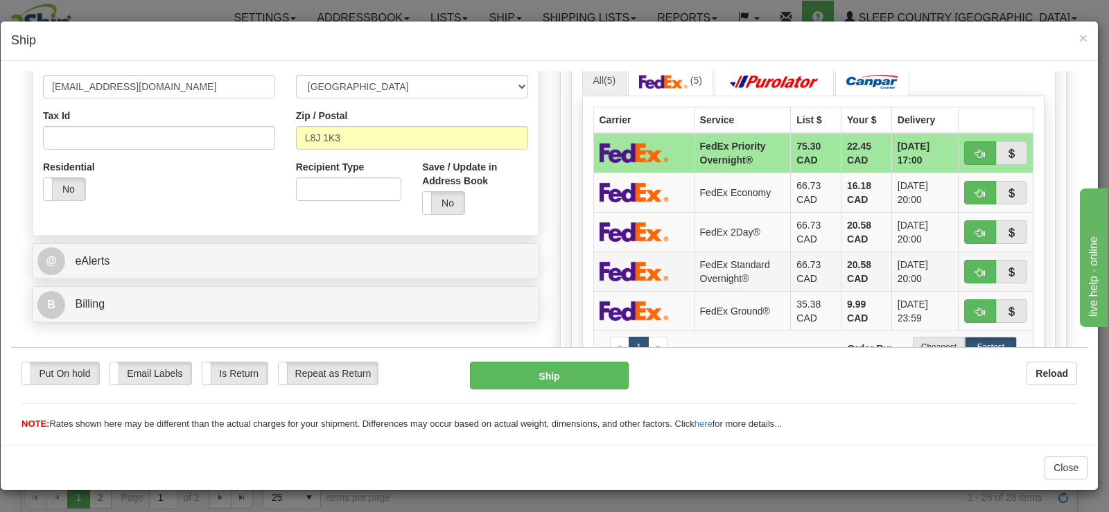
scroll to position [416, 0]
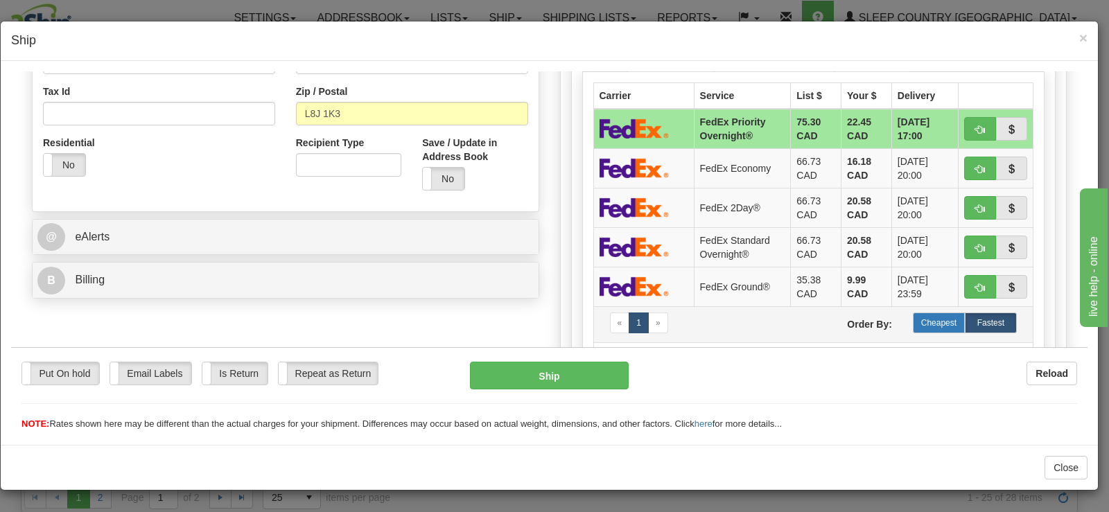
click at [935, 323] on label "Cheapest" at bounding box center [939, 322] width 52 height 21
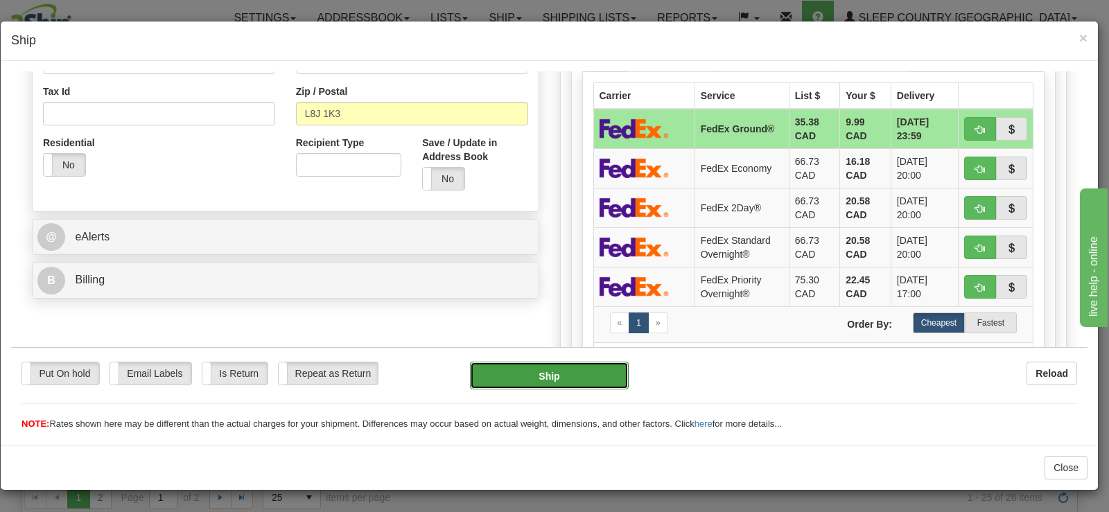
click at [541, 367] on button "Ship" at bounding box center [549, 375] width 159 height 28
type input "92"
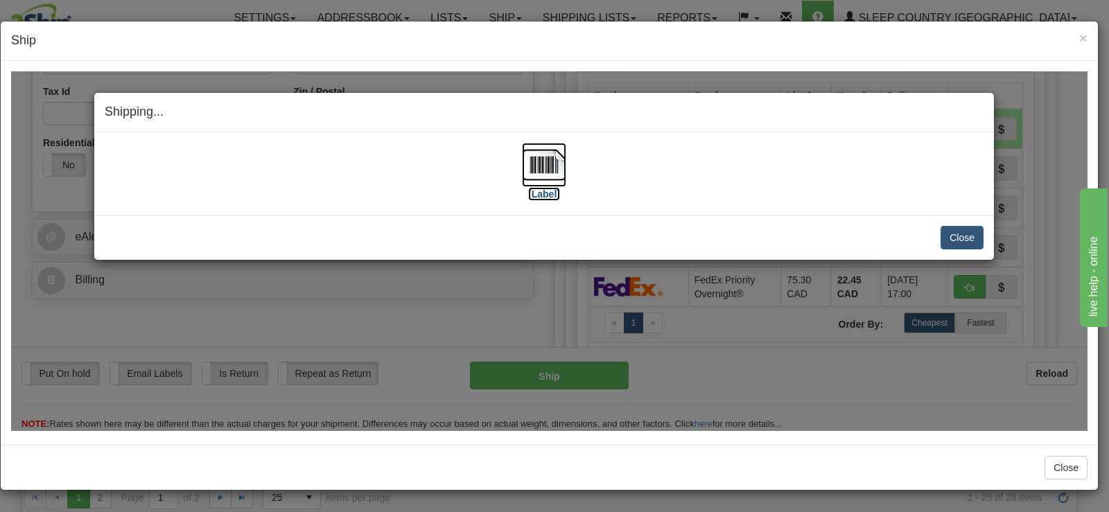
click at [552, 168] on img at bounding box center [544, 164] width 44 height 44
click at [953, 239] on button "Close" at bounding box center [962, 237] width 43 height 24
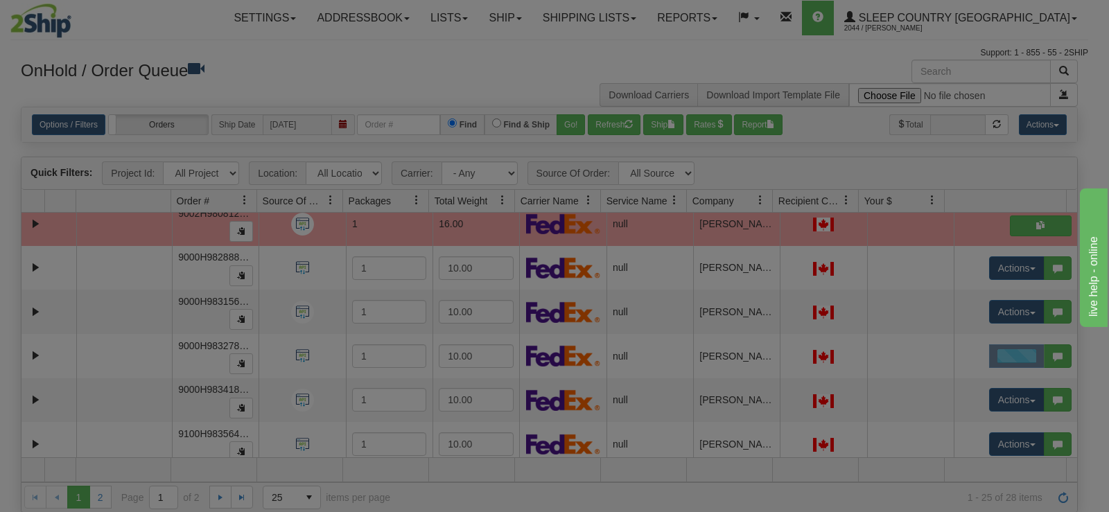
scroll to position [0, 0]
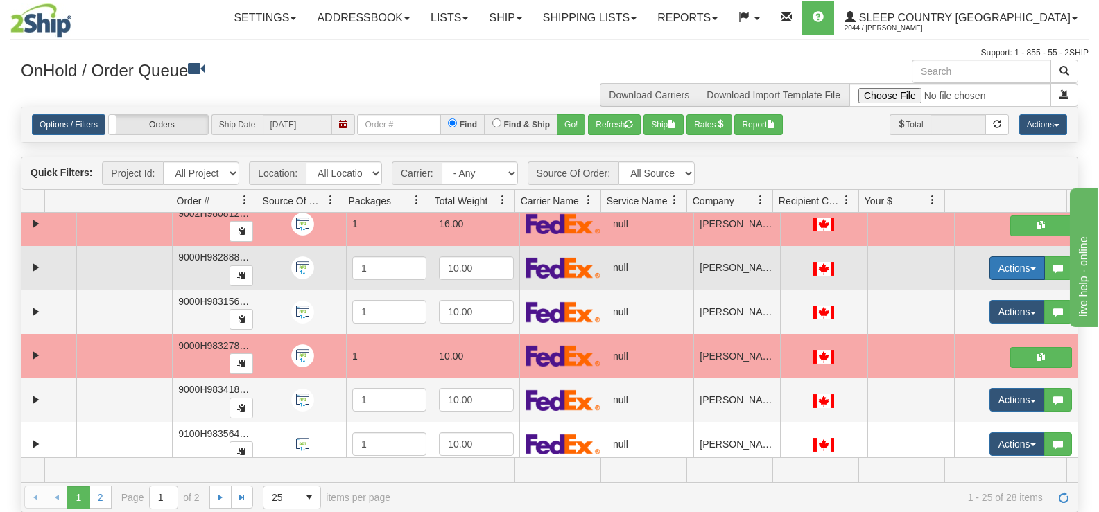
click at [1000, 267] on button "Actions" at bounding box center [1016, 268] width 55 height 24
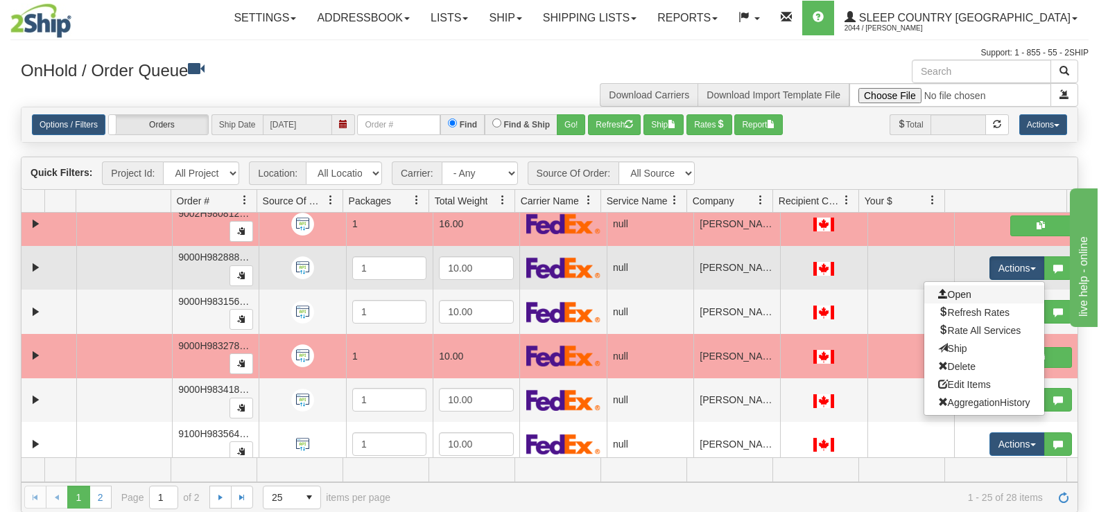
click at [965, 295] on link "Open" at bounding box center [984, 295] width 120 height 18
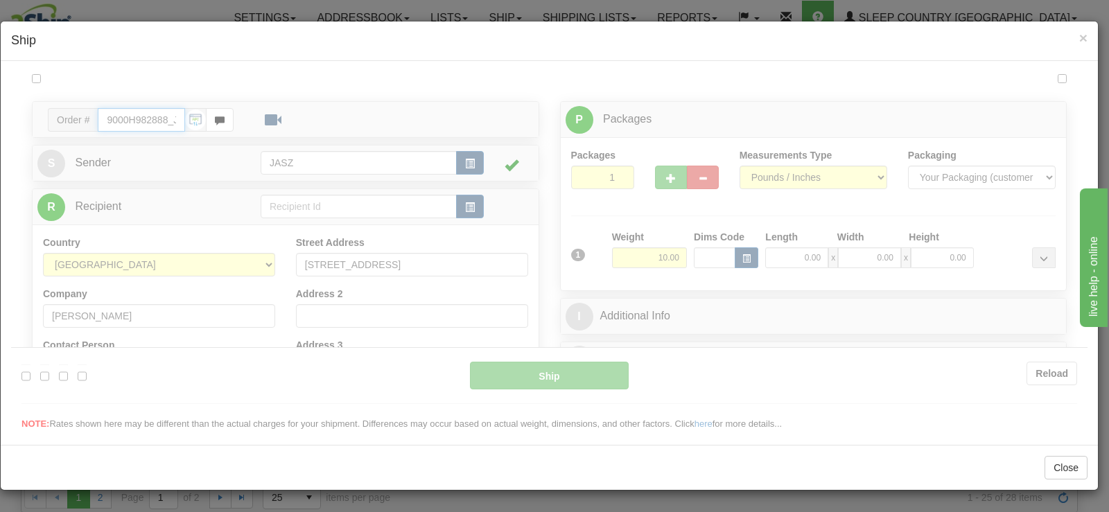
type input "14:09"
type input "16:00"
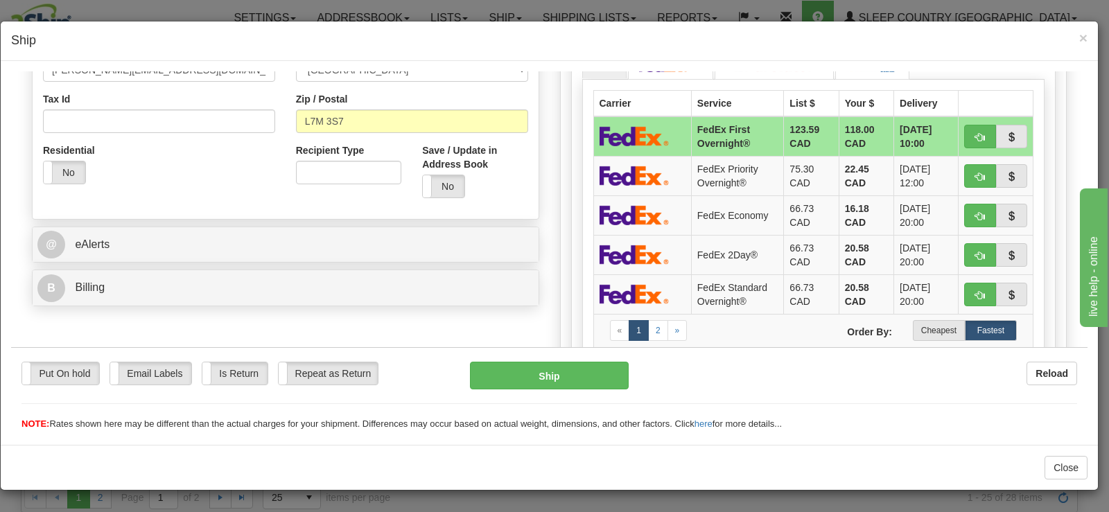
scroll to position [418, 0]
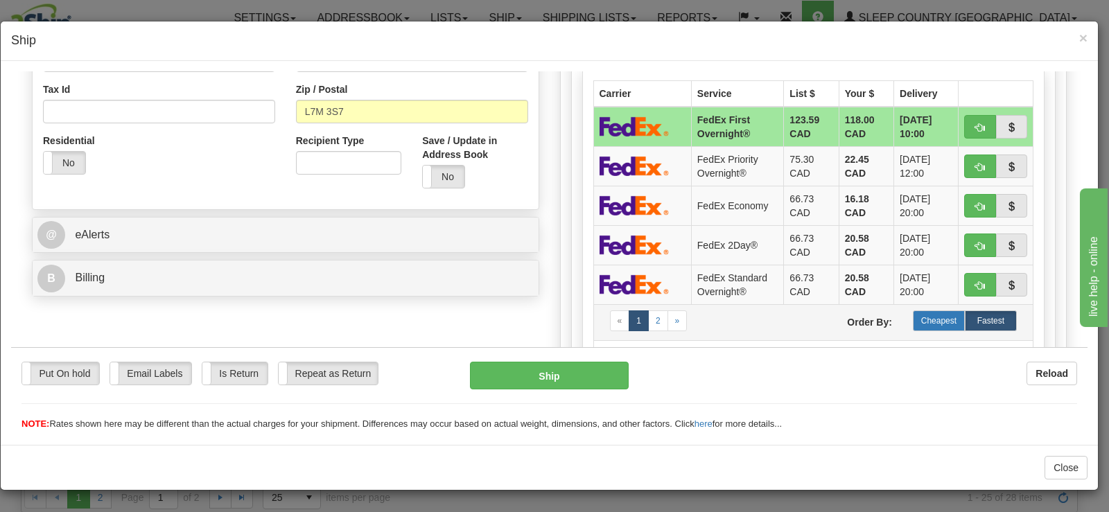
click at [938, 326] on label "Cheapest" at bounding box center [939, 320] width 52 height 21
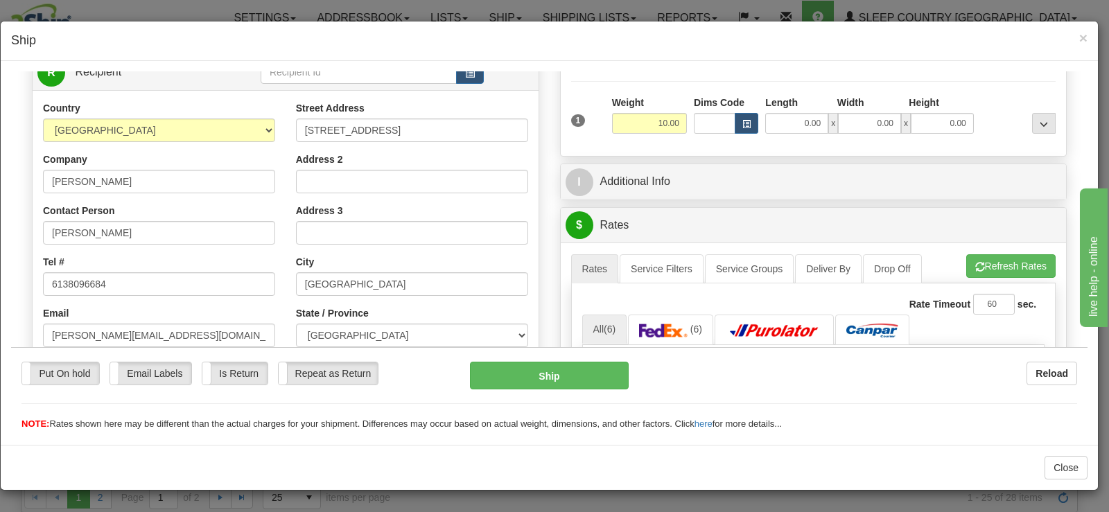
scroll to position [141, 0]
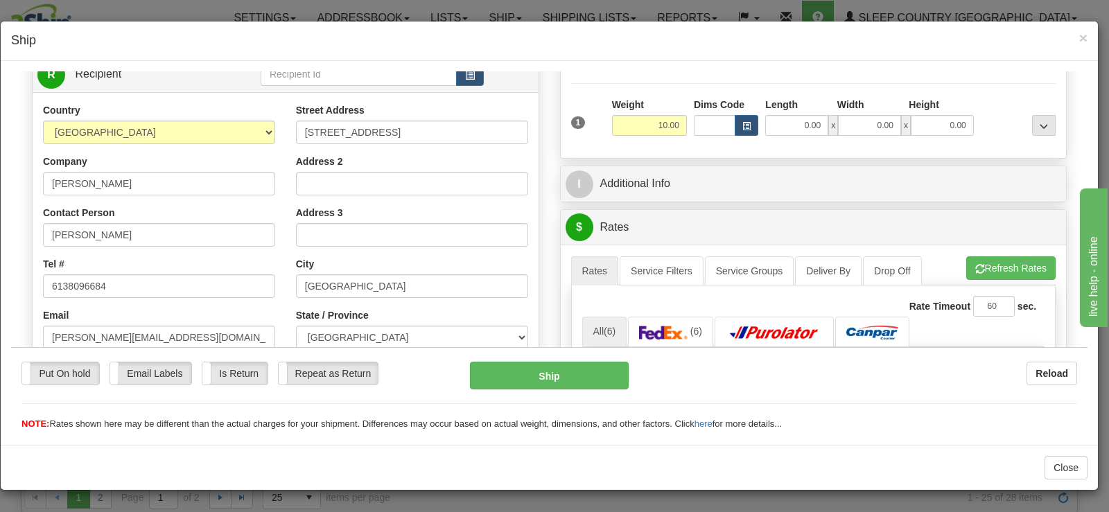
click at [561, 353] on div "Put On hold Put On hold Email Labels Email Labels Edit Is Return Is Return Repe…" at bounding box center [549, 389] width 1076 height 84
click at [534, 365] on button "Ship" at bounding box center [549, 375] width 159 height 28
type input "92"
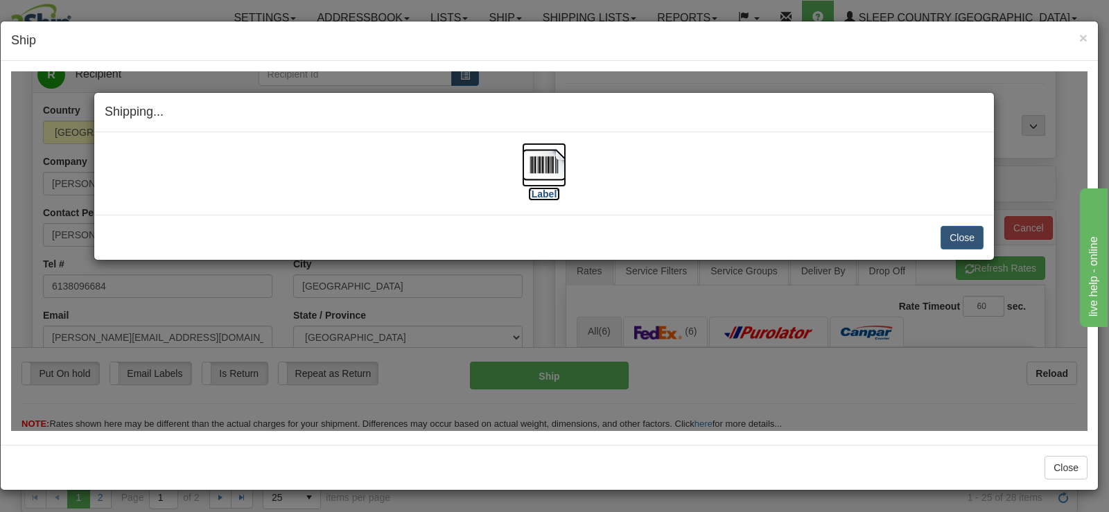
click at [543, 157] on img at bounding box center [544, 164] width 44 height 44
click at [963, 232] on button "Close" at bounding box center [962, 237] width 43 height 24
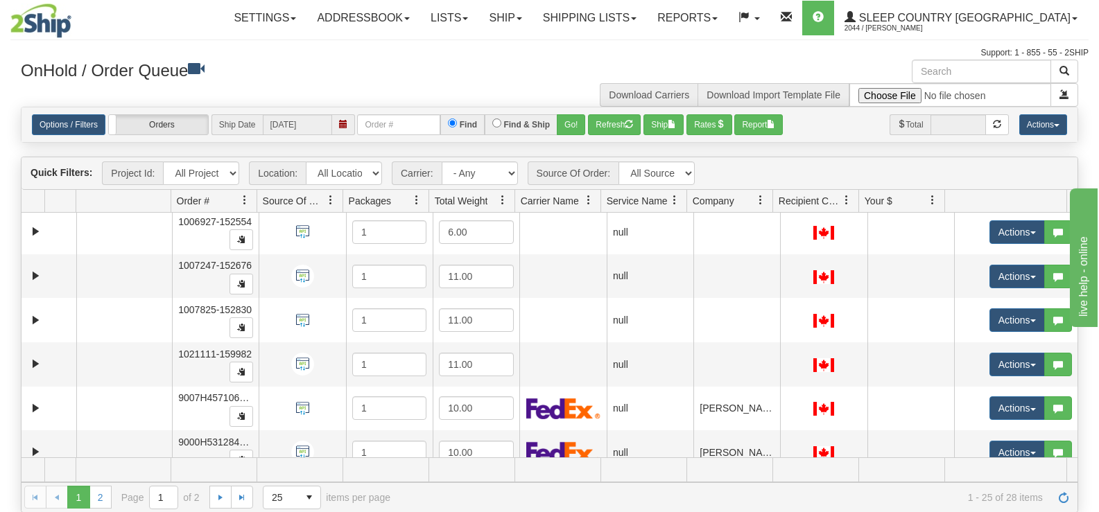
scroll to position [0, 0]
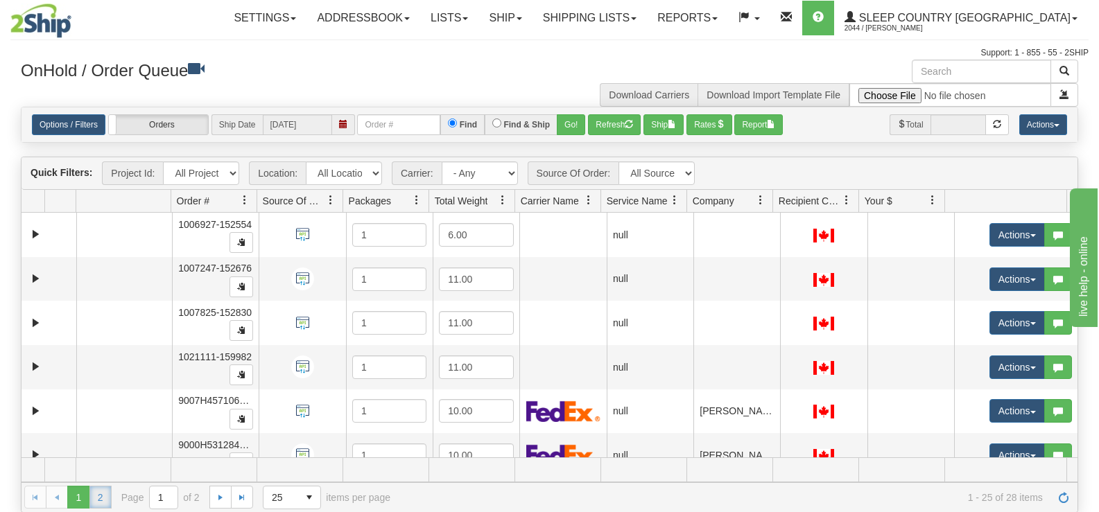
click at [97, 491] on link "2" at bounding box center [100, 497] width 22 height 22
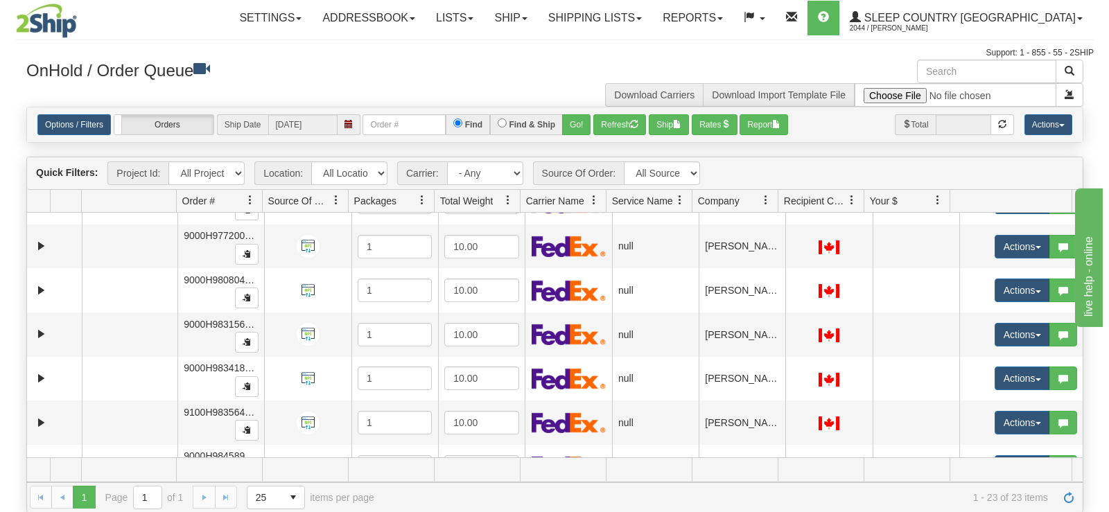
scroll to position [492, 0]
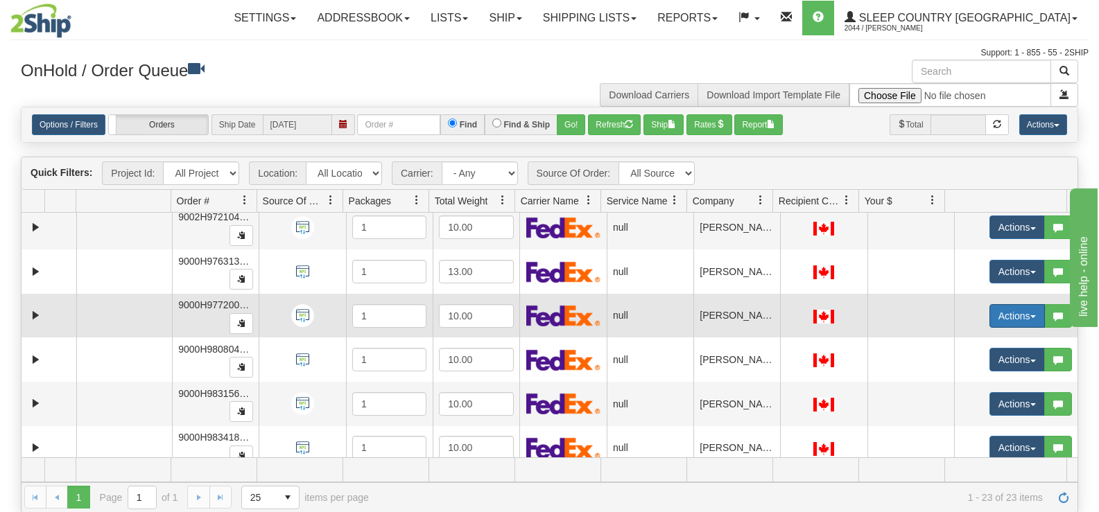
click at [1002, 315] on button "Actions" at bounding box center [1016, 316] width 55 height 24
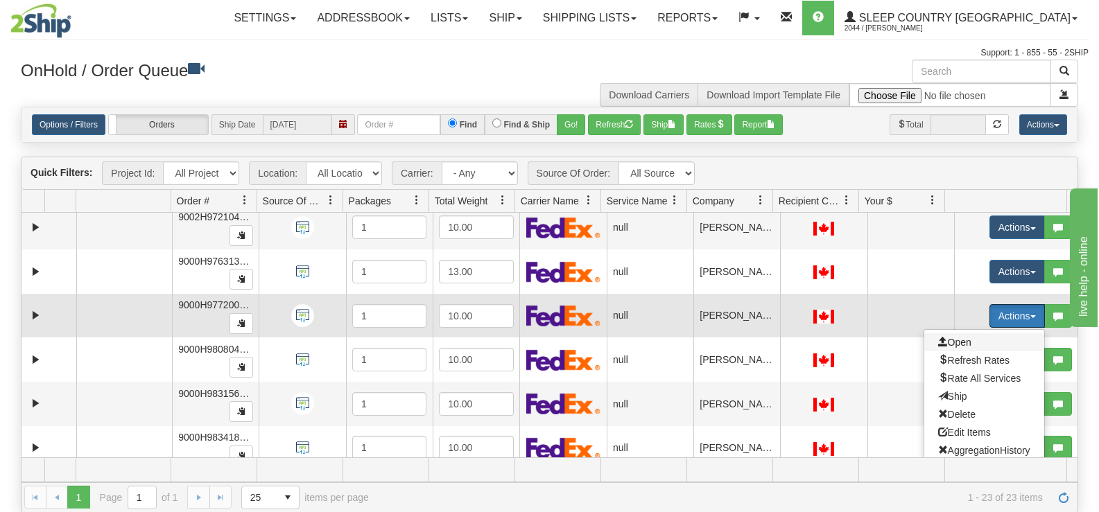
click at [938, 338] on span "Open" at bounding box center [954, 342] width 33 height 11
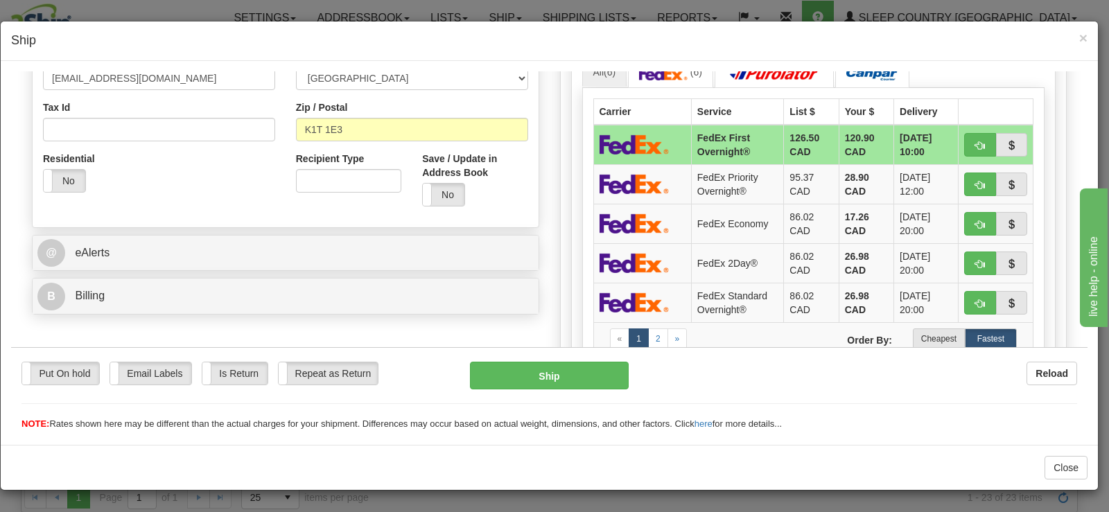
scroll to position [416, 0]
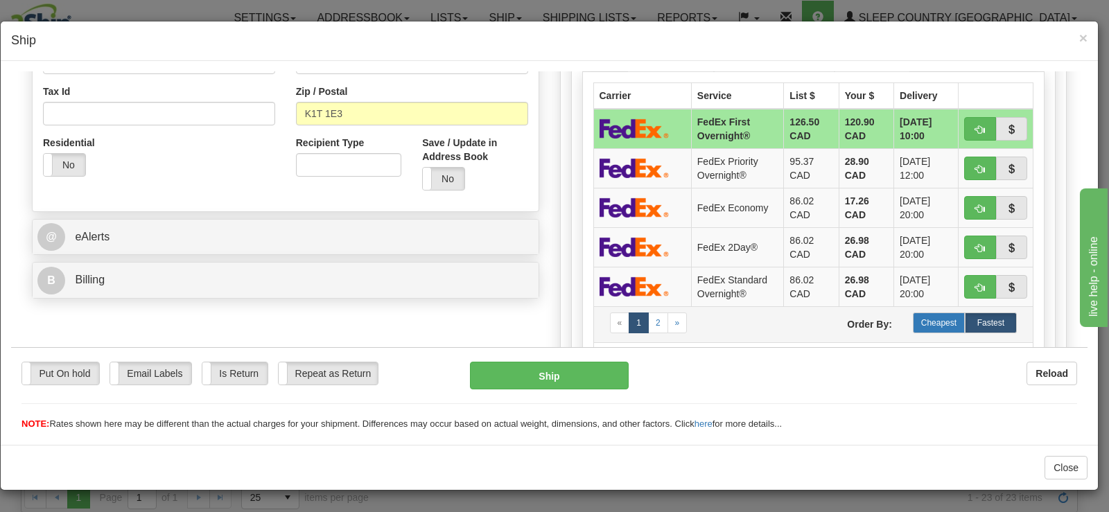
click at [936, 315] on label "Cheapest" at bounding box center [939, 322] width 52 height 21
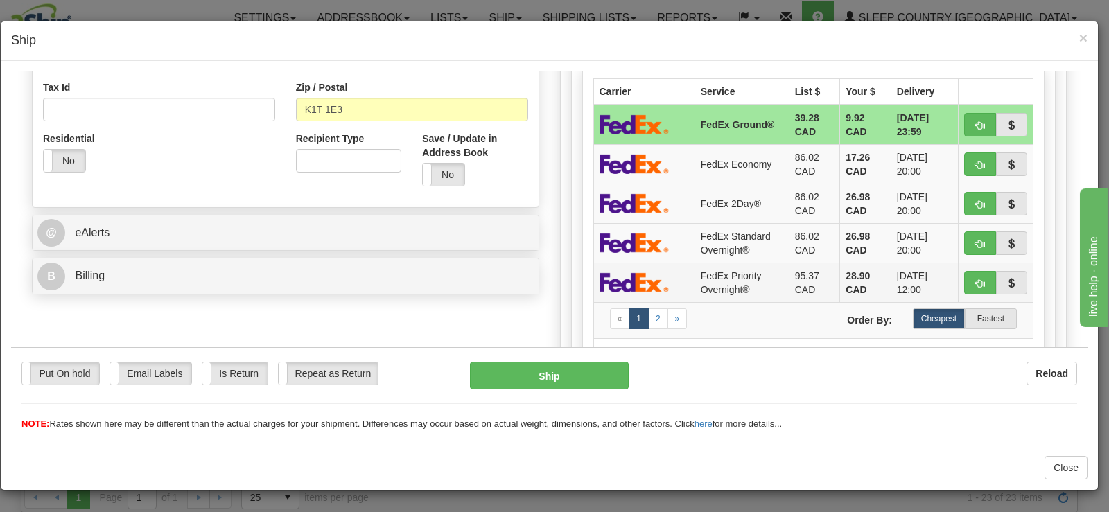
scroll to position [555, 0]
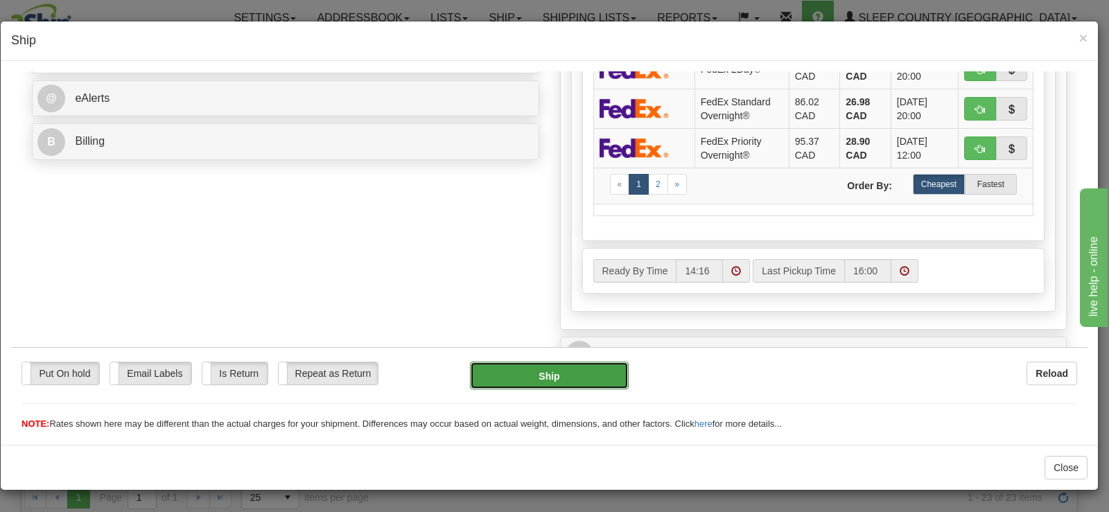
click at [589, 369] on button "Ship" at bounding box center [549, 375] width 159 height 28
type input "92"
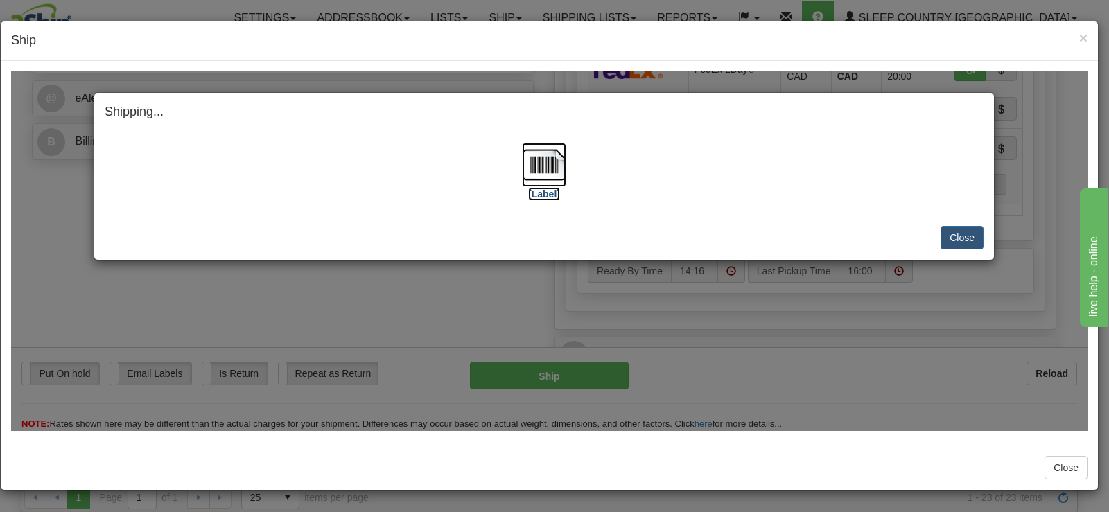
click at [548, 168] on img at bounding box center [544, 164] width 44 height 44
click at [976, 231] on button "Close" at bounding box center [962, 237] width 43 height 24
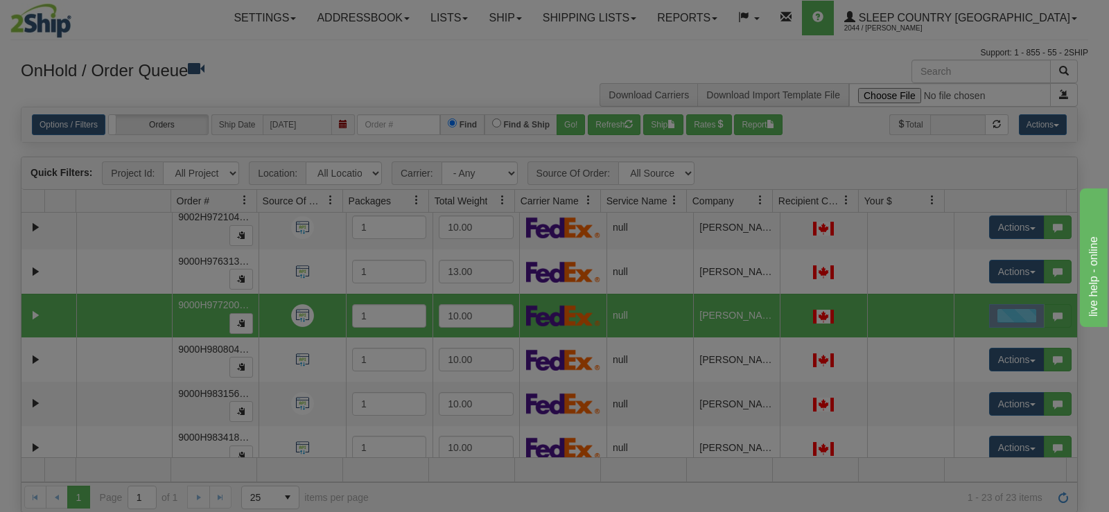
scroll to position [0, 0]
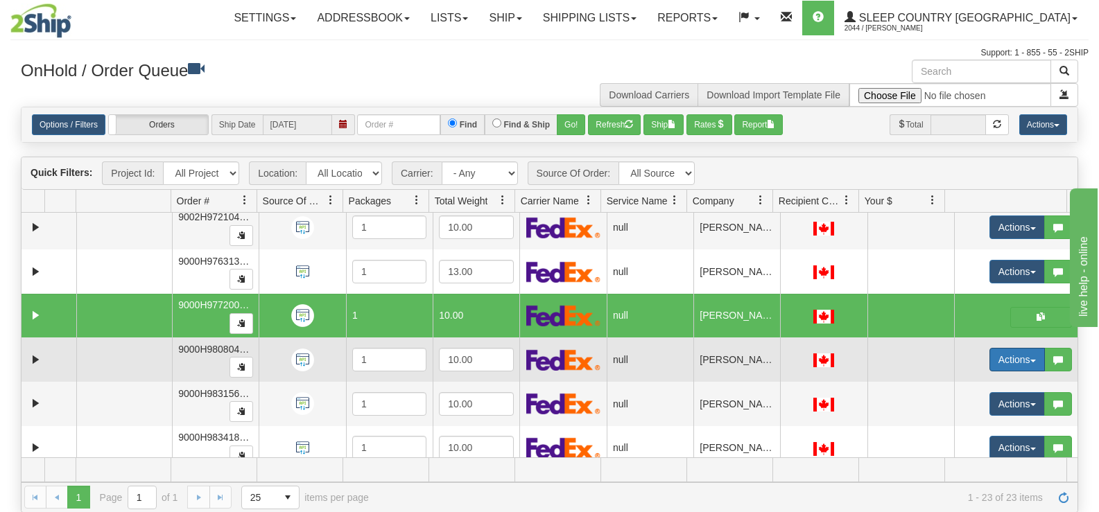
click at [989, 358] on button "Actions" at bounding box center [1016, 360] width 55 height 24
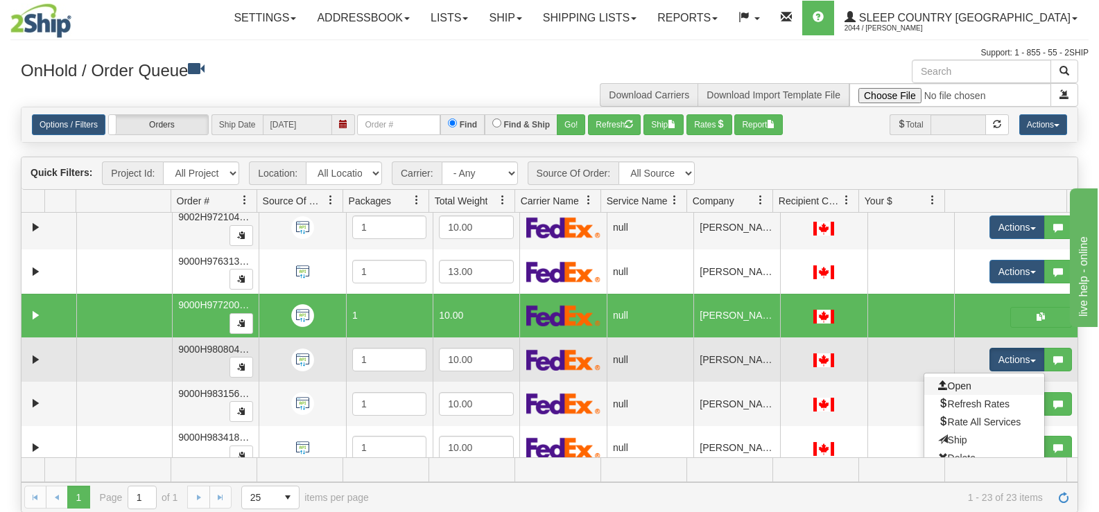
click at [932, 378] on link "Open" at bounding box center [984, 386] width 120 height 18
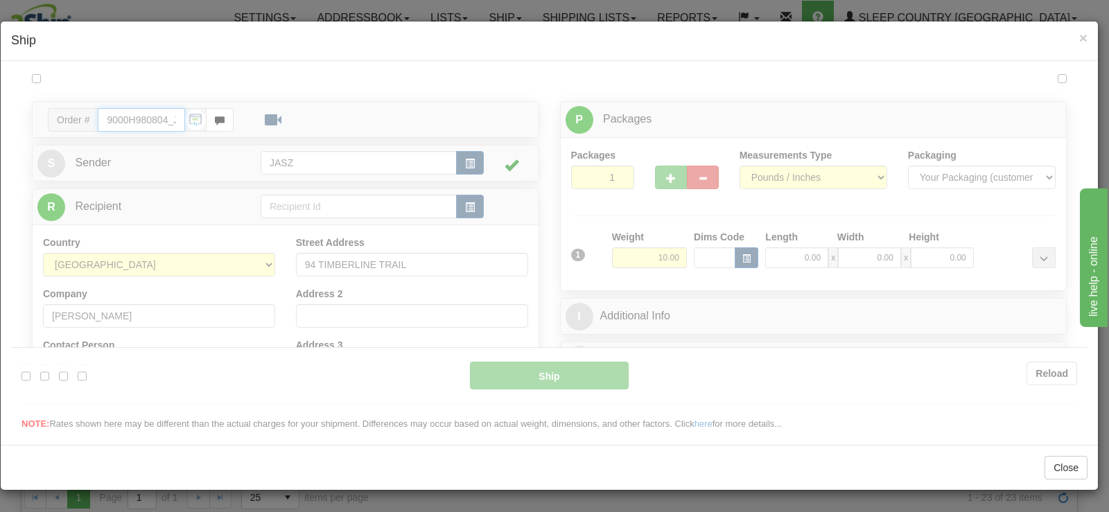
type input "14:19"
type input "16:00"
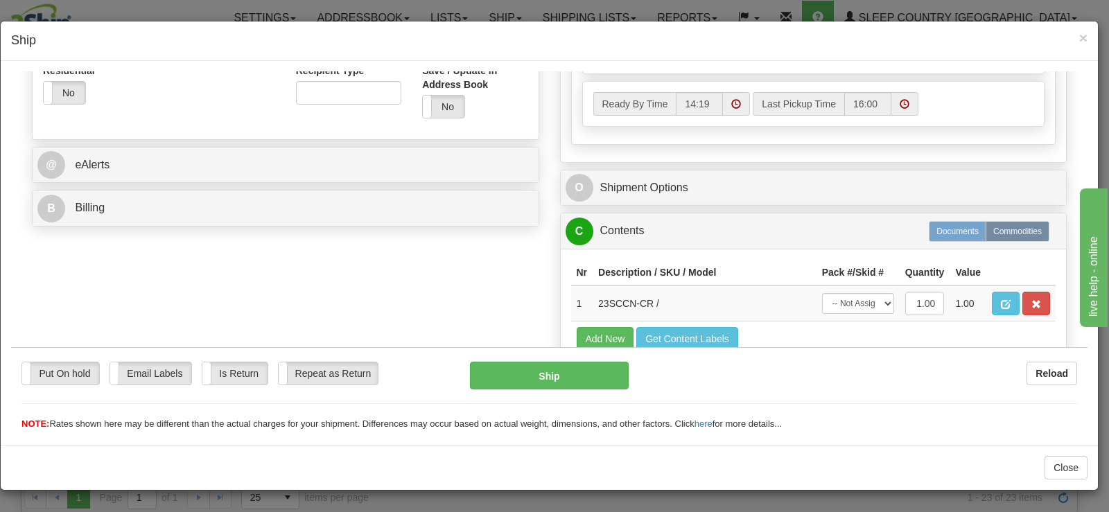
scroll to position [485, 0]
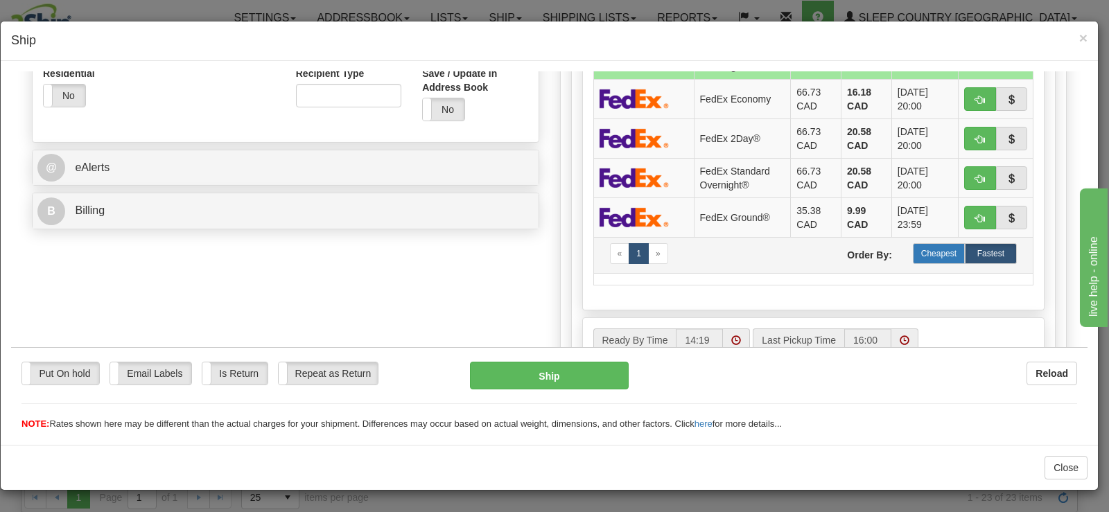
click at [926, 254] on label "Cheapest" at bounding box center [939, 253] width 52 height 21
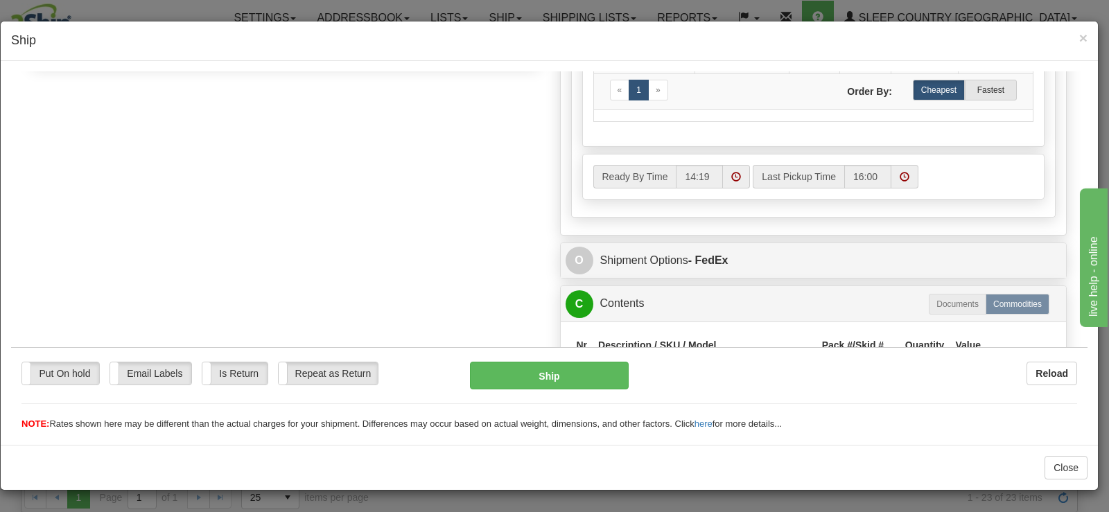
scroll to position [624, 0]
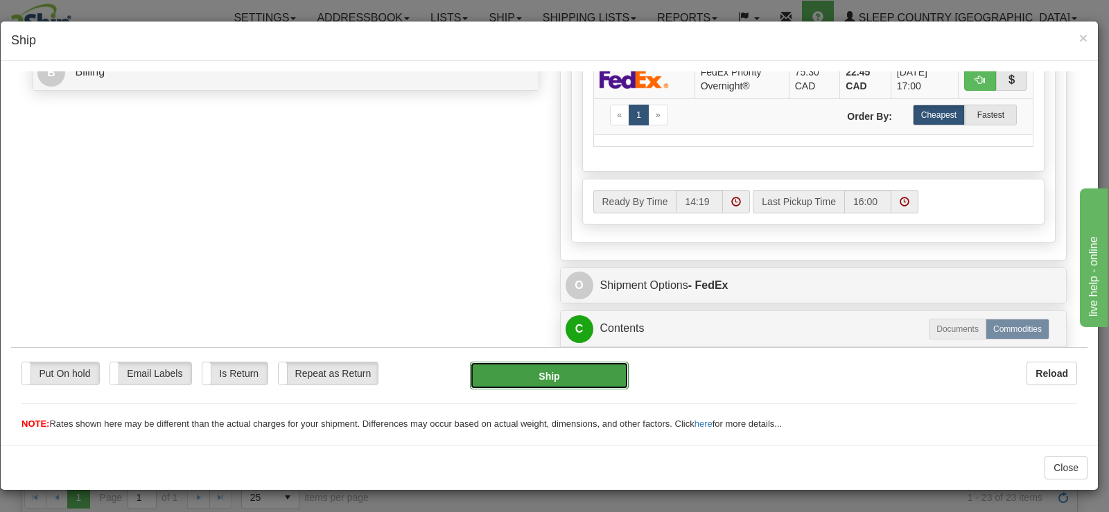
click at [512, 367] on button "Ship" at bounding box center [549, 375] width 159 height 28
type input "92"
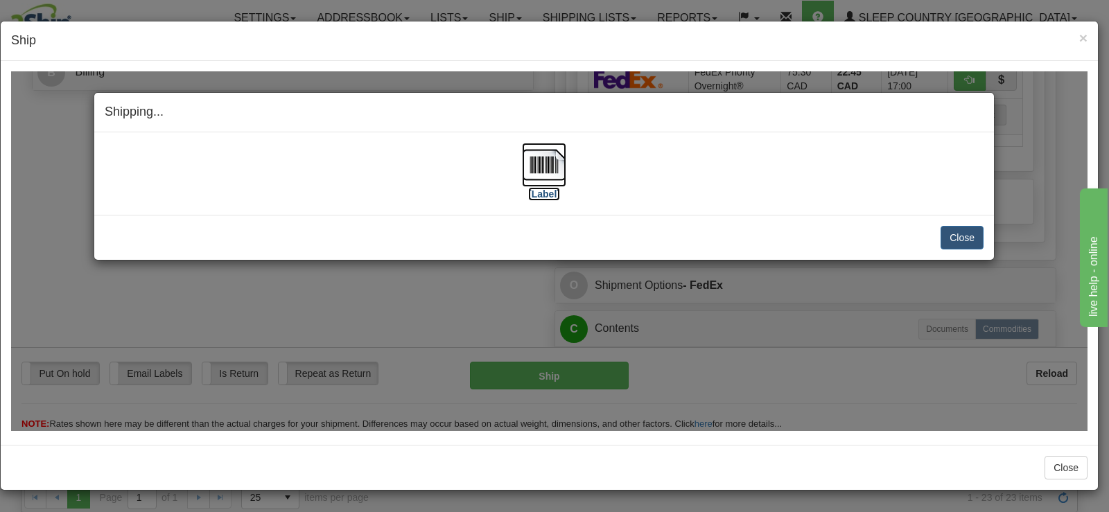
click at [542, 168] on img at bounding box center [544, 164] width 44 height 44
click at [964, 242] on button "Close" at bounding box center [962, 237] width 43 height 24
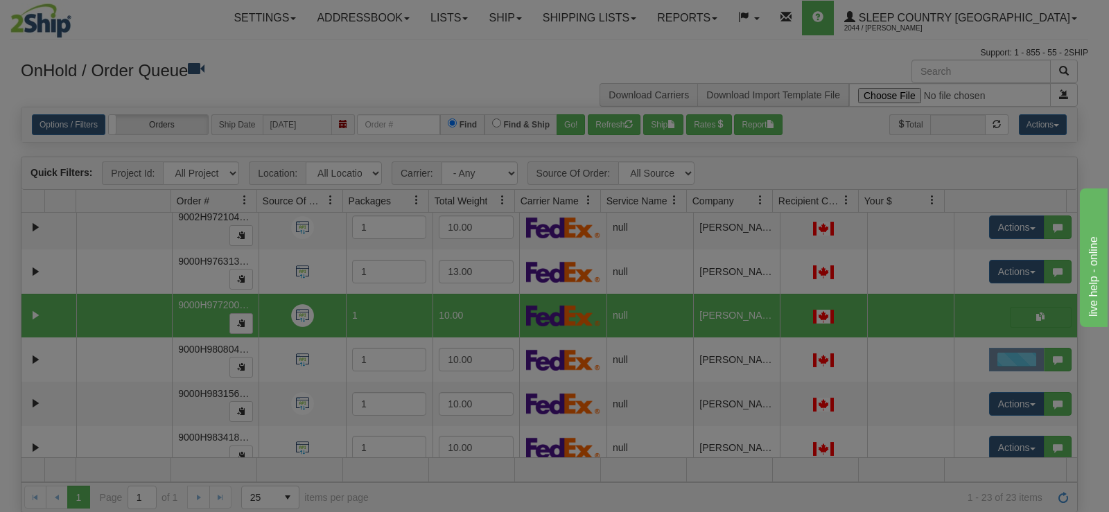
scroll to position [0, 0]
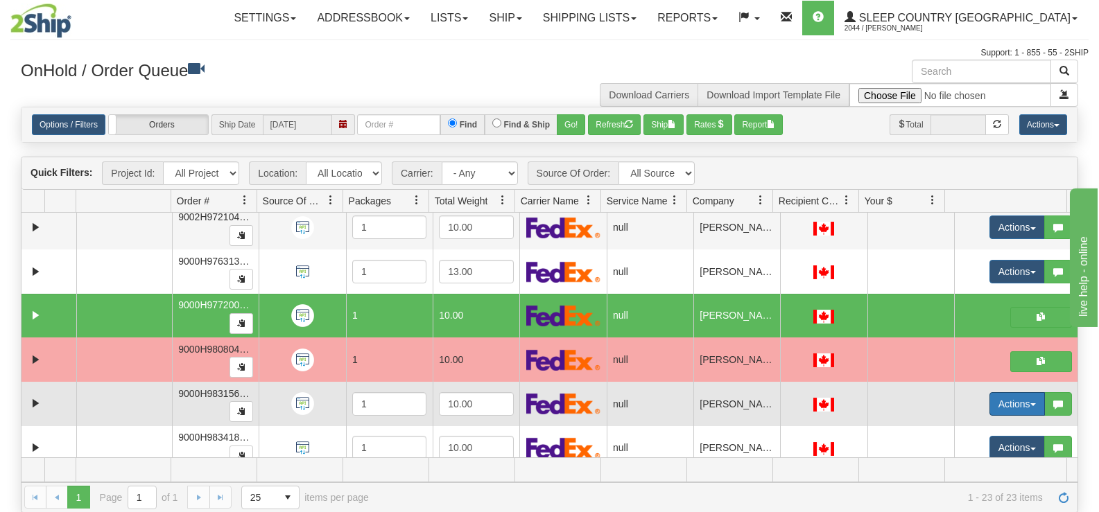
click at [991, 395] on button "Actions" at bounding box center [1016, 404] width 55 height 24
click at [953, 428] on span "Open" at bounding box center [954, 430] width 33 height 11
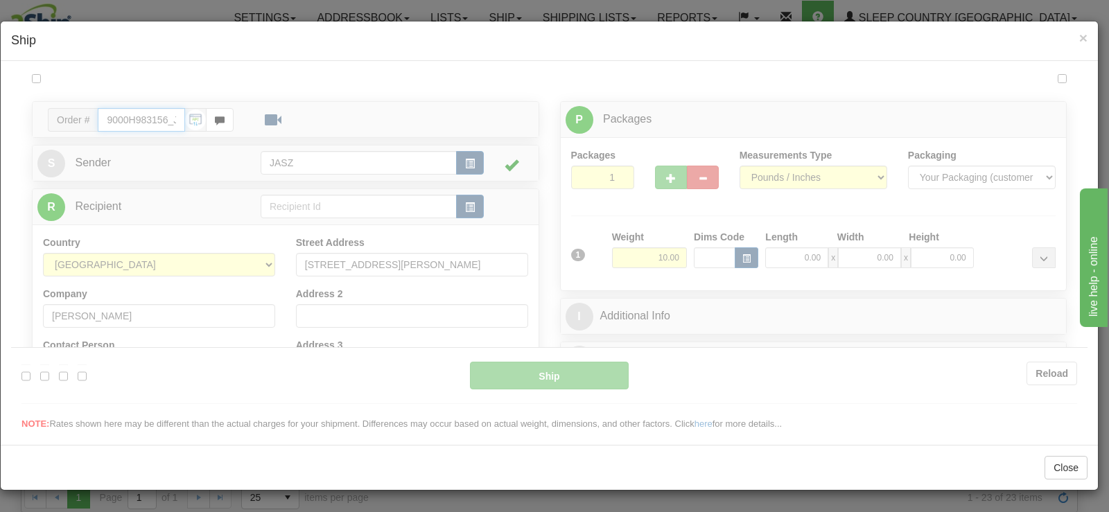
type input "14:20"
type input "16:00"
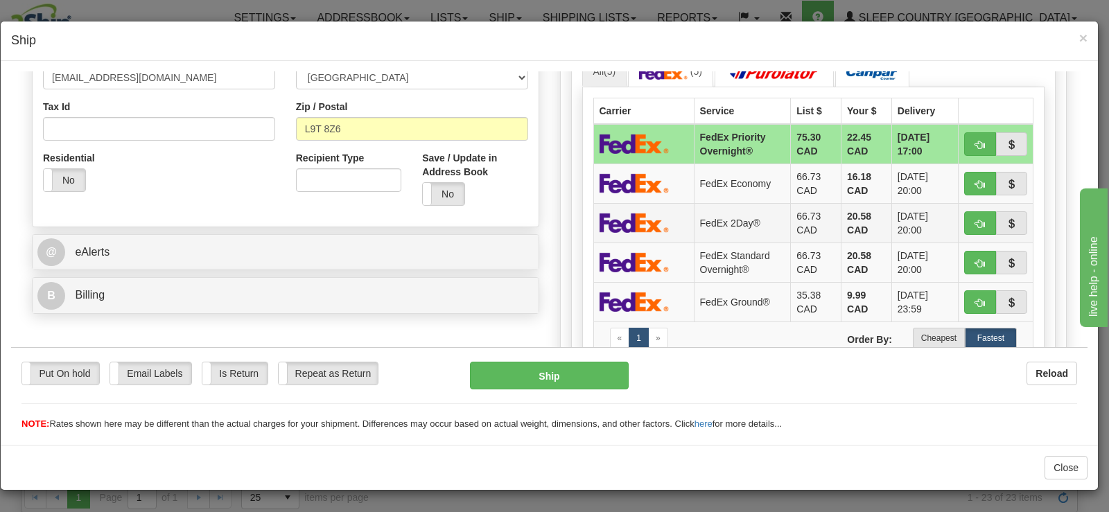
scroll to position [485, 0]
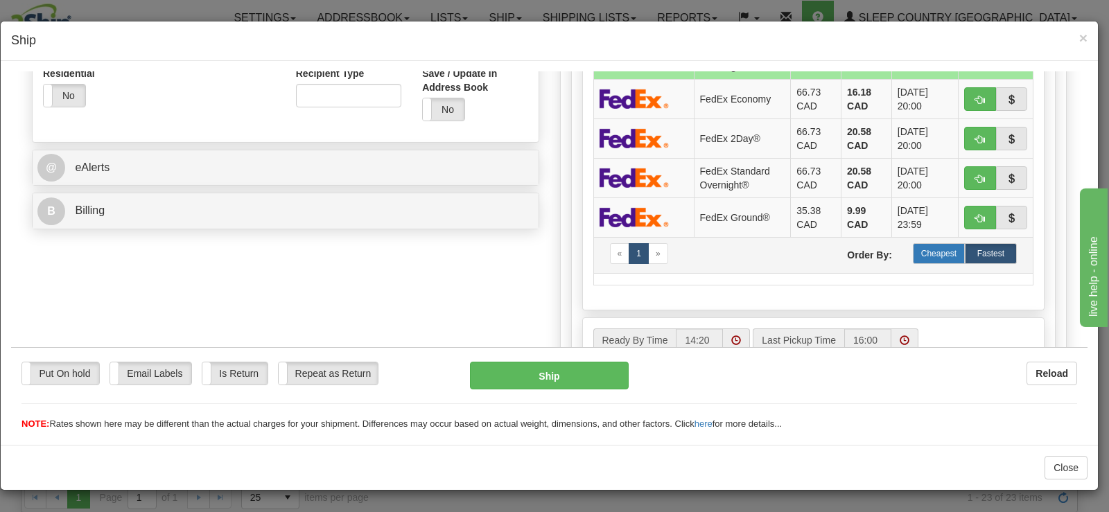
click at [928, 262] on label "Cheapest" at bounding box center [939, 253] width 52 height 21
click at [583, 360] on div "Put On hold Put On hold Email Labels Email Labels Edit Is Return Is Return Repe…" at bounding box center [549, 389] width 1076 height 84
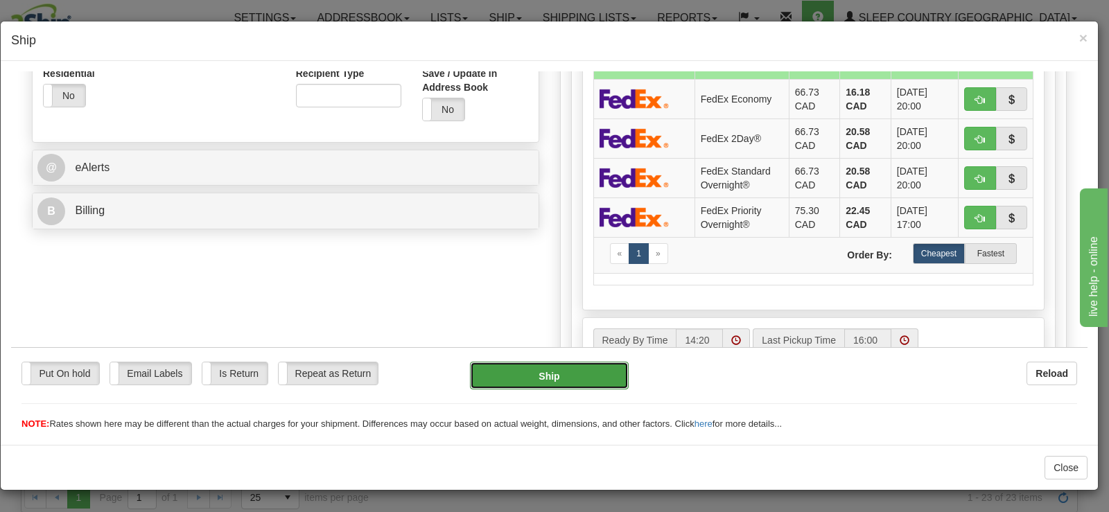
click at [576, 367] on button "Ship" at bounding box center [549, 375] width 159 height 28
type input "92"
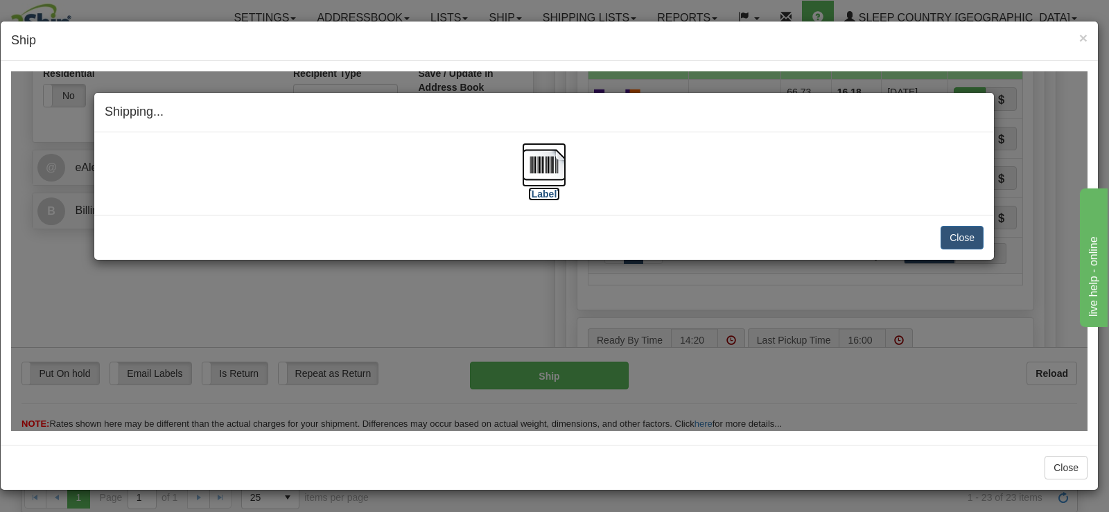
click at [539, 182] on img at bounding box center [544, 164] width 44 height 44
click at [968, 247] on button "Close" at bounding box center [962, 237] width 43 height 24
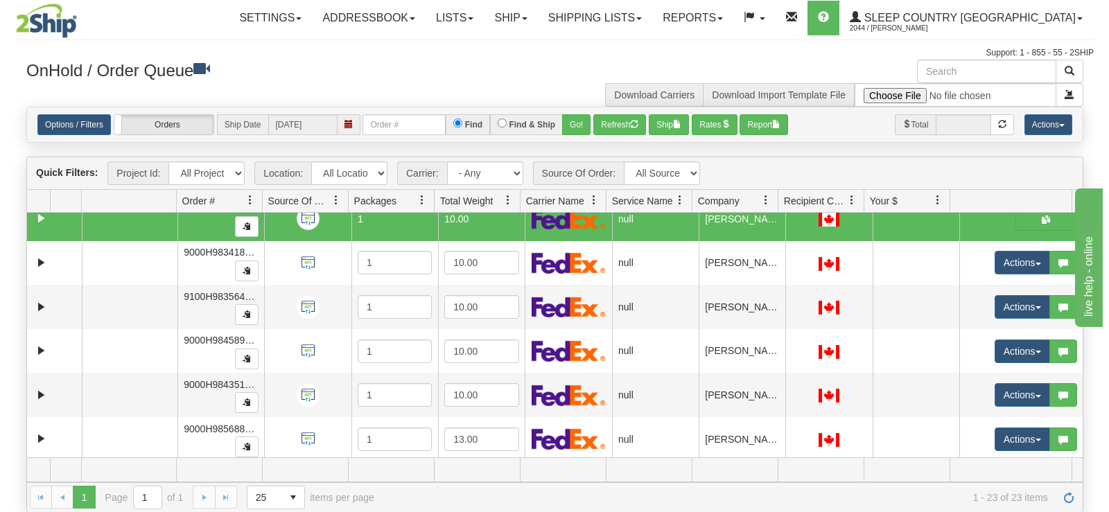
scroll to position [681, 0]
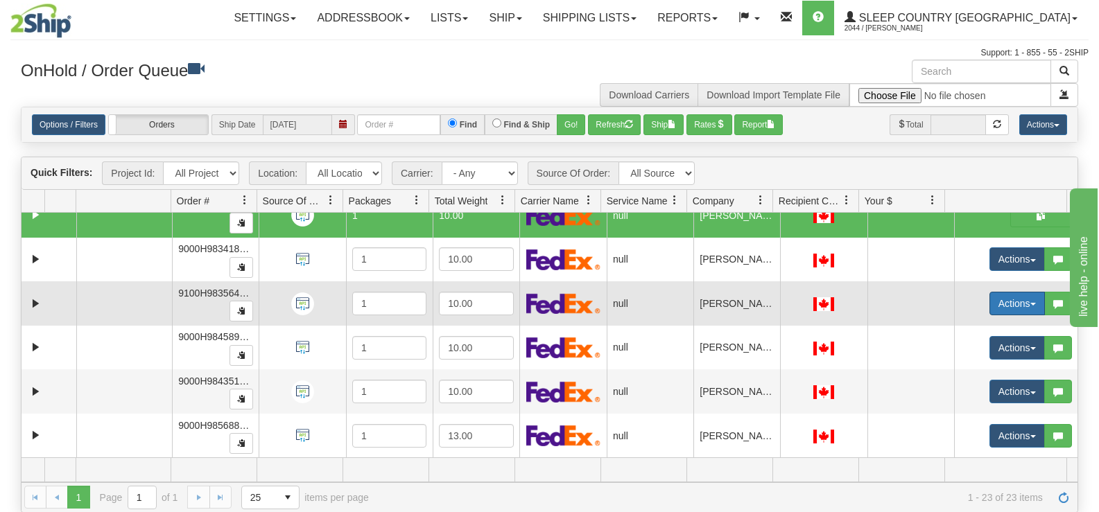
click at [989, 297] on button "Actions" at bounding box center [1016, 304] width 55 height 24
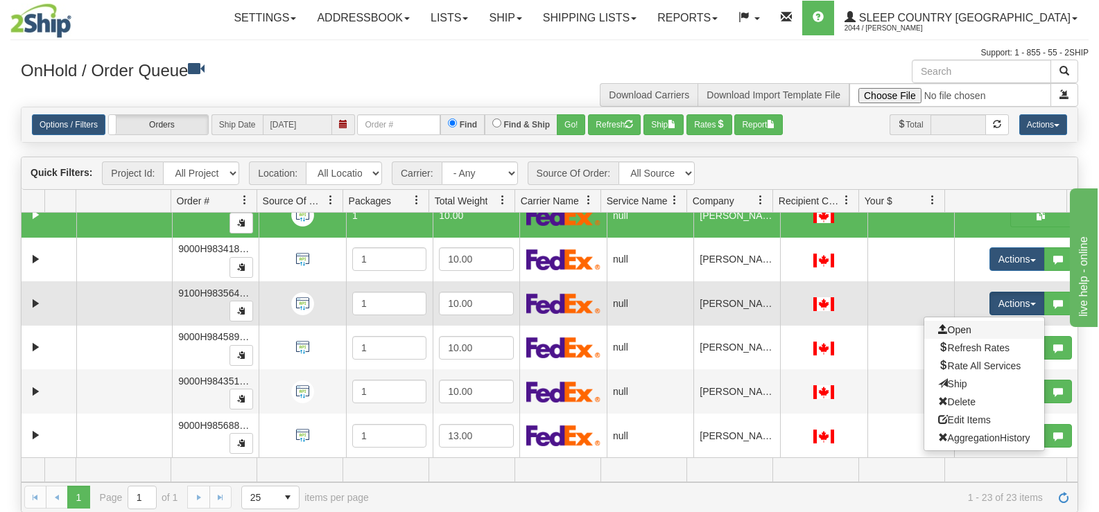
click at [966, 331] on link "Open" at bounding box center [984, 330] width 120 height 18
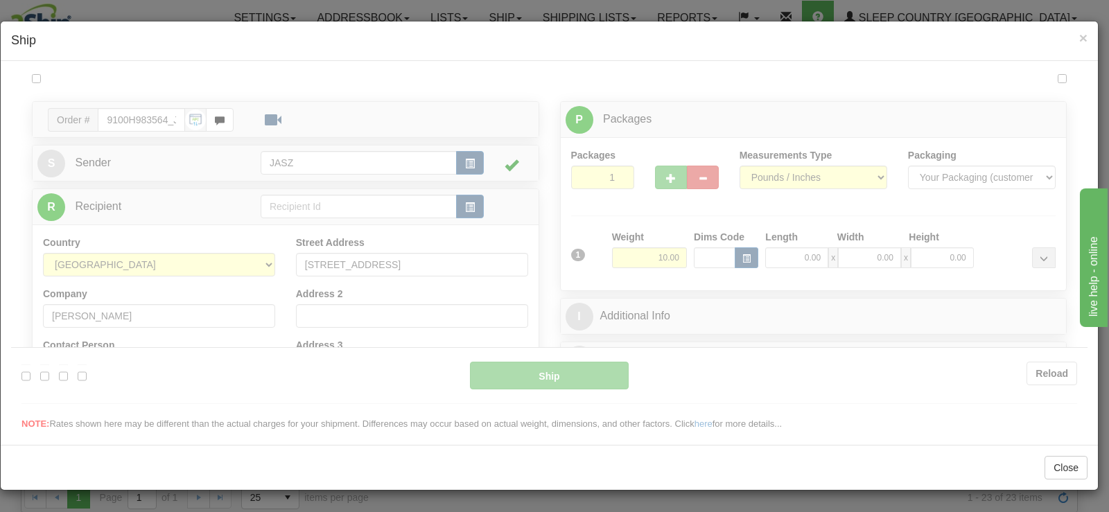
scroll to position [0, 0]
type input "14:20"
type input "16:00"
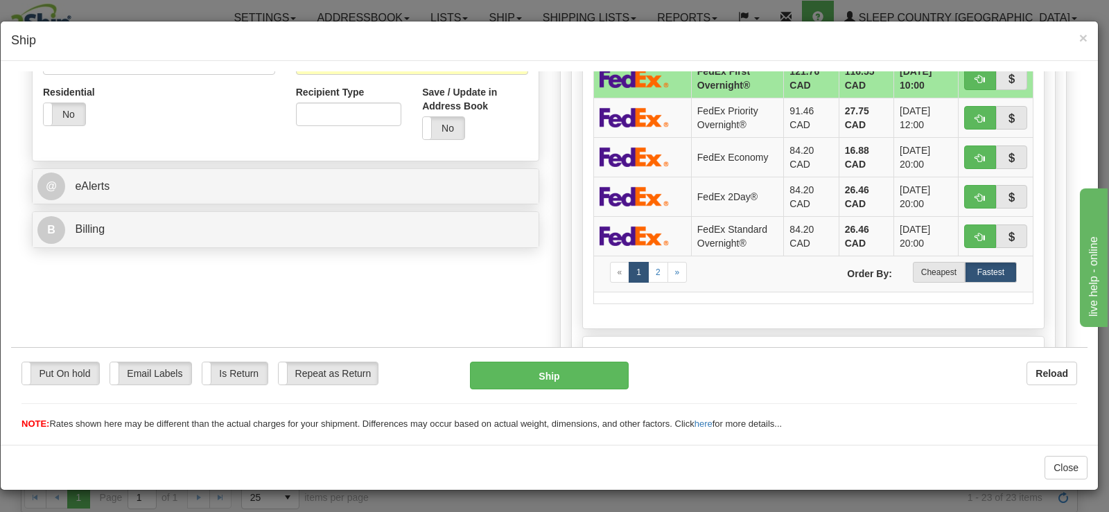
scroll to position [485, 0]
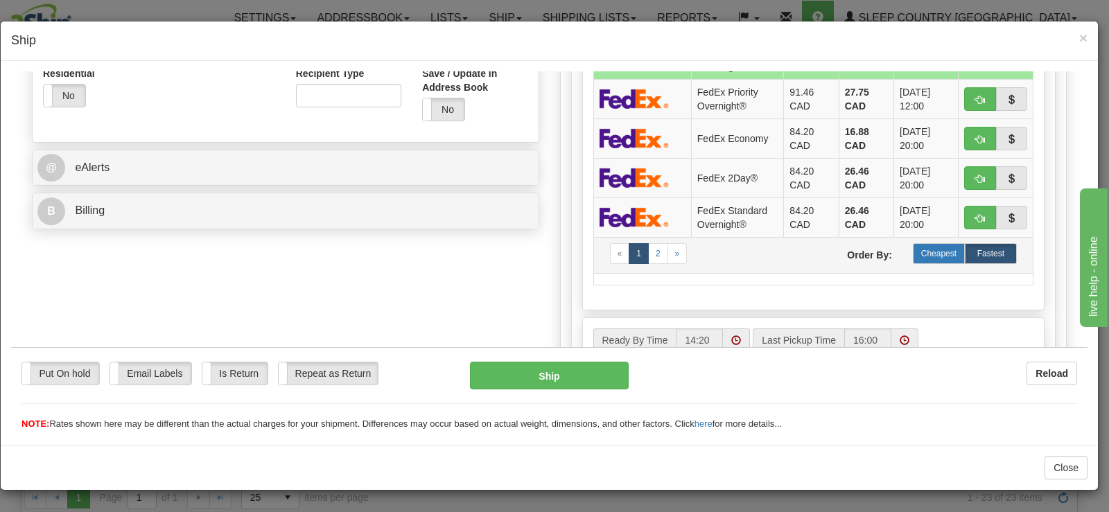
click at [923, 261] on label "Cheapest" at bounding box center [939, 253] width 52 height 21
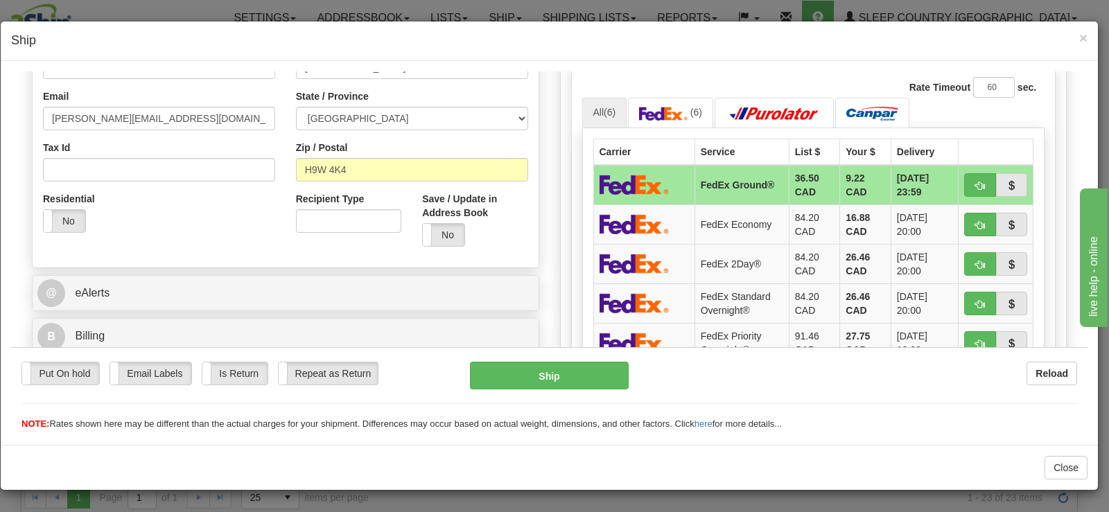
scroll to position [347, 0]
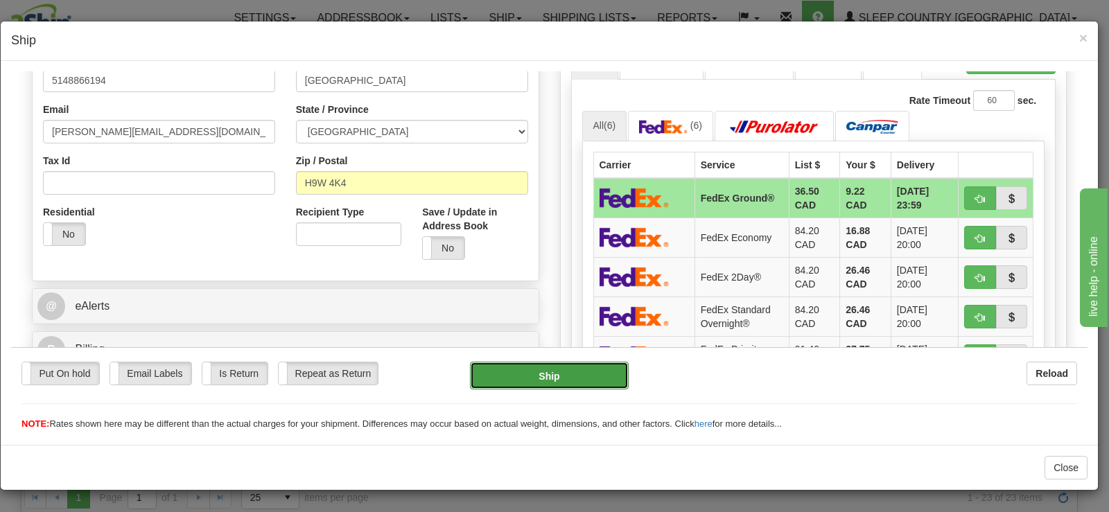
click at [590, 367] on button "Ship" at bounding box center [549, 375] width 159 height 28
type input "92"
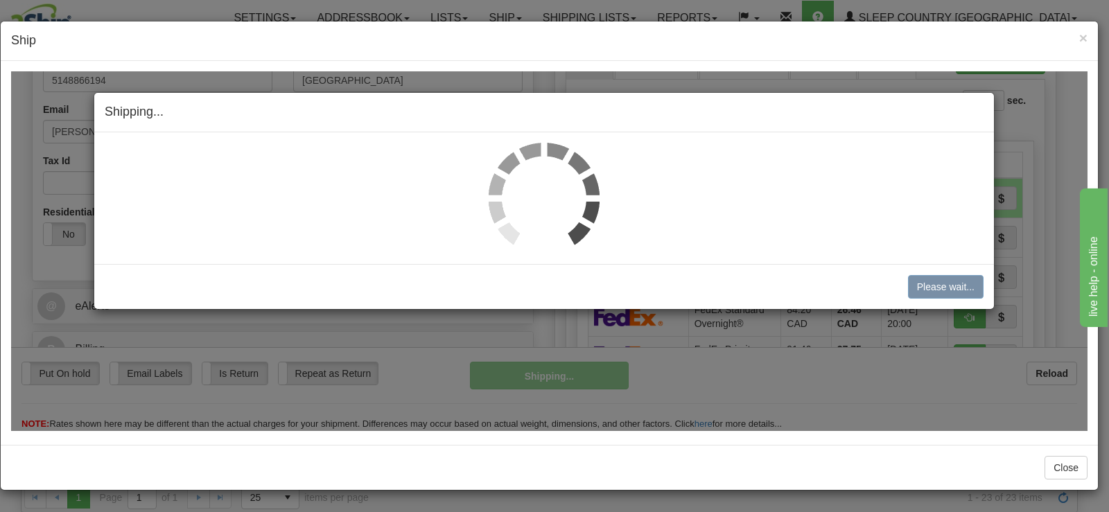
click at [542, 195] on img at bounding box center [544, 197] width 111 height 111
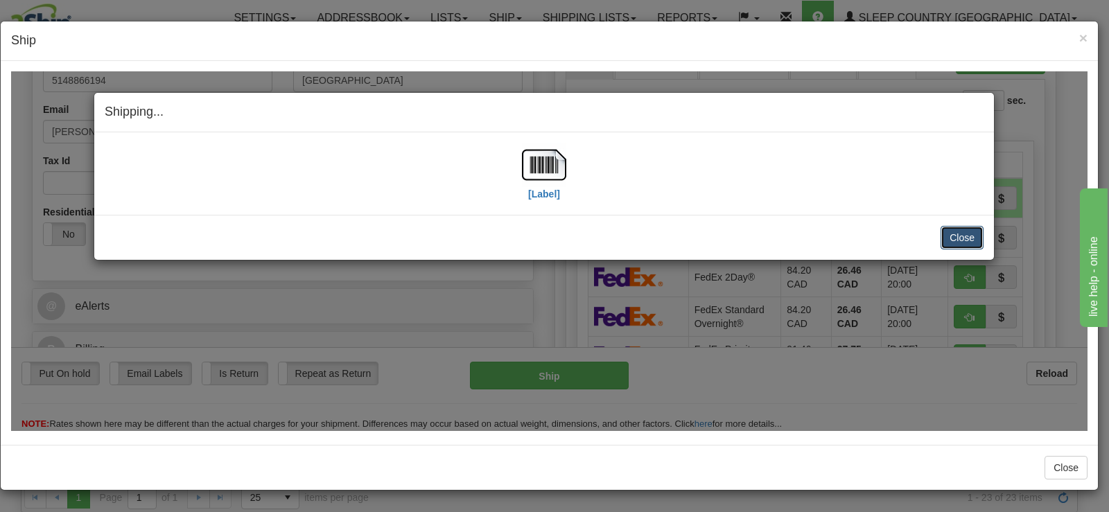
click at [961, 234] on button "Close" at bounding box center [962, 237] width 43 height 24
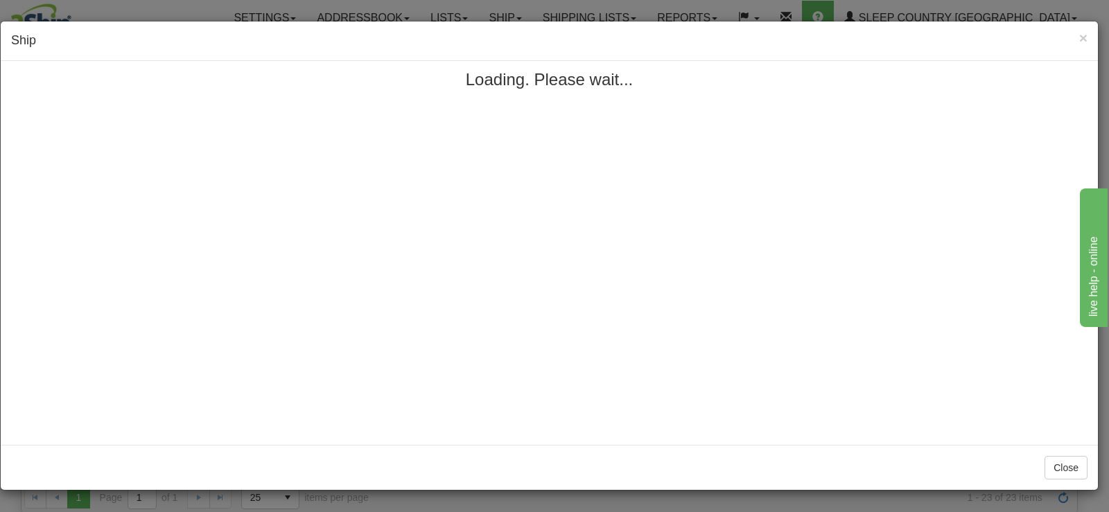
scroll to position [0, 0]
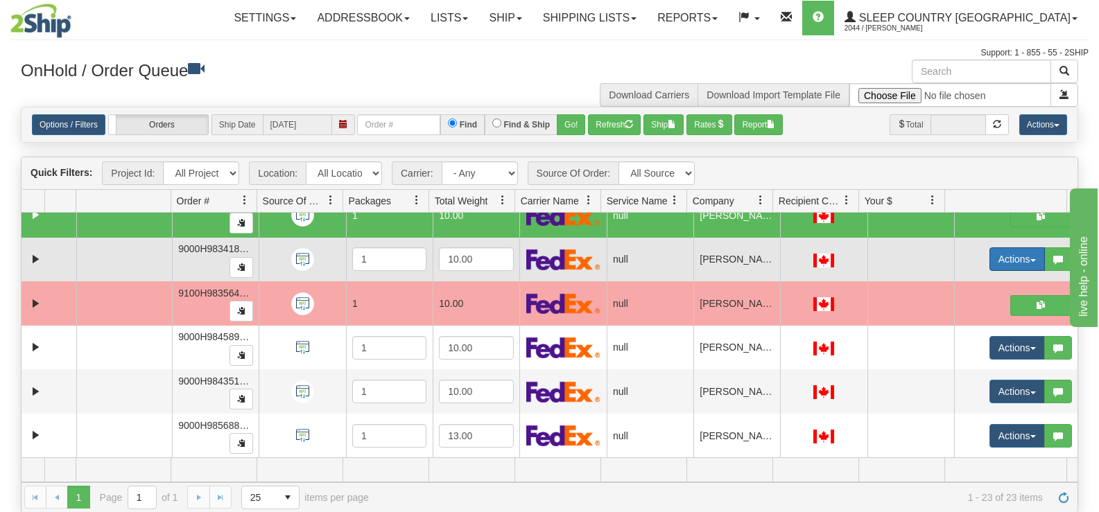
click at [1004, 263] on button "Actions" at bounding box center [1016, 259] width 55 height 24
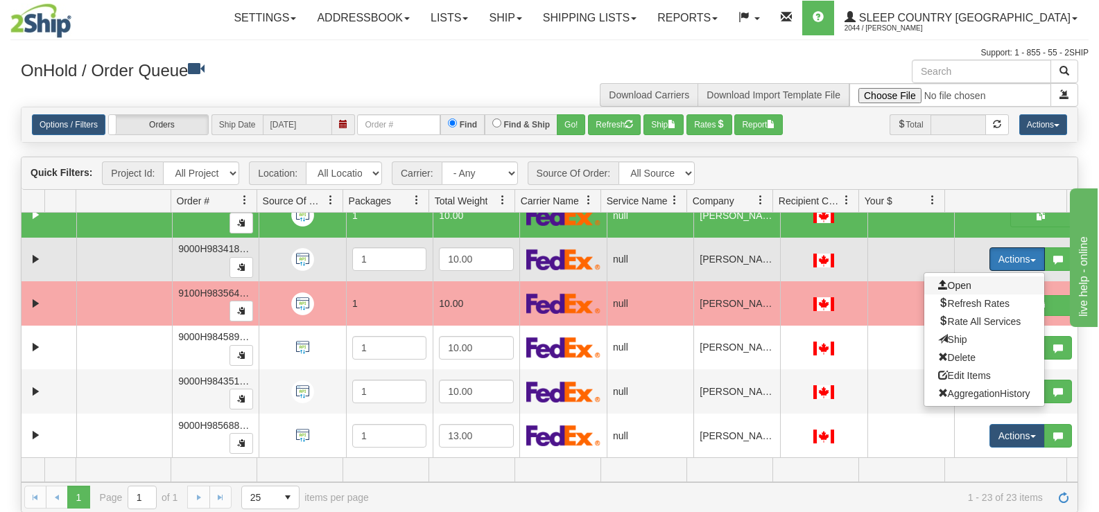
click at [959, 283] on span "Open" at bounding box center [954, 285] width 33 height 11
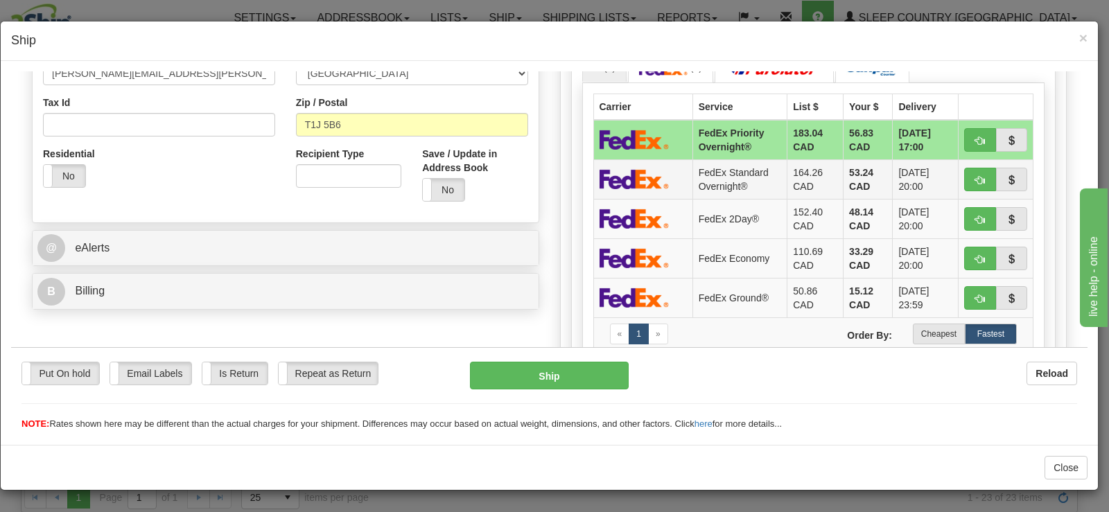
scroll to position [416, 0]
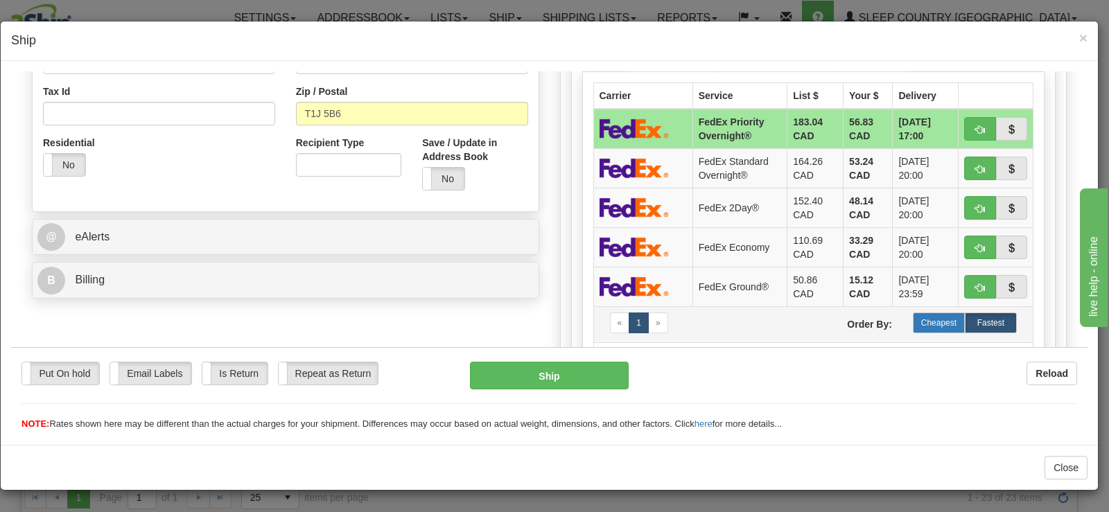
click at [930, 321] on label "Cheapest" at bounding box center [939, 322] width 52 height 21
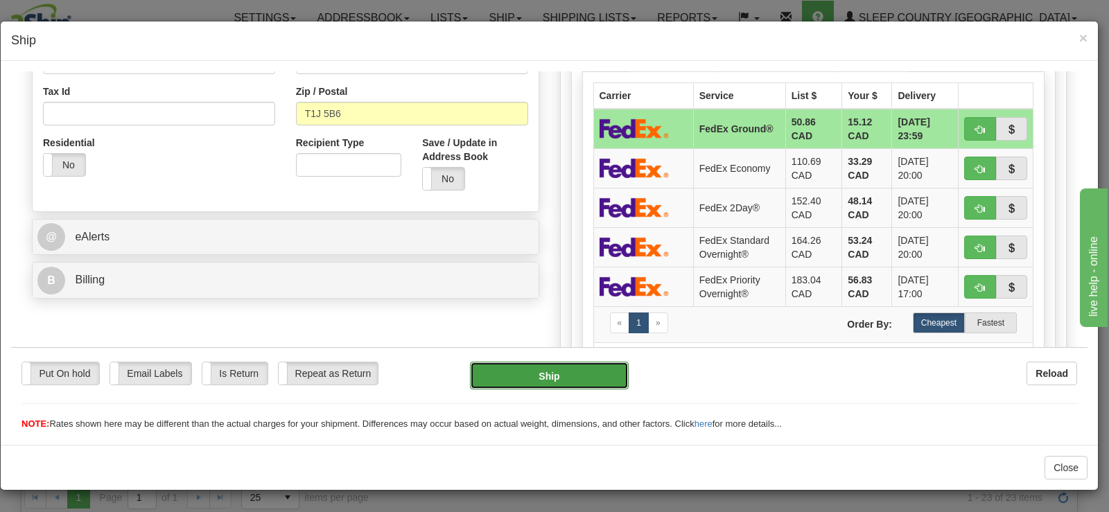
click at [482, 377] on button "Ship" at bounding box center [549, 375] width 159 height 28
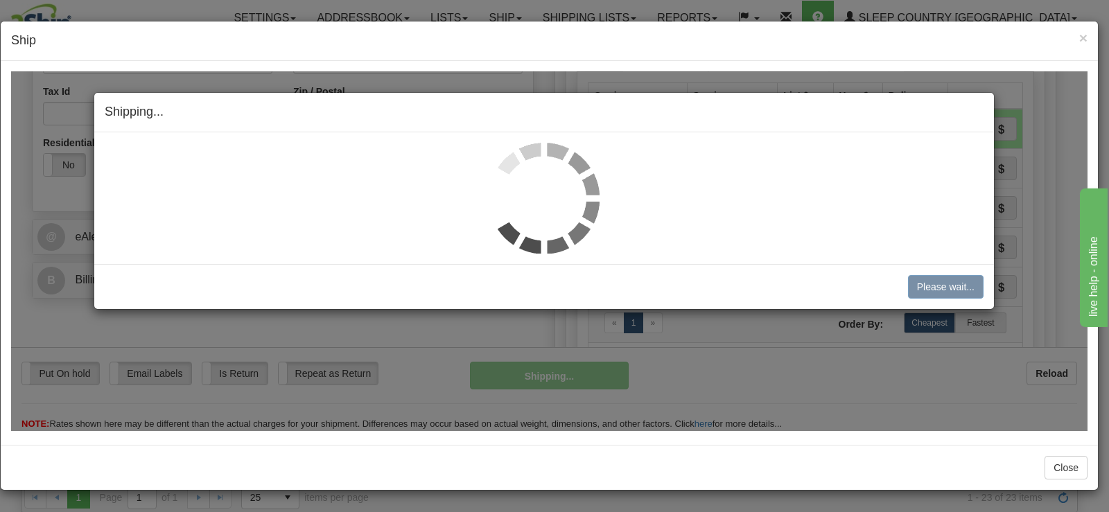
click at [548, 182] on img at bounding box center [544, 197] width 111 height 111
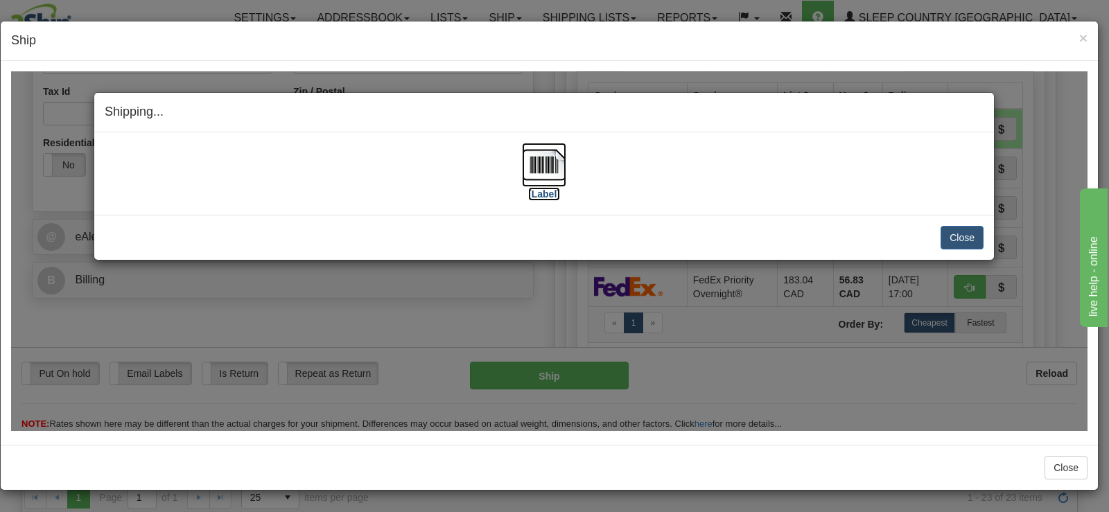
click at [548, 182] on img at bounding box center [544, 164] width 44 height 44
click at [967, 238] on button "Close" at bounding box center [962, 237] width 43 height 24
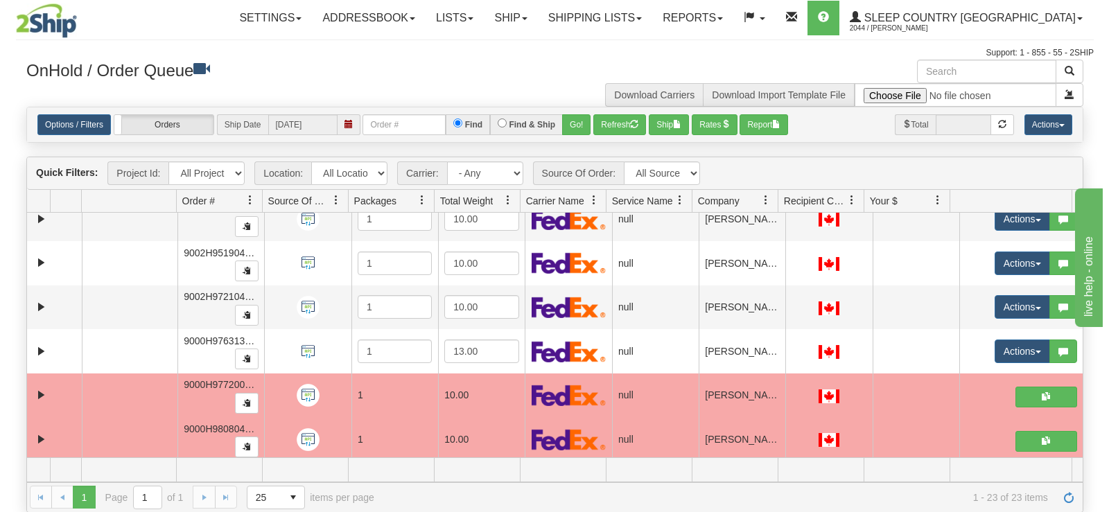
scroll to position [393, 0]
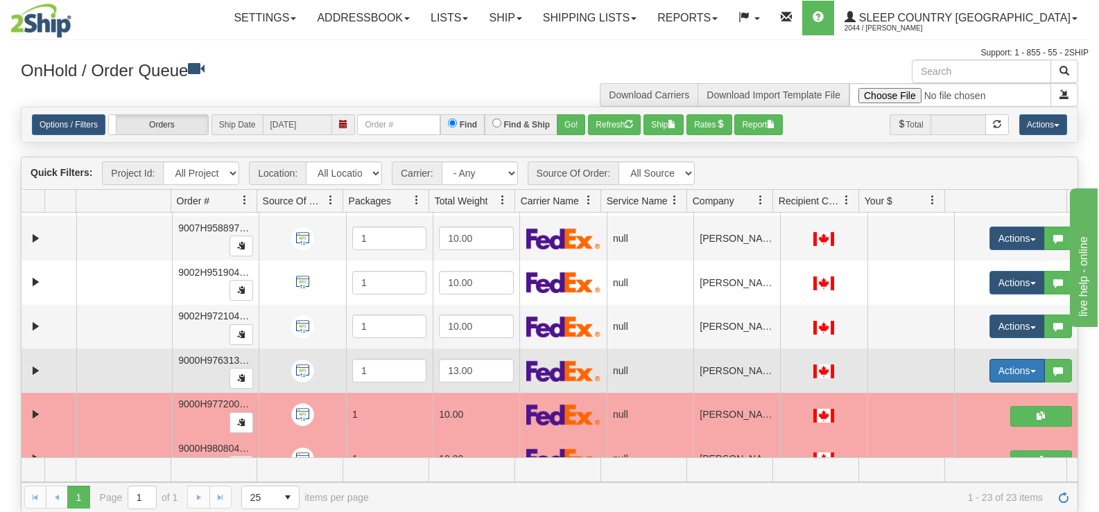
click at [1009, 367] on button "Actions" at bounding box center [1016, 371] width 55 height 24
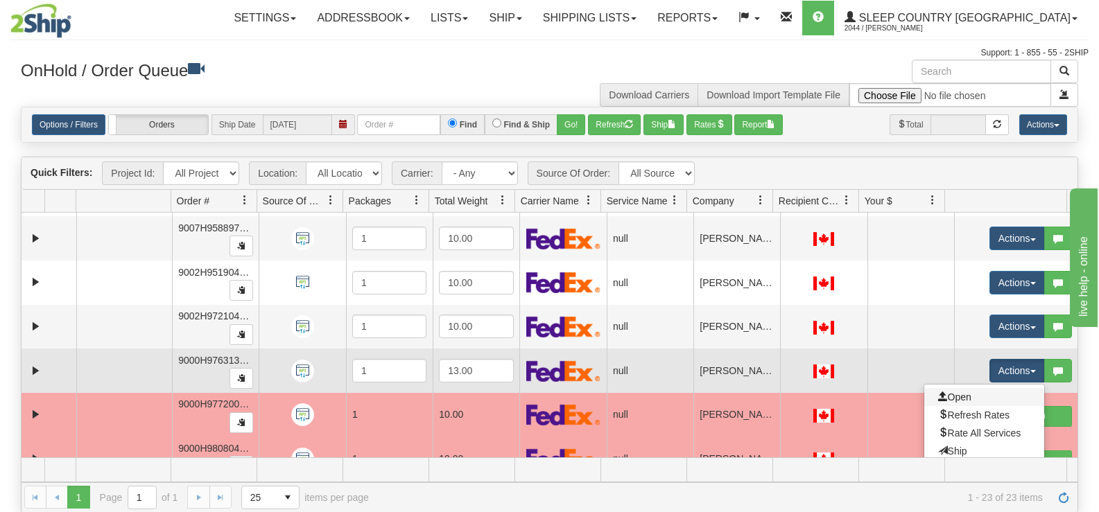
click at [970, 395] on link "Open" at bounding box center [984, 397] width 120 height 18
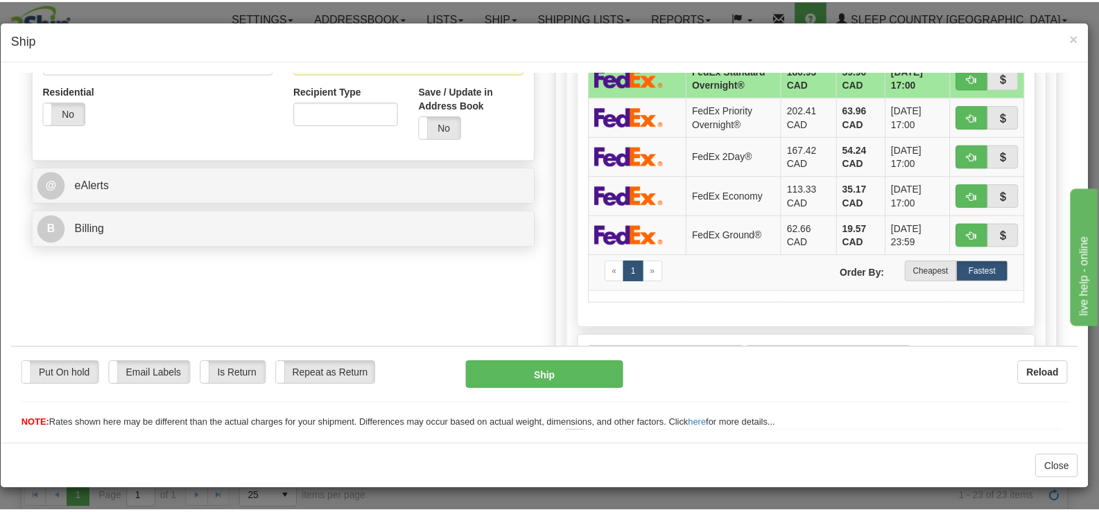
scroll to position [423, 0]
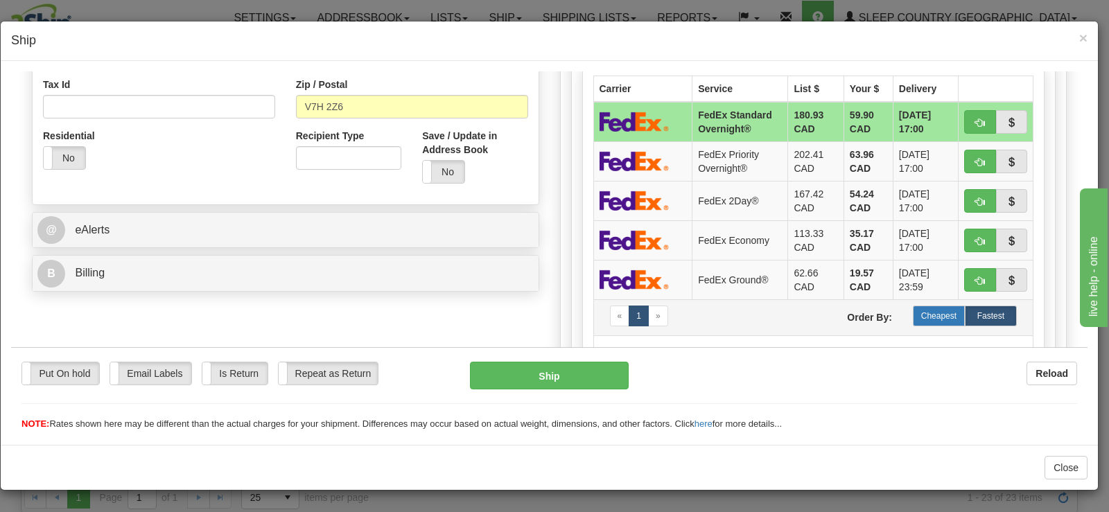
click at [938, 315] on label "Cheapest" at bounding box center [939, 315] width 52 height 21
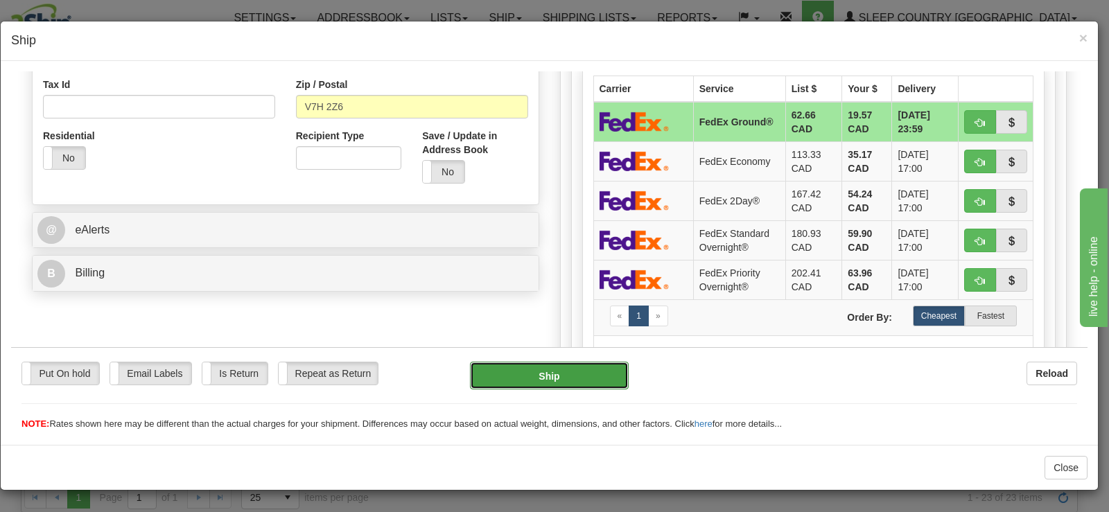
click at [578, 369] on button "Ship" at bounding box center [549, 375] width 159 height 28
type input "92"
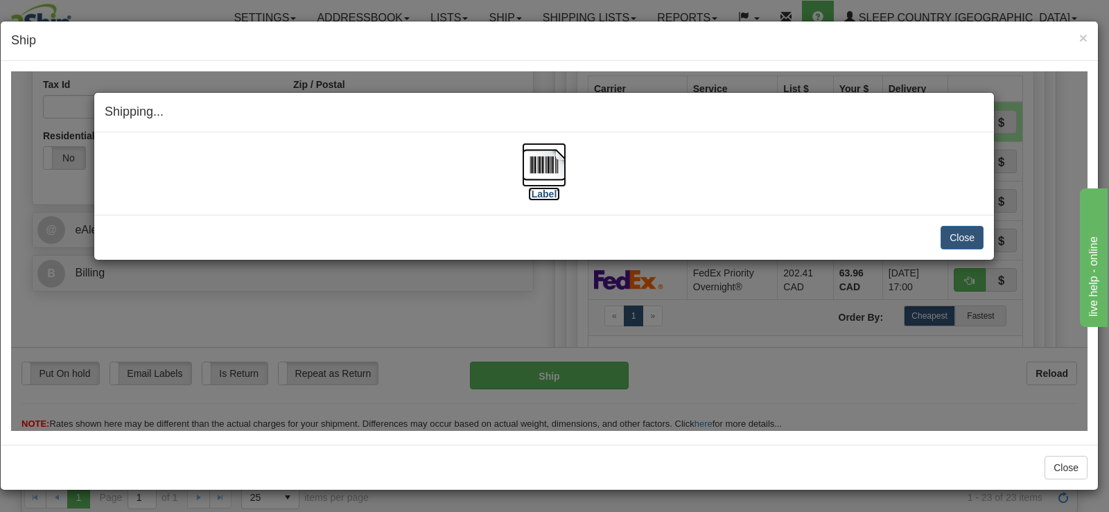
click at [558, 163] on img at bounding box center [544, 164] width 44 height 44
click at [961, 235] on button "Close" at bounding box center [962, 237] width 43 height 24
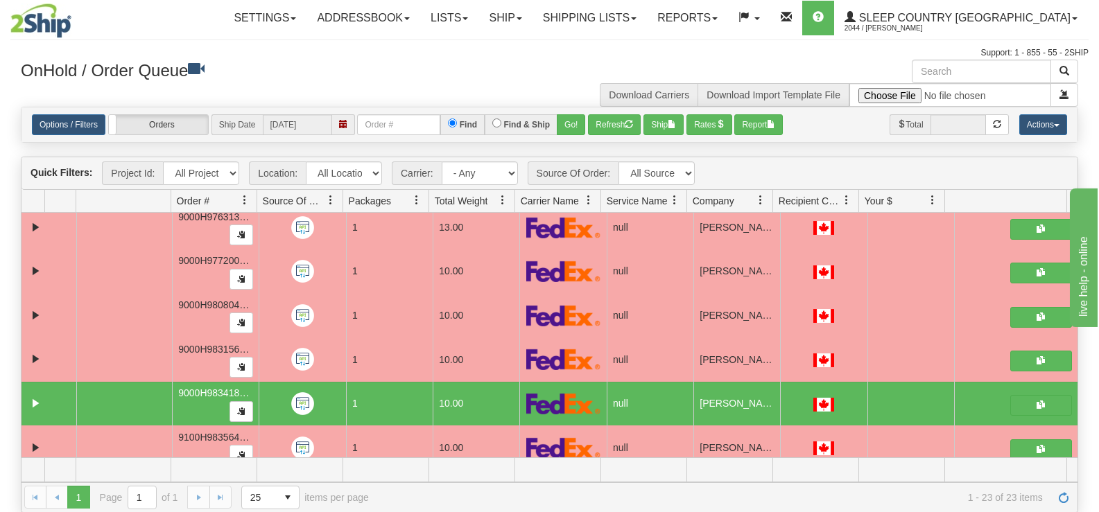
scroll to position [607, 0]
